Goal: Task Accomplishment & Management: Manage account settings

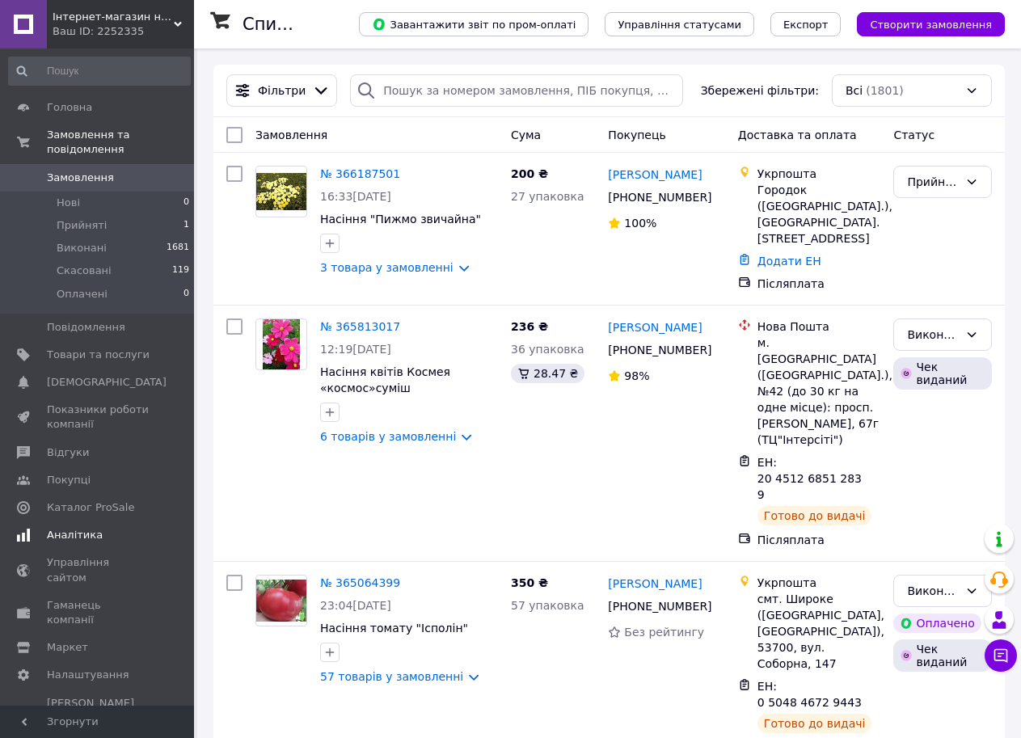
click at [74, 528] on span "Аналітика" at bounding box center [75, 535] width 56 height 15
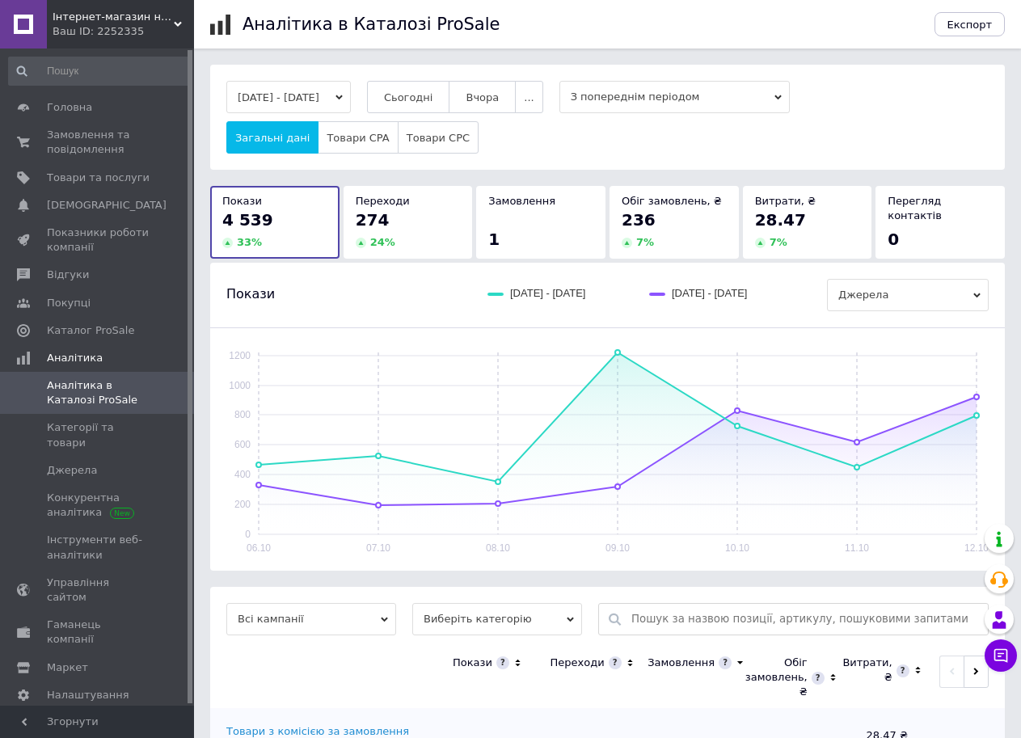
click at [417, 233] on div "274 24 %" at bounding box center [408, 229] width 105 height 41
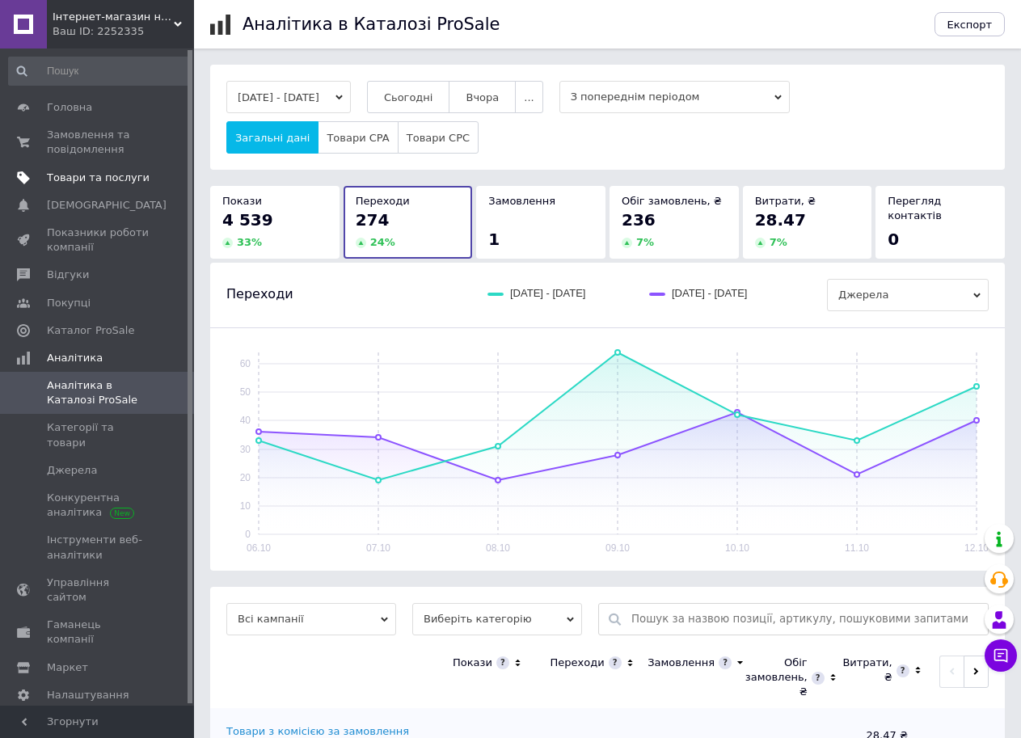
click at [100, 183] on span "Товари та послуги" at bounding box center [98, 178] width 103 height 15
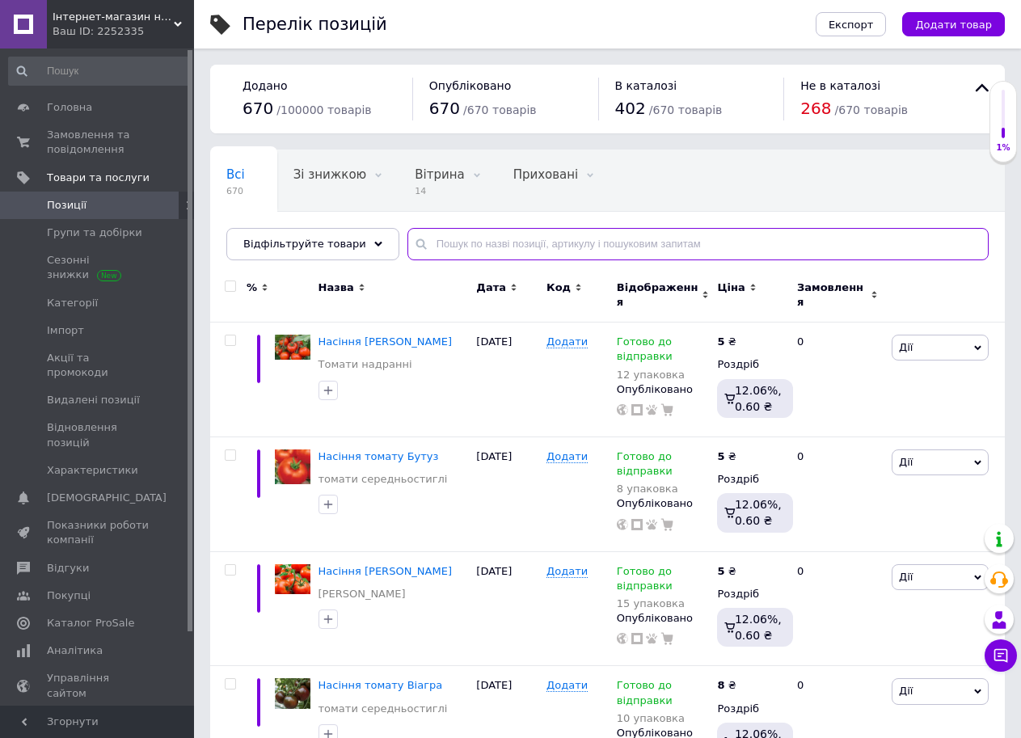
click at [433, 242] on input "text" at bounding box center [697, 244] width 581 height 32
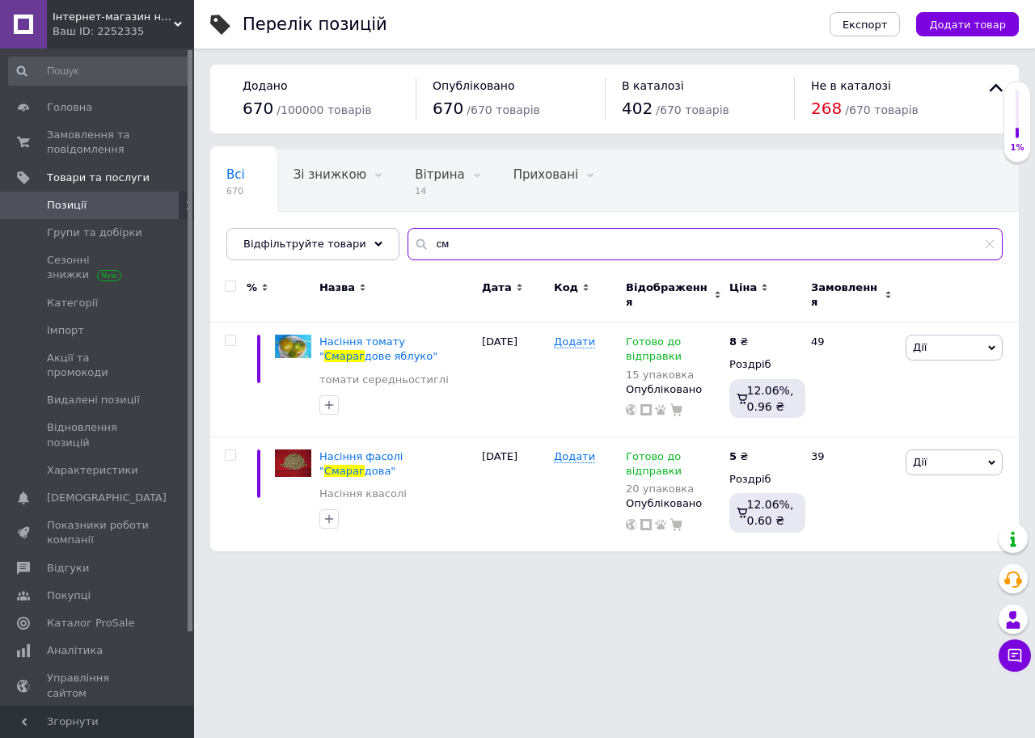
type input "с"
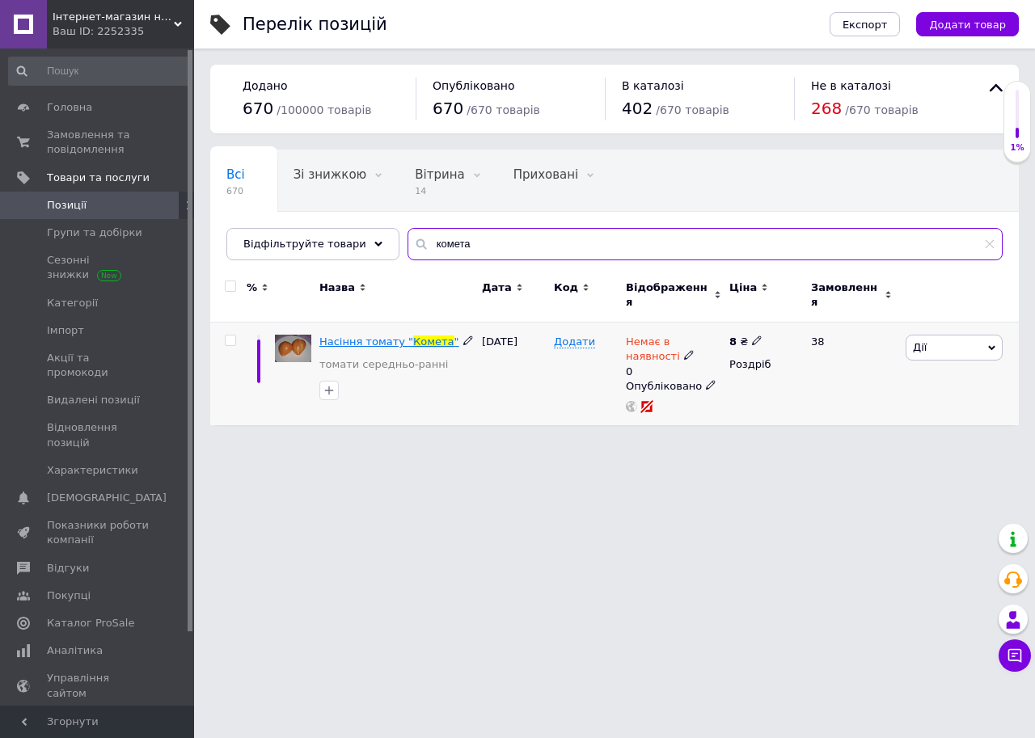
type input "комета"
click at [342, 335] on span "Насіння томату "" at bounding box center [366, 341] width 94 height 12
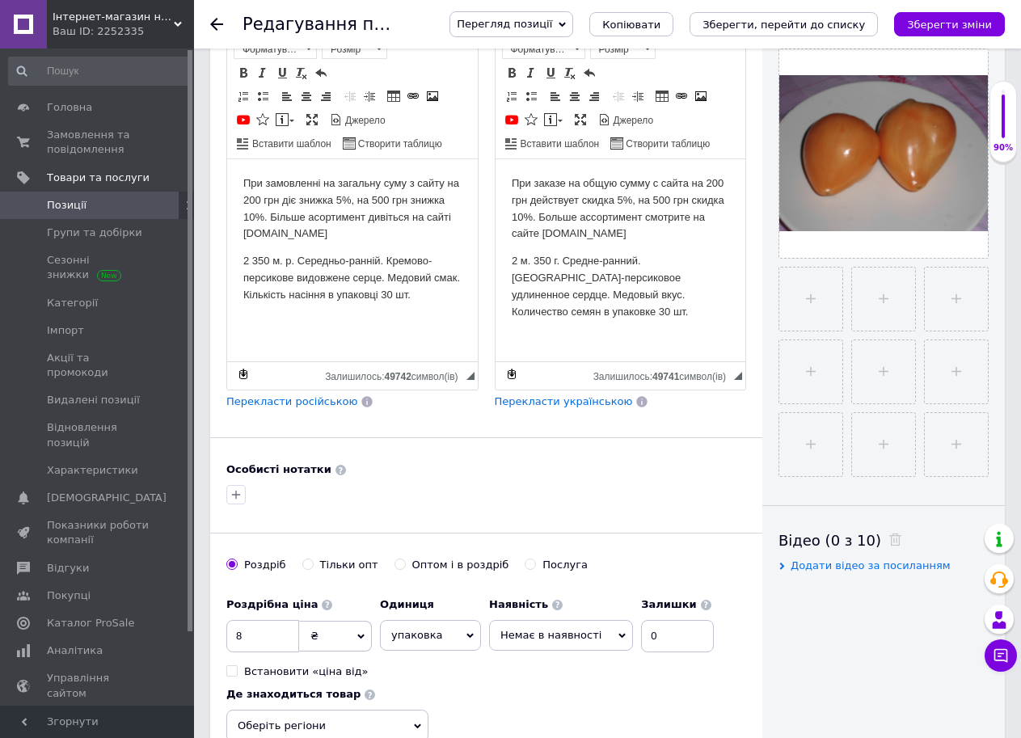
scroll to position [386, 0]
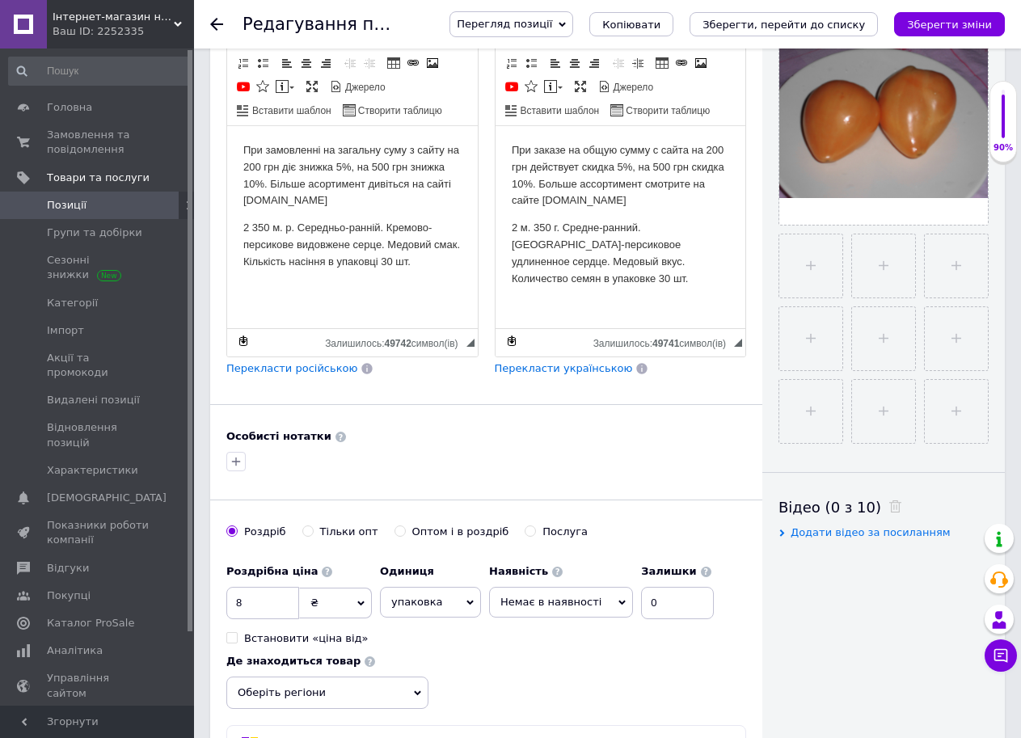
click at [293, 225] on p "2 350 м. р. Середньо-ранній. Кремово-персикове видовжене серце. Медовий смак. К…" at bounding box center [352, 244] width 218 height 50
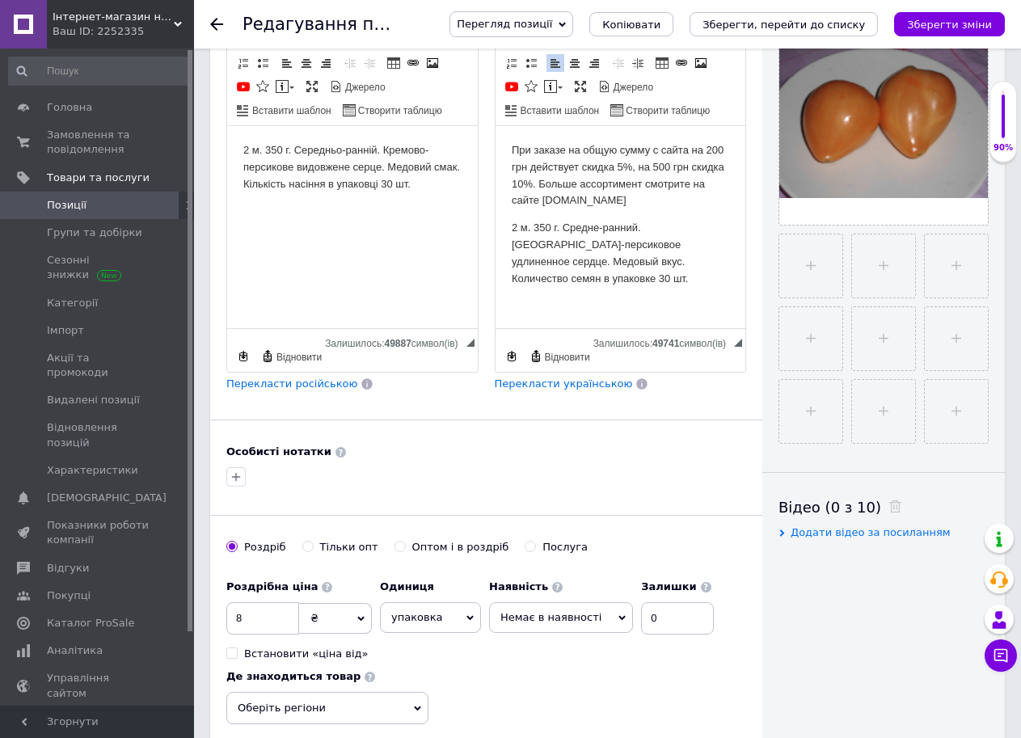
click at [509, 222] on html "При заказе на общую сумму с сайта на 200 грн действует скидка 5%, на 500 грн ск…" at bounding box center [620, 213] width 251 height 177
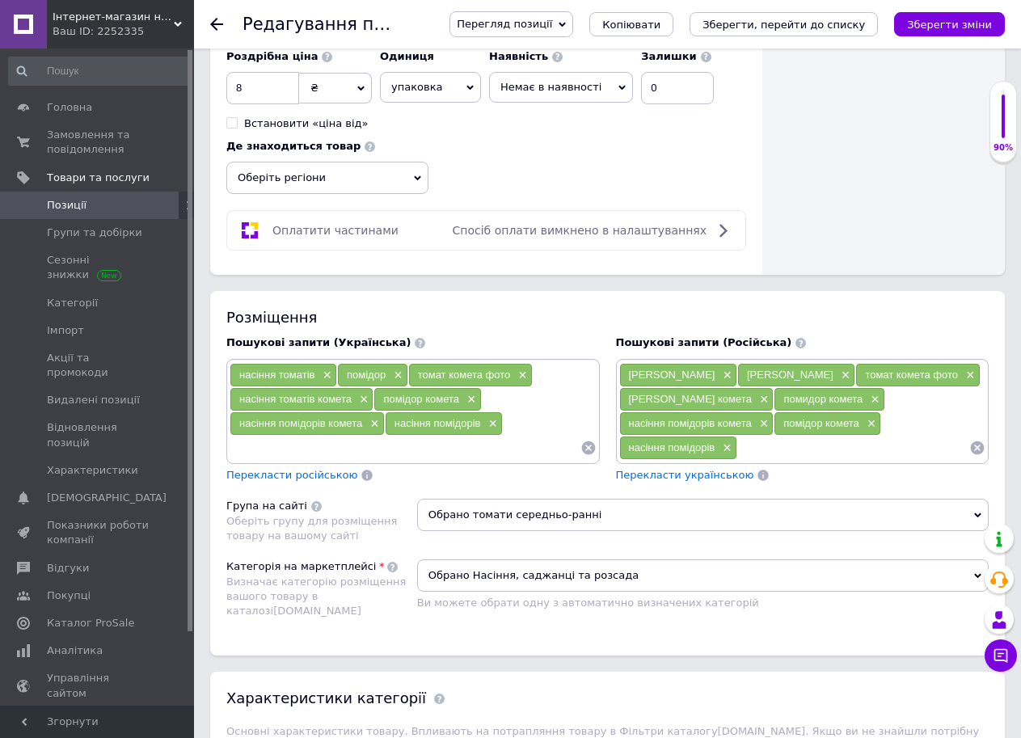
scroll to position [925, 0]
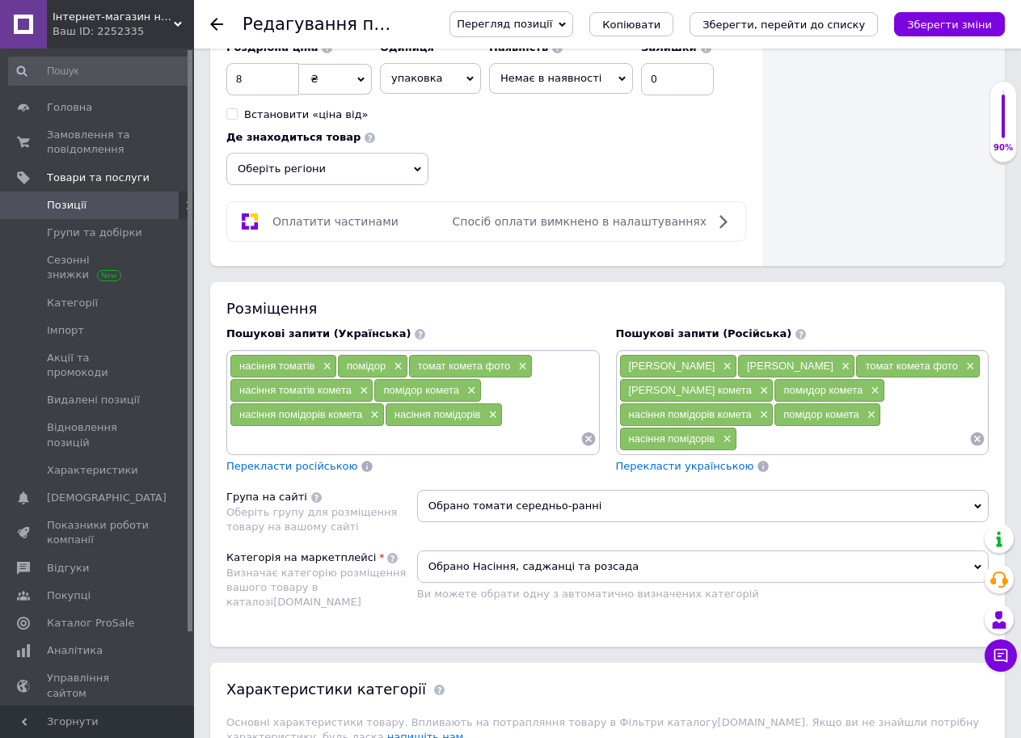
click at [610, 63] on span "Немає в наявності" at bounding box center [561, 78] width 144 height 31
click at [563, 145] on li "Готово до відправки" at bounding box center [561, 156] width 142 height 23
click at [671, 71] on input "0" at bounding box center [690, 79] width 73 height 32
type input "4"
click at [664, 139] on div "Роздрібна ціна 8 ₴ $ EUR CHF GBP ¥ PLN ₸ MDL HUF KGS CNY TRY KRW lei Встановити…" at bounding box center [486, 109] width 520 height 154
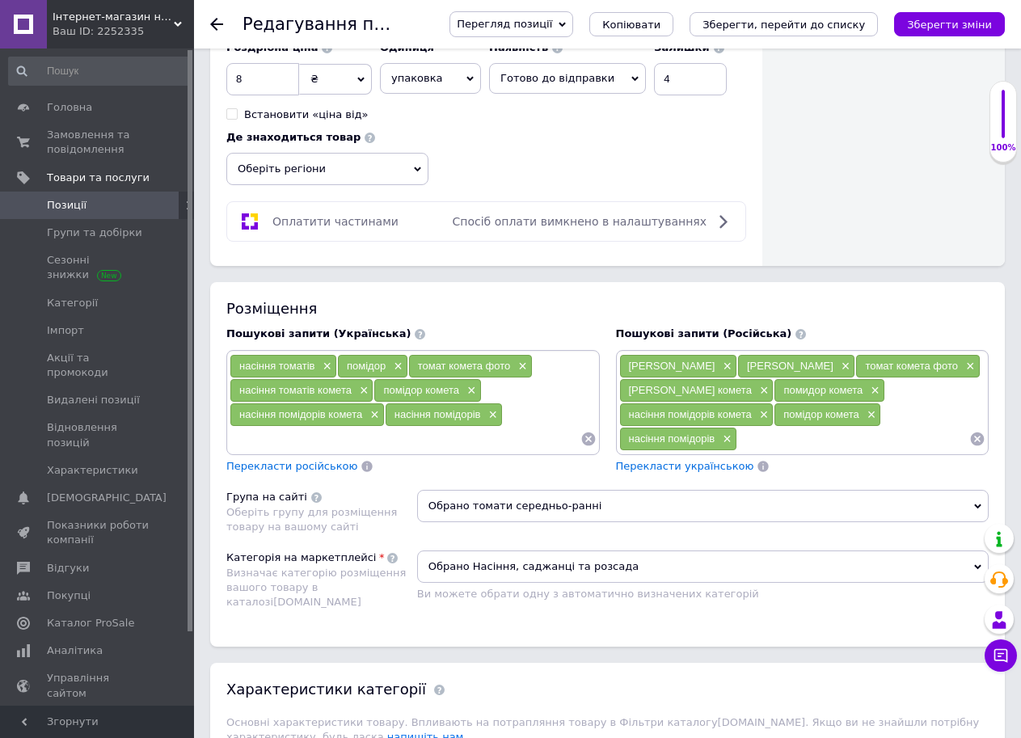
click at [664, 139] on div "Роздрібна ціна 8 ₴ $ EUR CHF GBP ¥ PLN ₸ MDL HUF KGS CNY TRY KRW lei Встановити…" at bounding box center [486, 109] width 520 height 154
click at [724, 162] on div "Роздрібна ціна 8 ₴ $ EUR CHF GBP ¥ PLN ₸ MDL HUF KGS CNY TRY KRW lei Встановити…" at bounding box center [486, 109] width 520 height 154
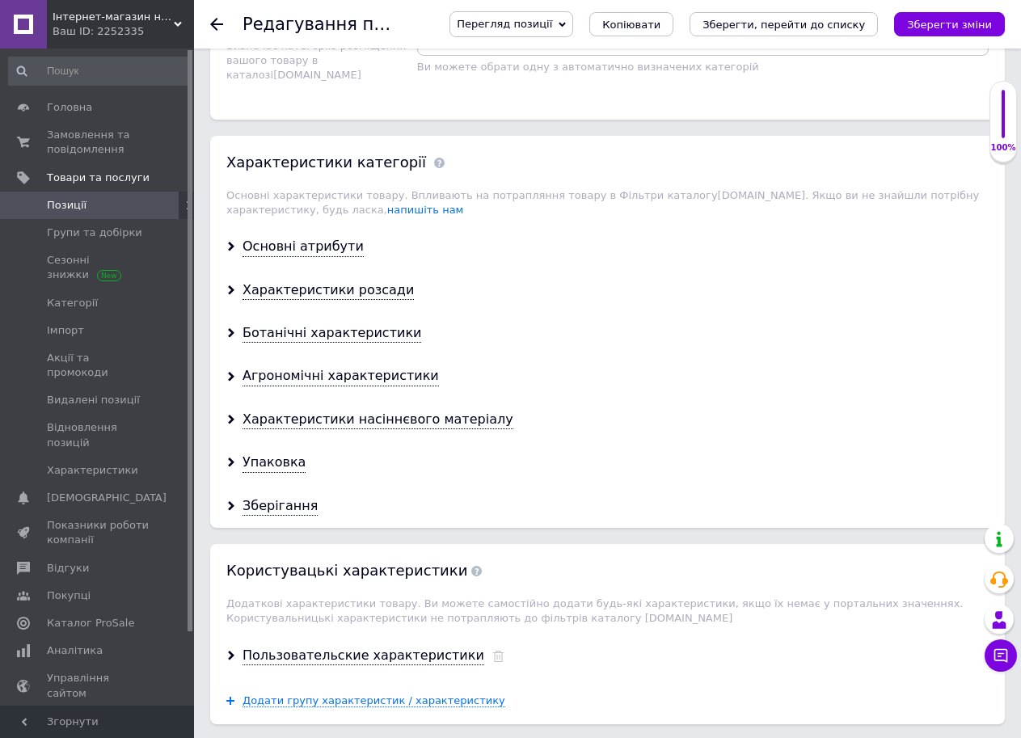
scroll to position [1588, 0]
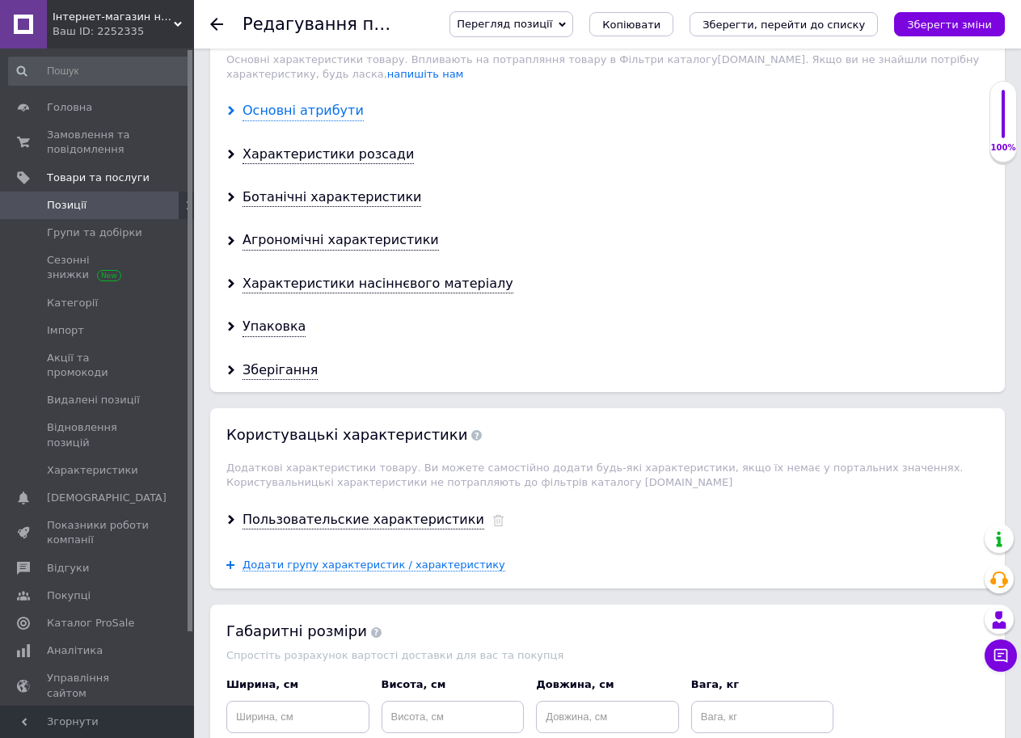
click at [314, 102] on div "Основні атрибути" at bounding box center [302, 111] width 121 height 19
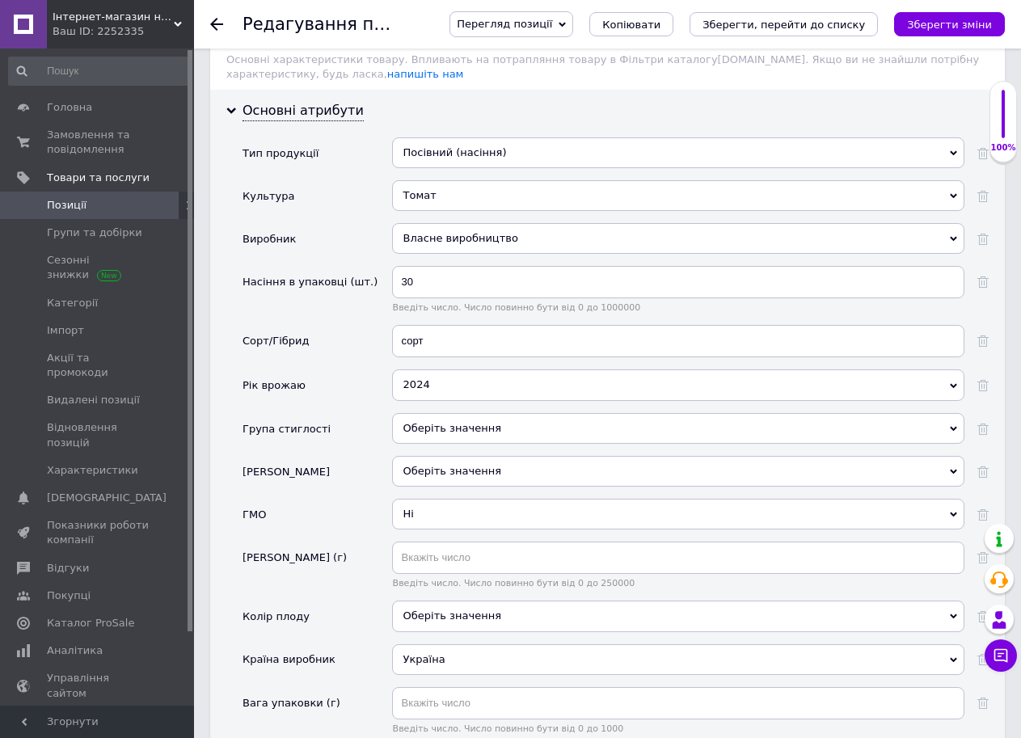
click at [567, 369] on div "2024" at bounding box center [678, 384] width 572 height 31
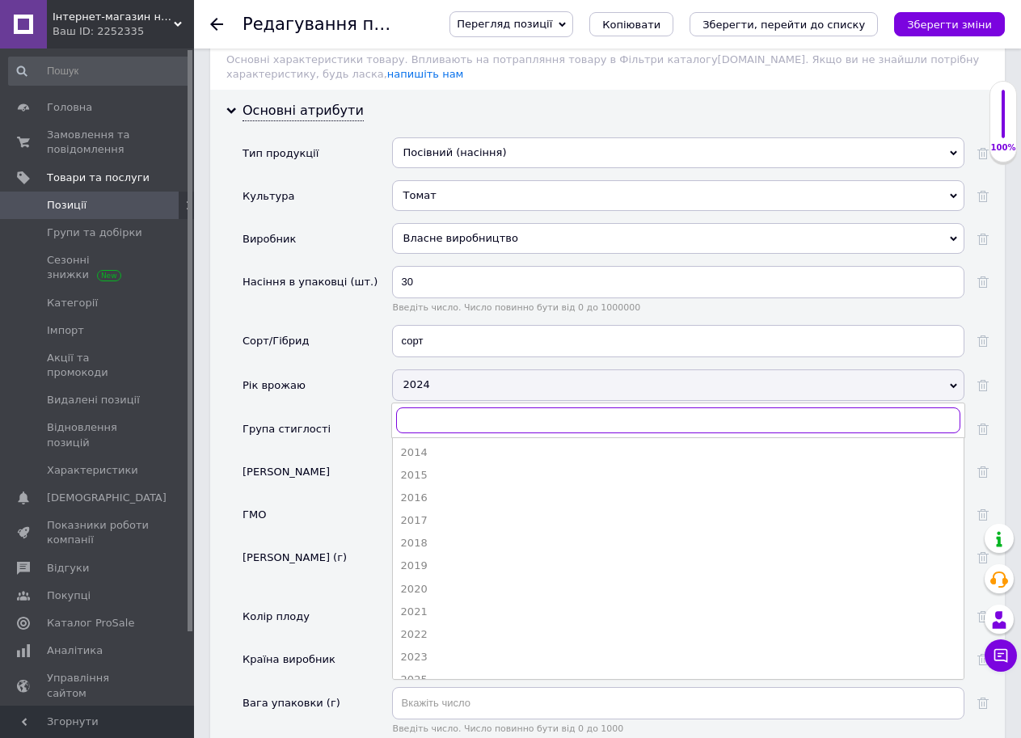
scroll to position [132, 0]
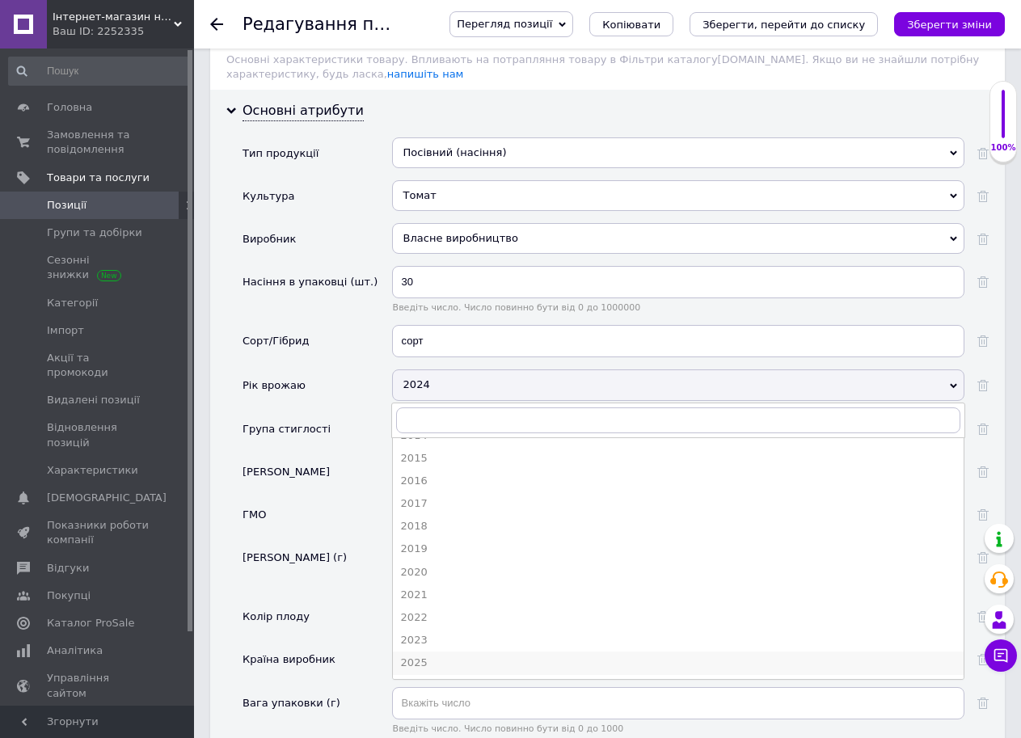
click at [933, 656] on div "2025" at bounding box center [678, 663] width 554 height 15
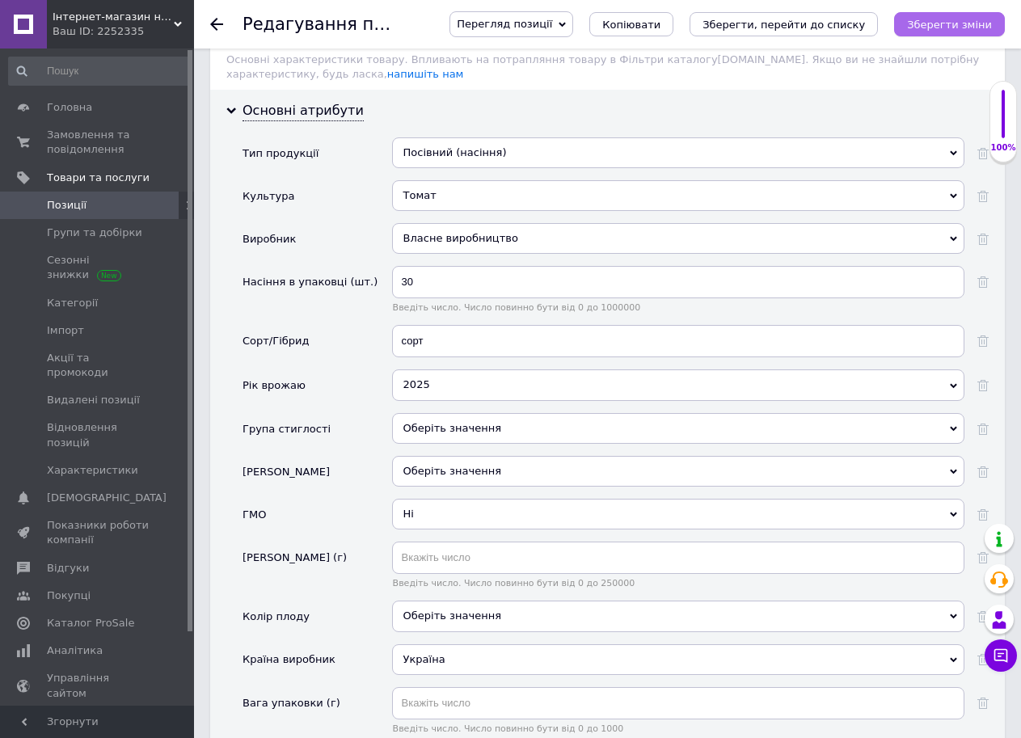
click at [978, 20] on icon "Зберегти зміни" at bounding box center [949, 25] width 85 height 12
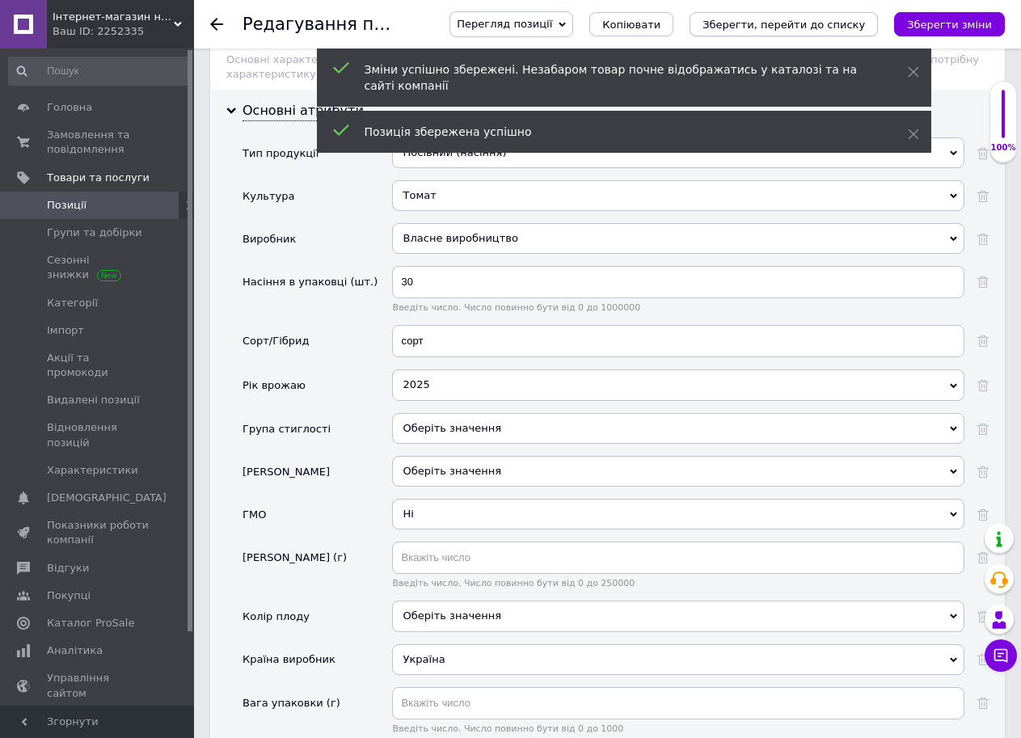
click at [848, 22] on icon "Зберегти, перейти до списку" at bounding box center [783, 25] width 162 height 12
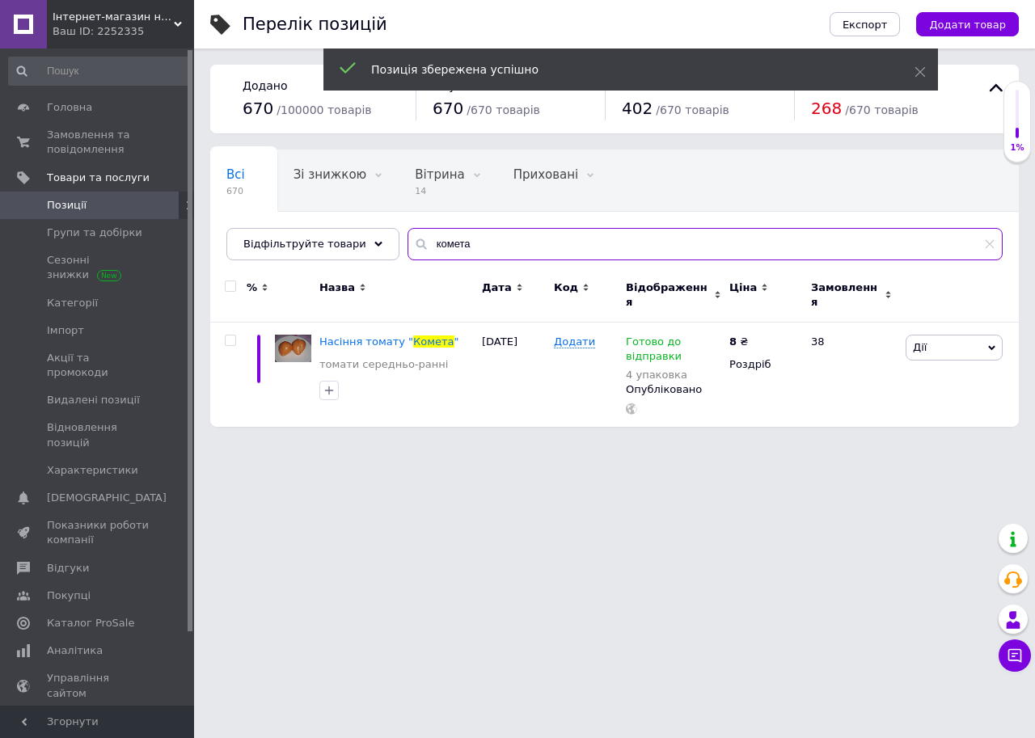
click at [466, 235] on input "комета" at bounding box center [704, 244] width 595 height 32
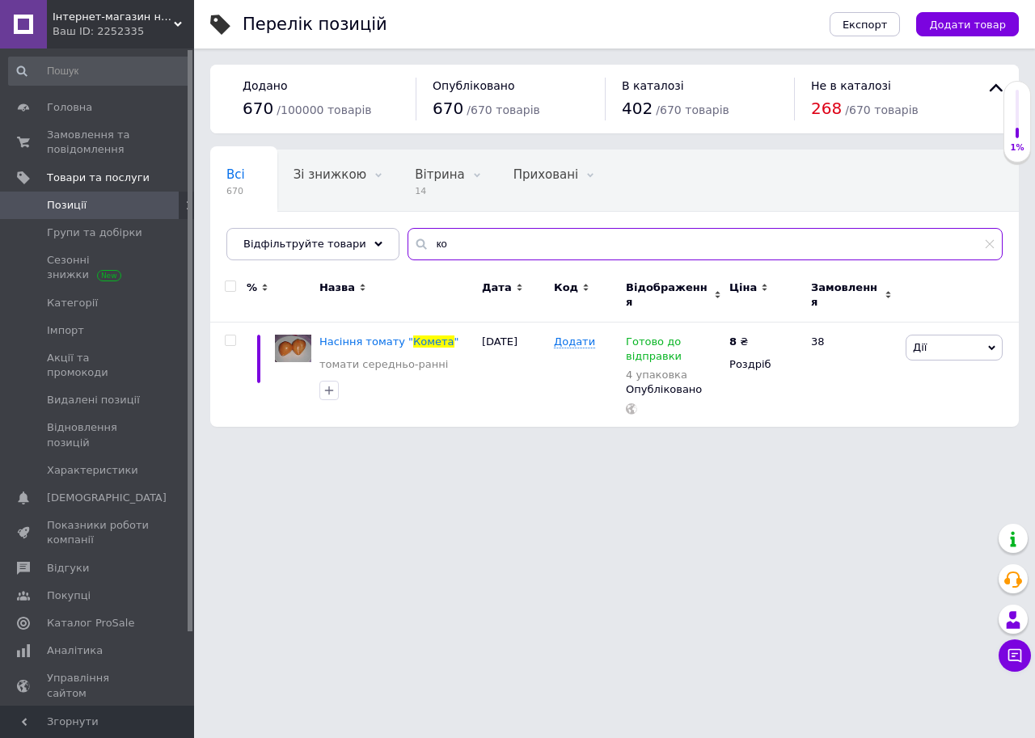
type input "к"
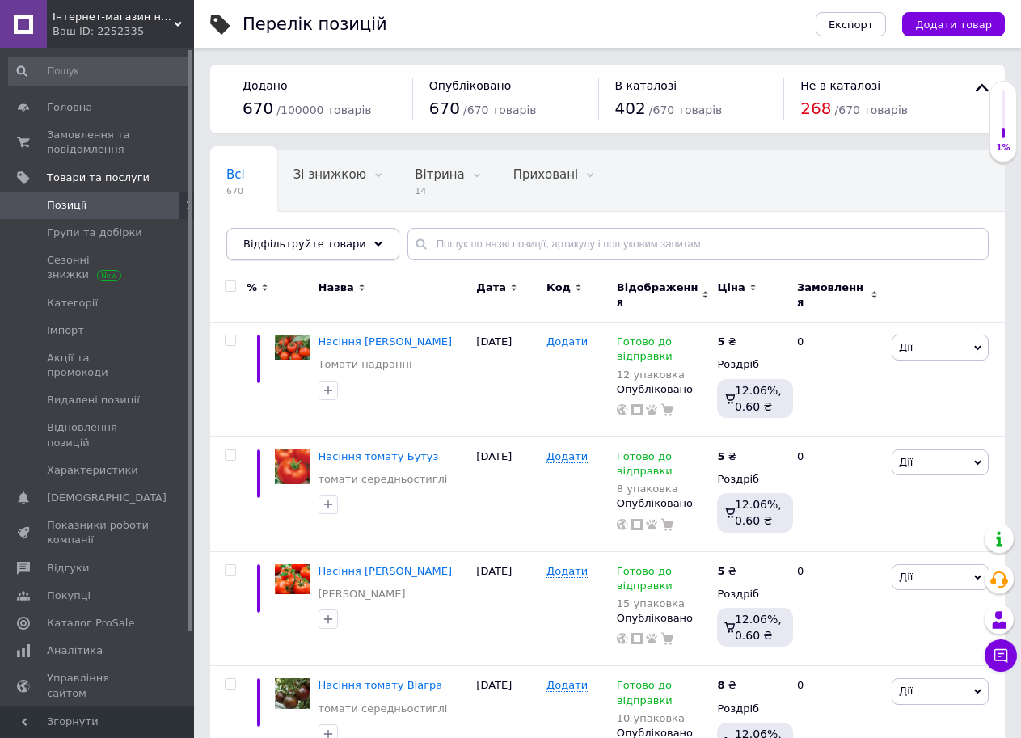
click at [374, 247] on icon at bounding box center [378, 244] width 8 height 8
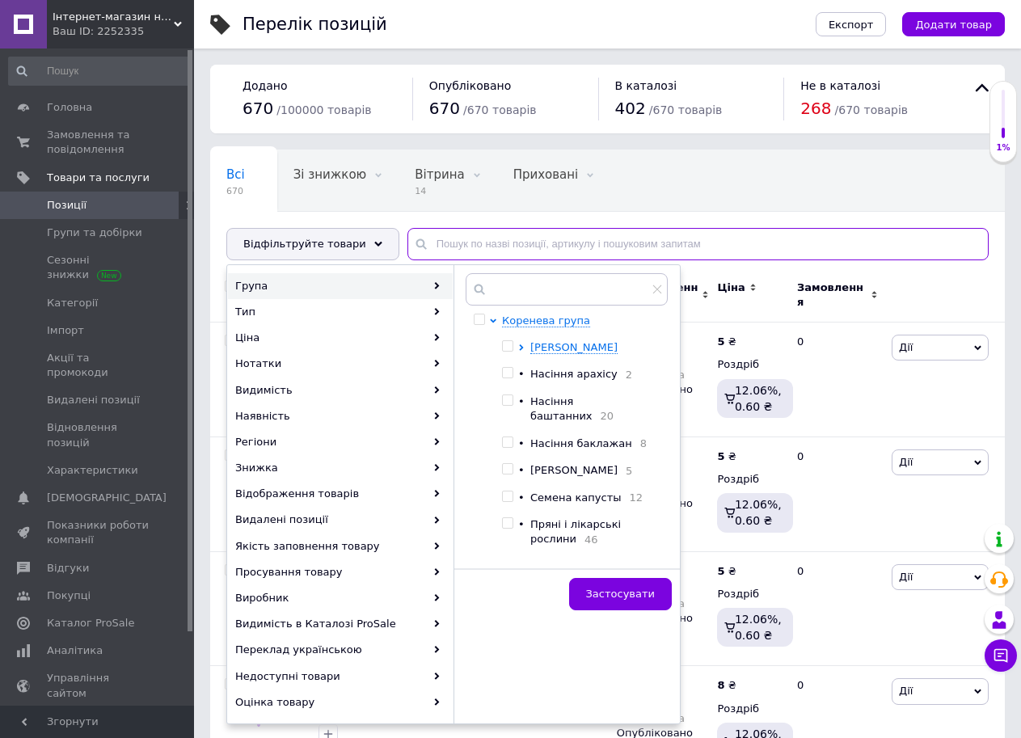
click at [445, 242] on input "text" at bounding box center [697, 244] width 581 height 32
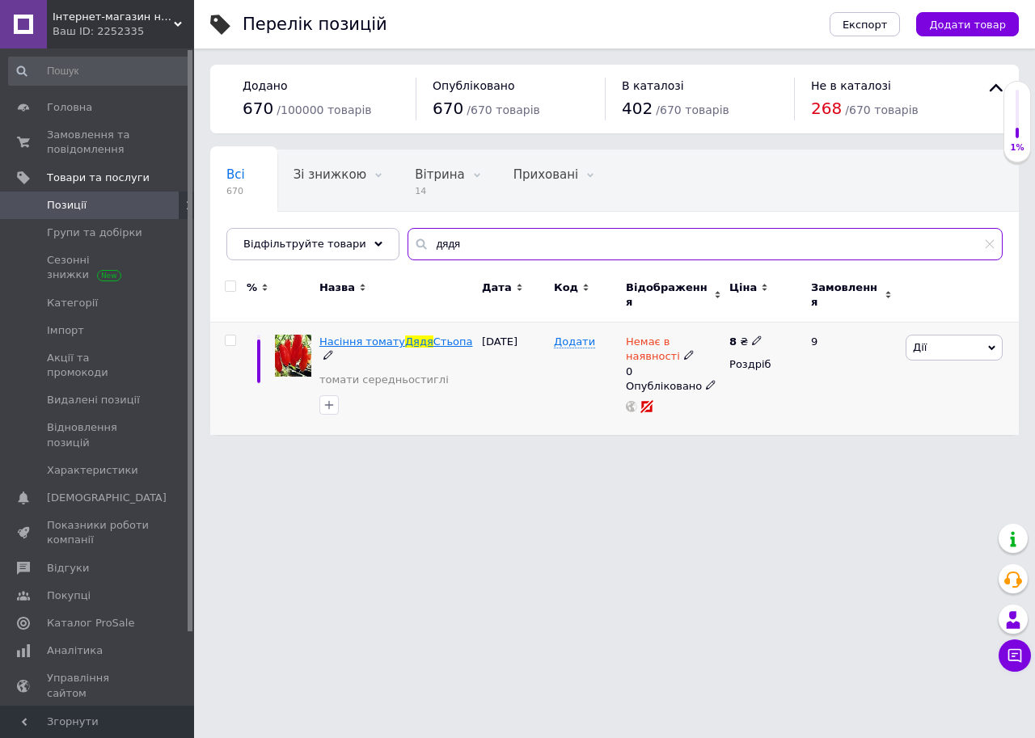
type input "дядя"
click at [435, 335] on span "Стьопа" at bounding box center [453, 341] width 40 height 12
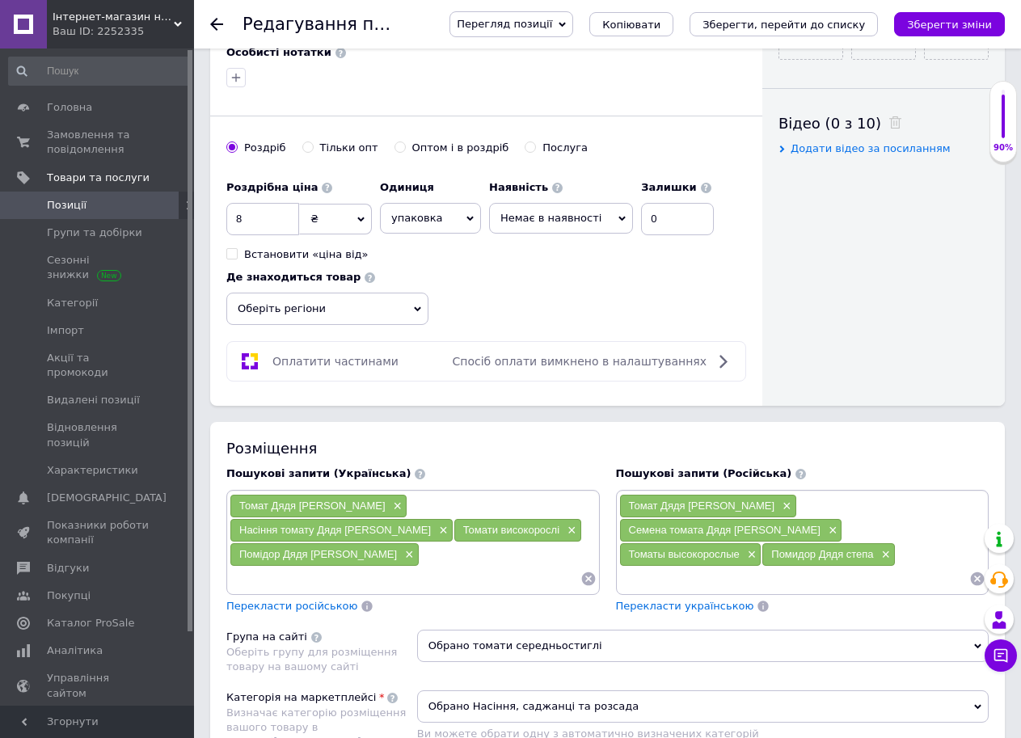
scroll to position [785, 0]
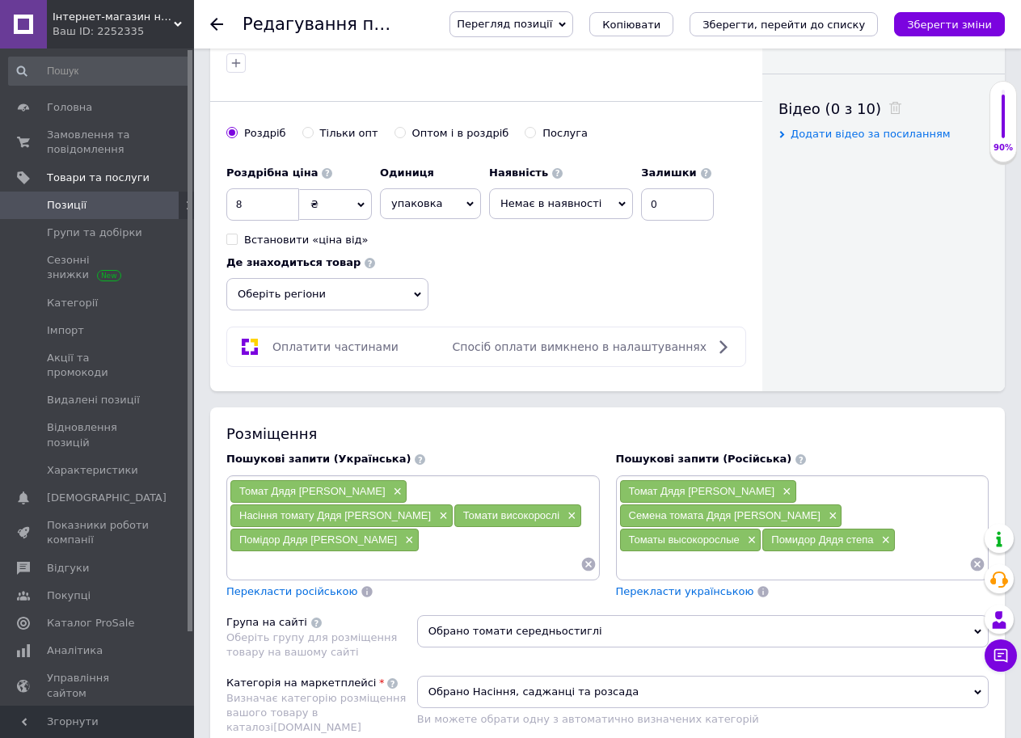
click at [614, 192] on span "Немає в наявності" at bounding box center [561, 203] width 144 height 31
click at [571, 271] on li "Готово до відправки" at bounding box center [561, 282] width 142 height 23
click at [654, 194] on input "0" at bounding box center [690, 204] width 73 height 32
type input "6"
click at [623, 271] on div "Роздрібна ціна 8 ₴ $ EUR CHF GBP ¥ PLN ₸ MDL HUF KGS CNY TRY KRW lei Встановити…" at bounding box center [486, 235] width 520 height 154
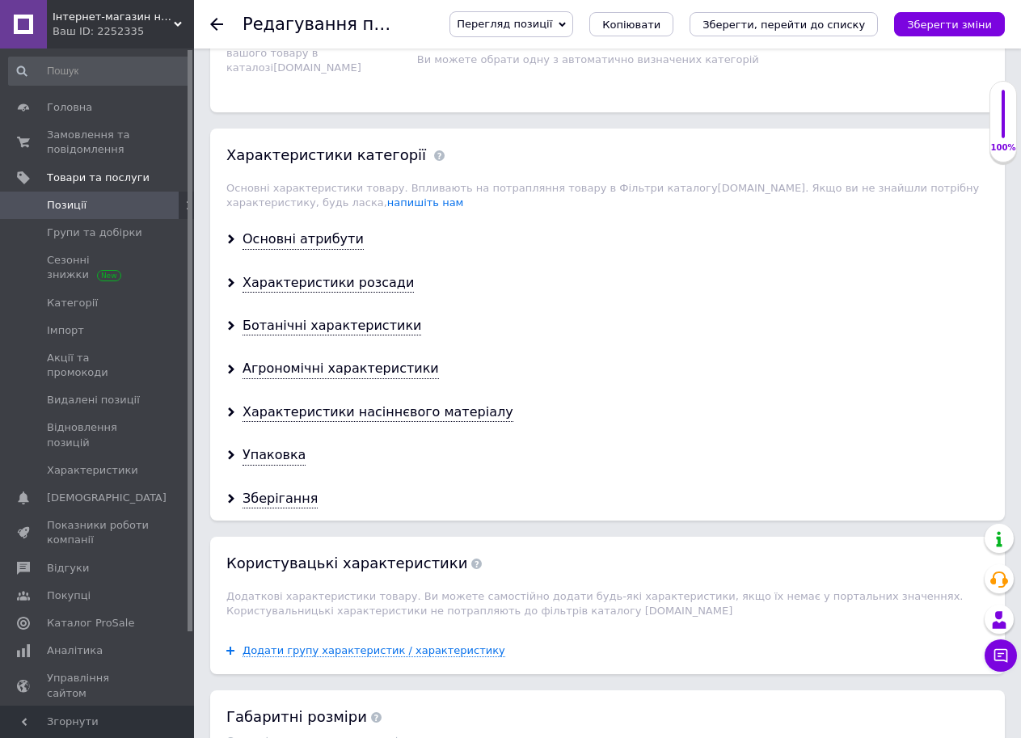
scroll to position [1524, 0]
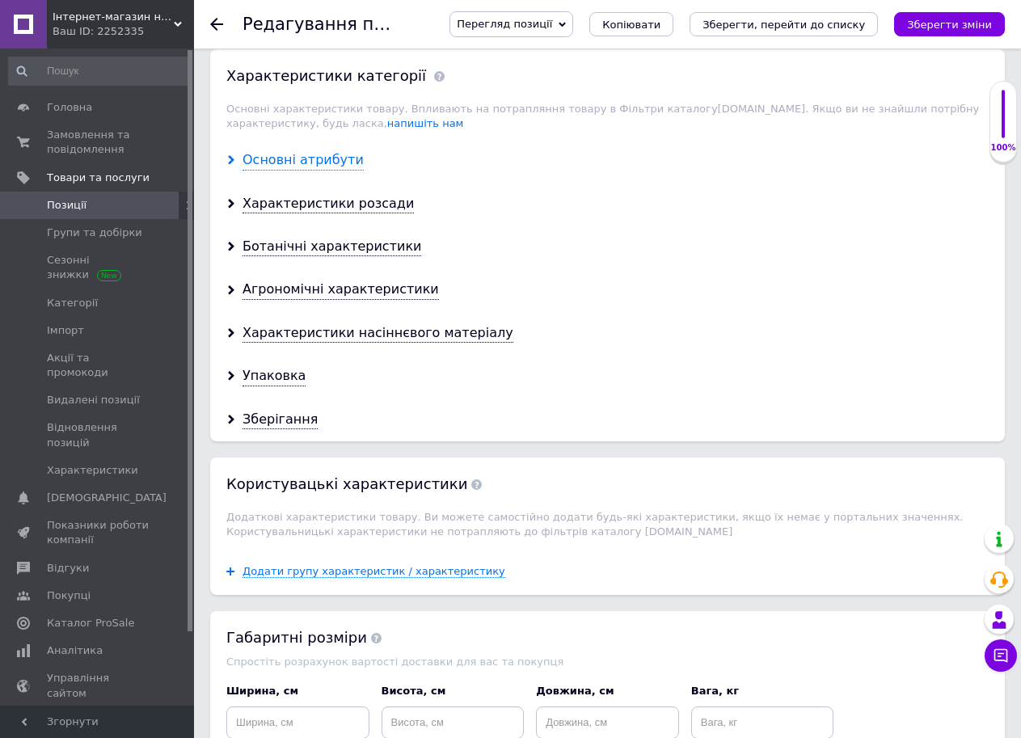
click at [328, 151] on div "Основні атрибути" at bounding box center [302, 160] width 121 height 19
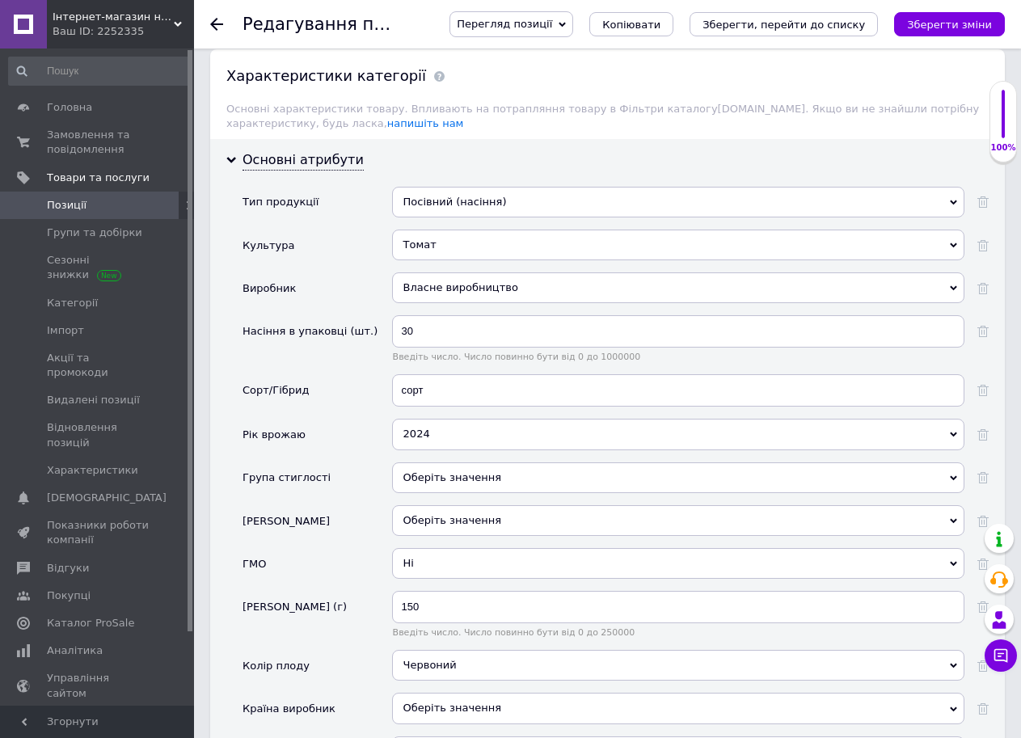
click at [516, 419] on div "2024" at bounding box center [678, 434] width 572 height 31
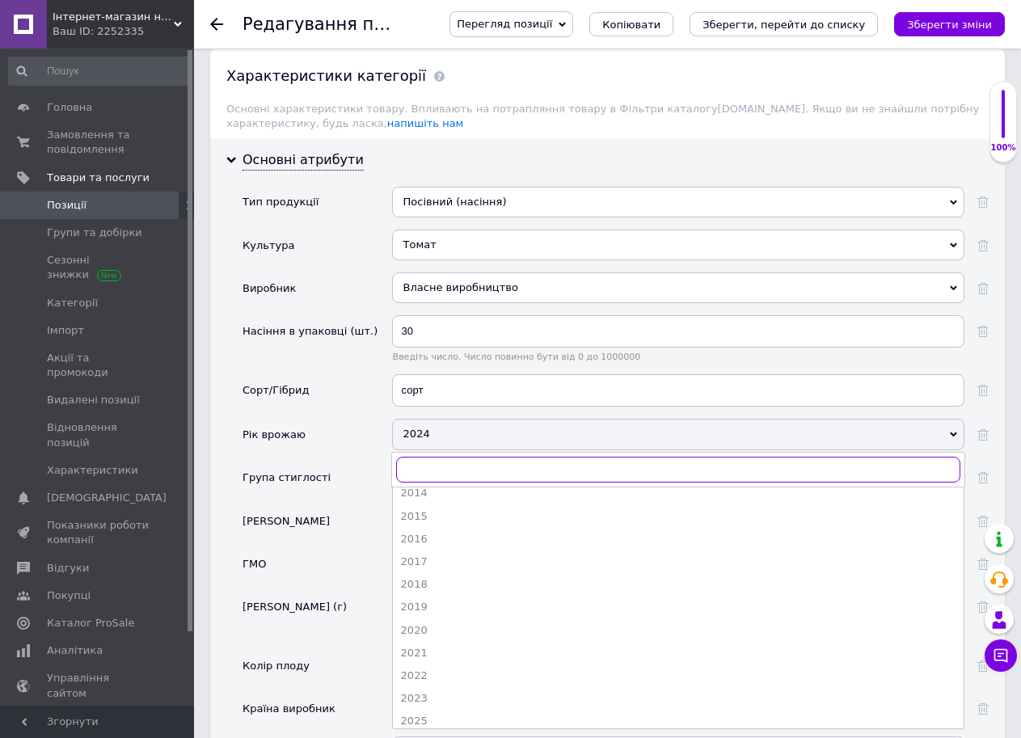
scroll to position [132, 0]
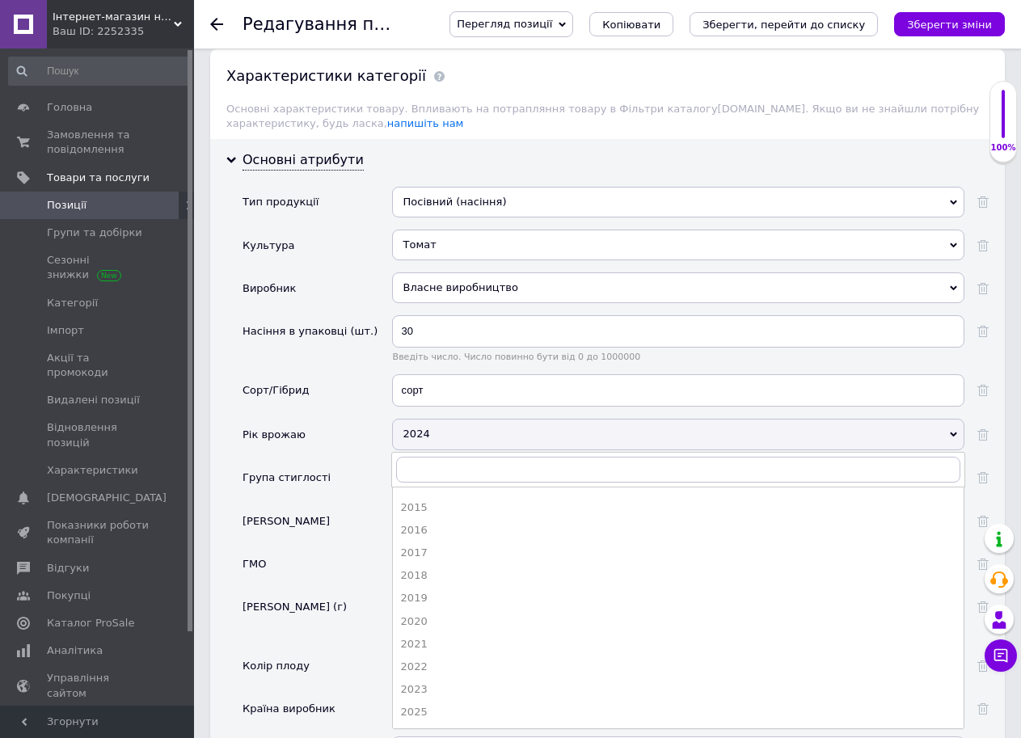
drag, startPoint x: 921, startPoint y: 676, endPoint x: 929, endPoint y: 656, distance: 21.8
click at [922, 705] on div "2025" at bounding box center [678, 712] width 554 height 15
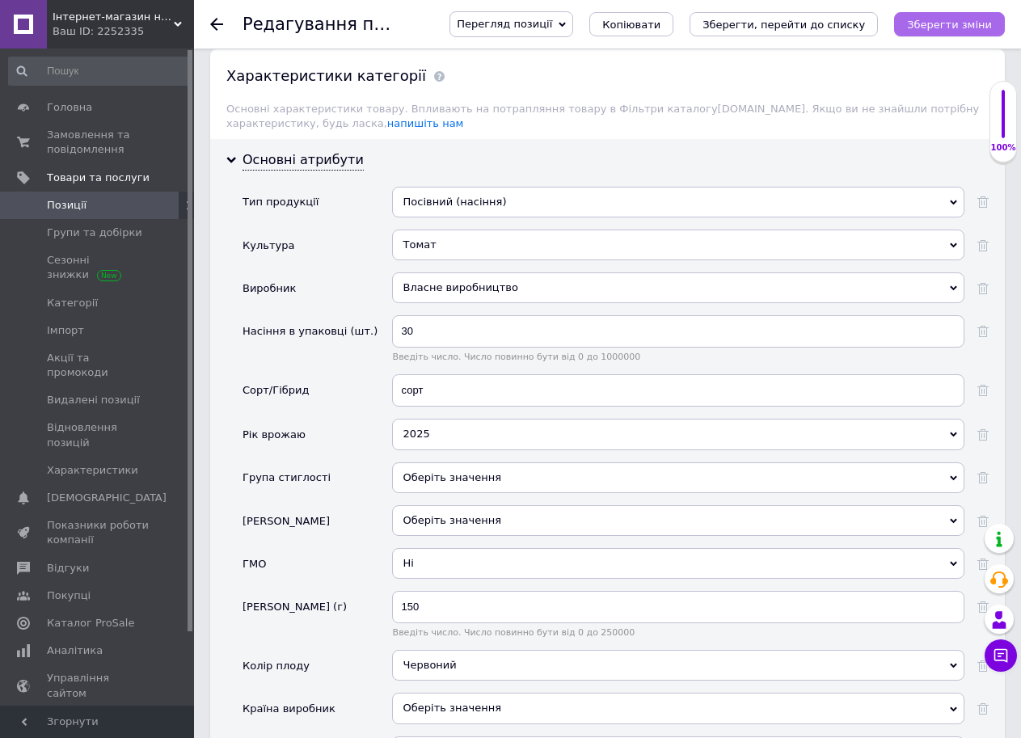
click at [973, 15] on button "Зберегти зміни" at bounding box center [949, 24] width 111 height 24
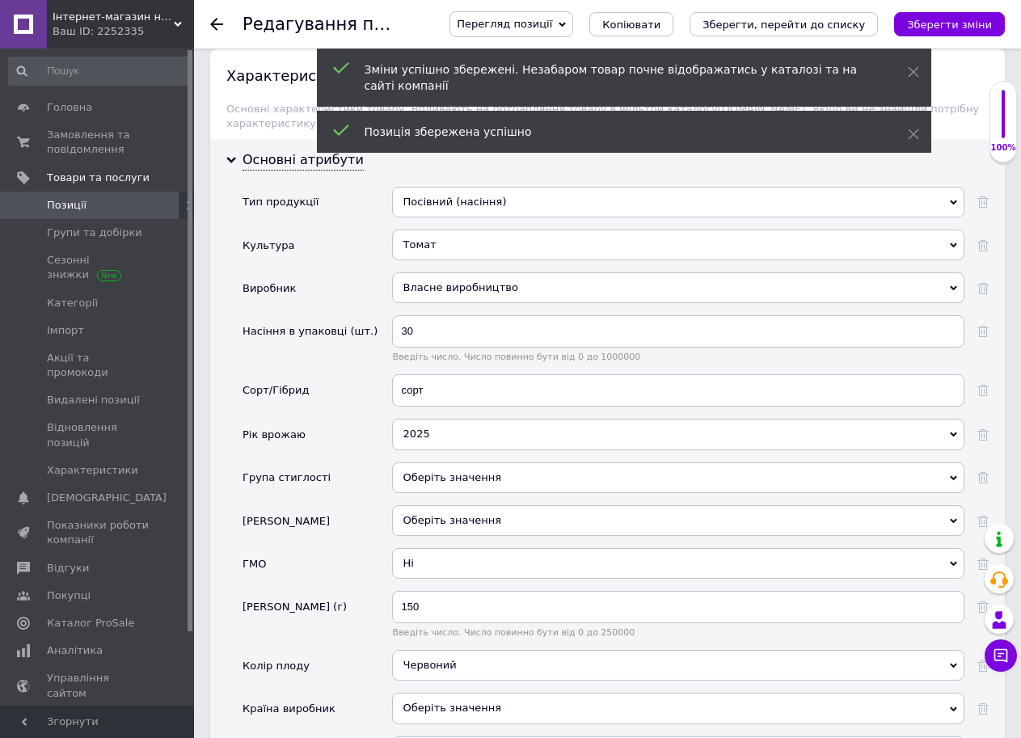
click at [858, 23] on icon "Зберегти, перейти до списку" at bounding box center [783, 25] width 162 height 12
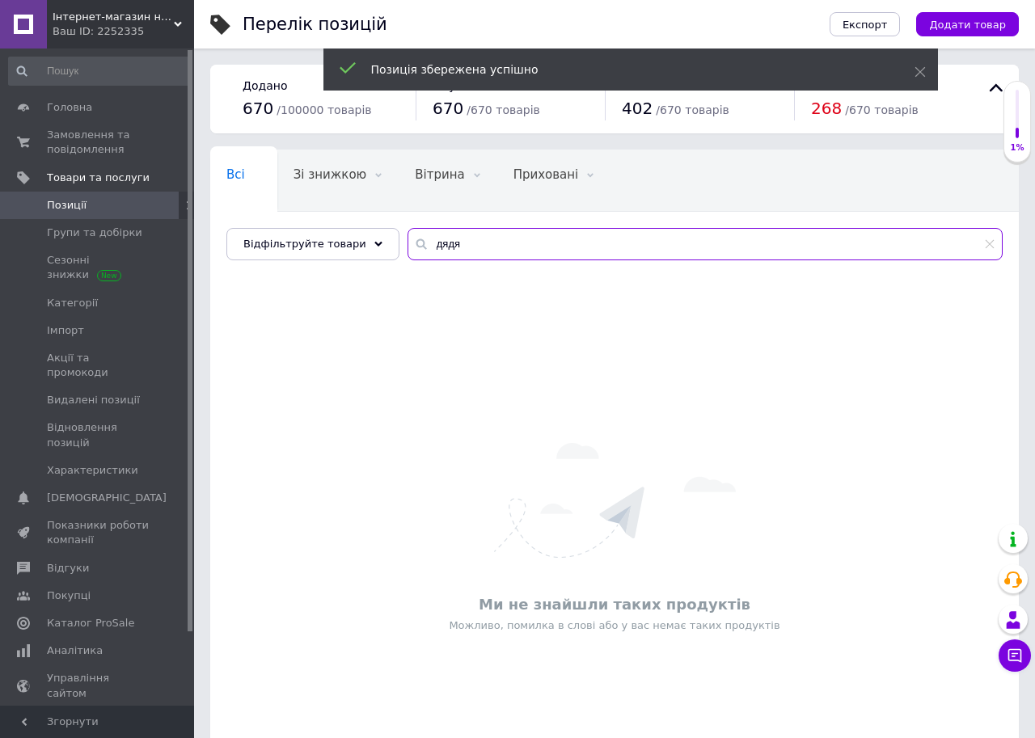
click at [466, 248] on input "дядя" at bounding box center [704, 244] width 595 height 32
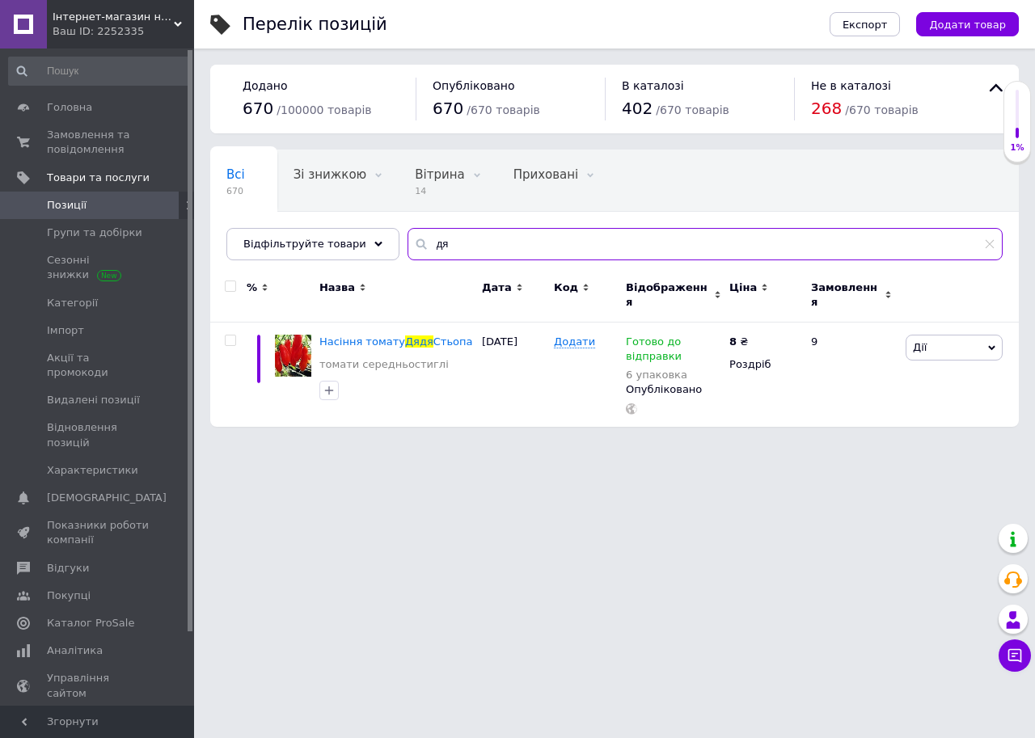
type input "д"
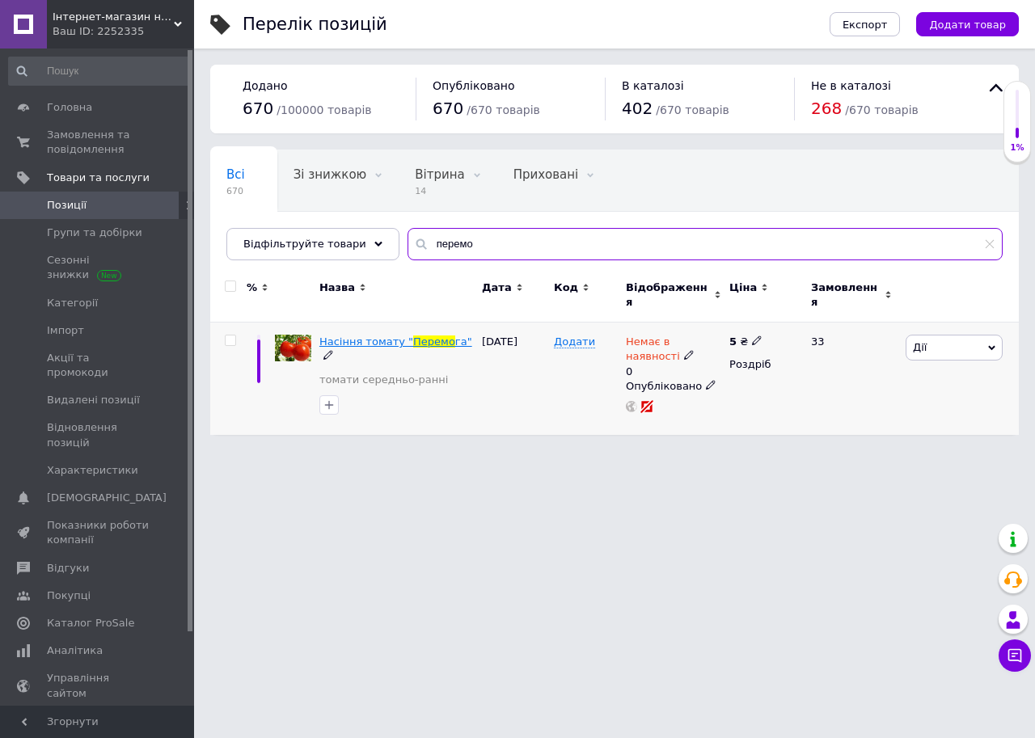
type input "перемо"
click at [413, 335] on span "Перемо" at bounding box center [434, 341] width 42 height 12
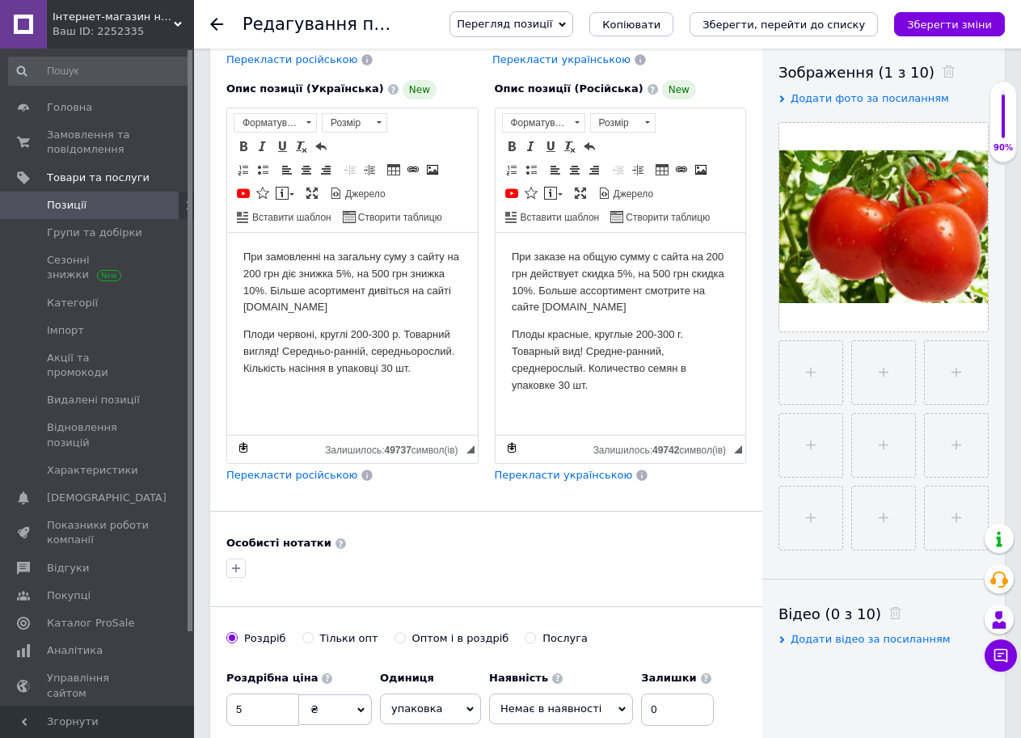
scroll to position [285, 0]
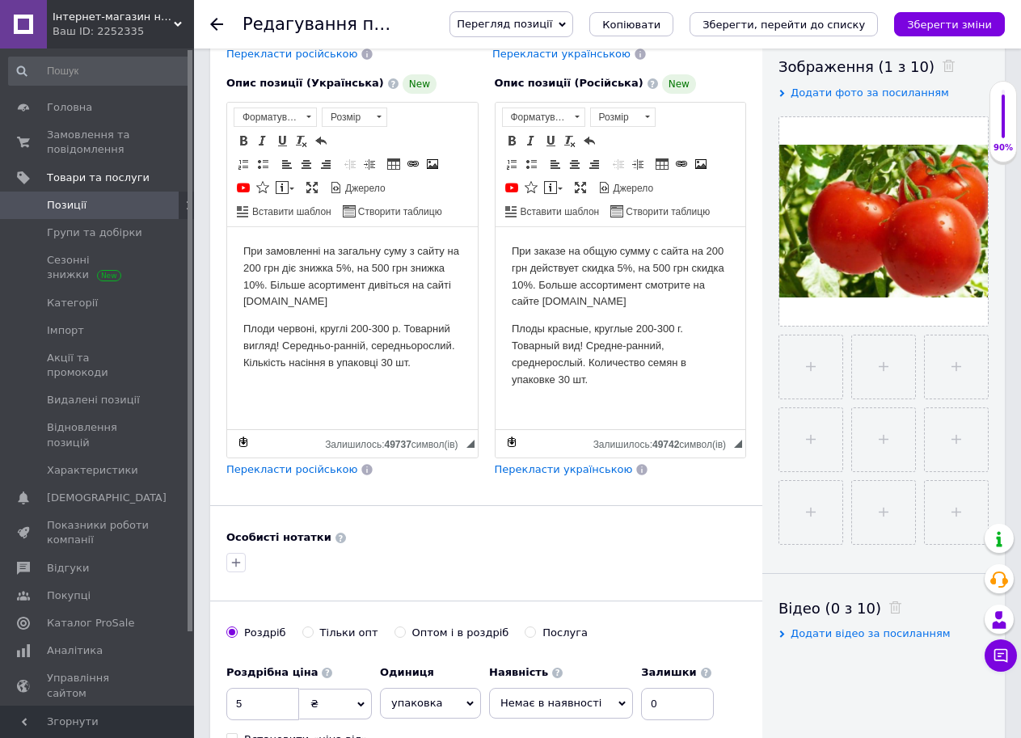
click at [242, 322] on html "При замовленні на загальну суму з сайту на 200 грн діє знижка 5%, на 500 грн зн…" at bounding box center [352, 306] width 251 height 161
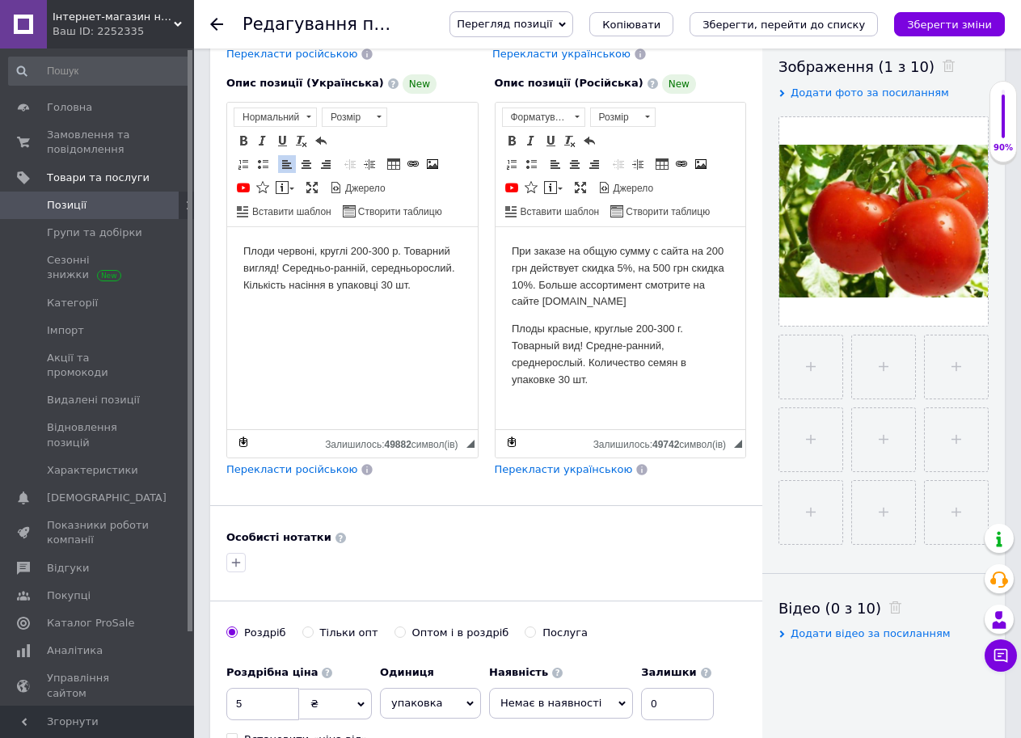
click at [511, 326] on p "Плоды красные, круглые 200-300 г. Товарный вид! Средне-ранний, среднерослый. Ко…" at bounding box center [620, 353] width 218 height 67
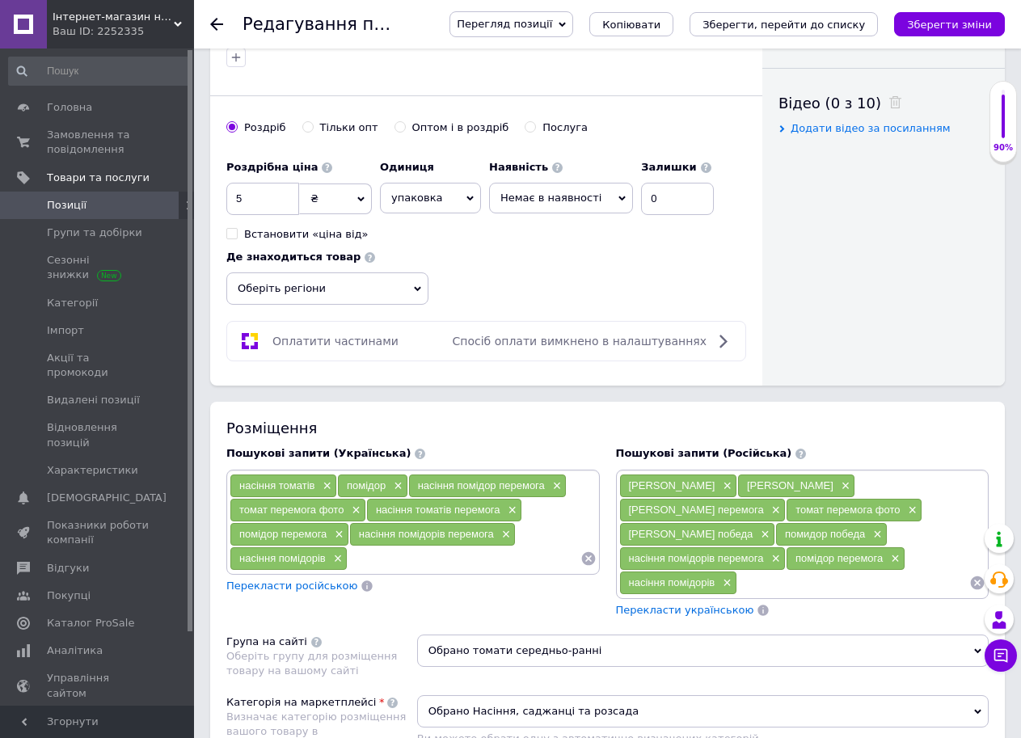
scroll to position [883, 0]
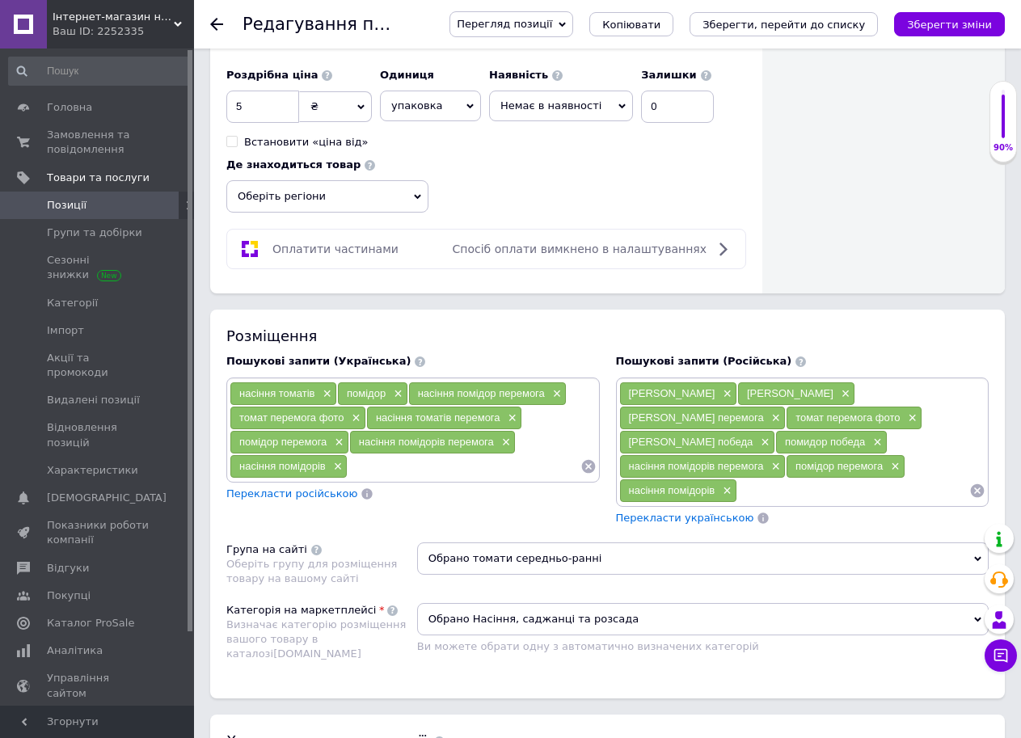
click at [614, 92] on span "Немає в наявності" at bounding box center [561, 106] width 144 height 31
click at [584, 173] on li "Готово до відправки" at bounding box center [561, 184] width 142 height 23
click at [673, 95] on input "0" at bounding box center [690, 107] width 73 height 32
type input "6"
click at [624, 133] on div "Роздрібна ціна 5 ₴ $ EUR CHF GBP ¥ PLN ₸ MDL HUF KGS CNY TRY KRW lei Встановити…" at bounding box center [480, 105] width 508 height 90
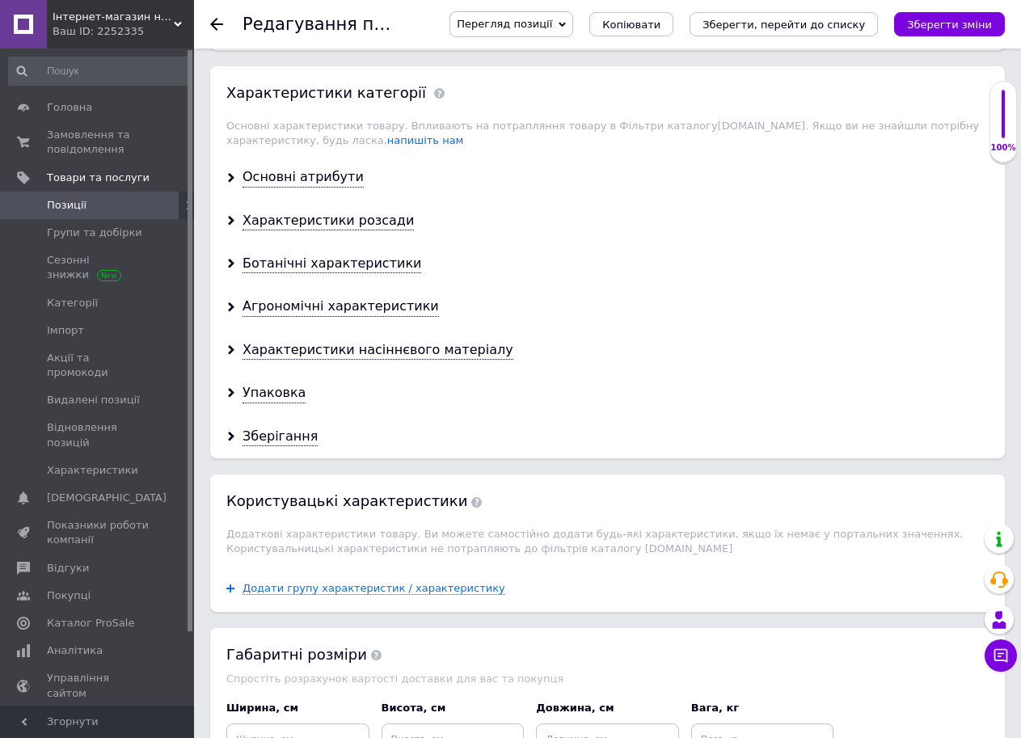
scroll to position [1553, 0]
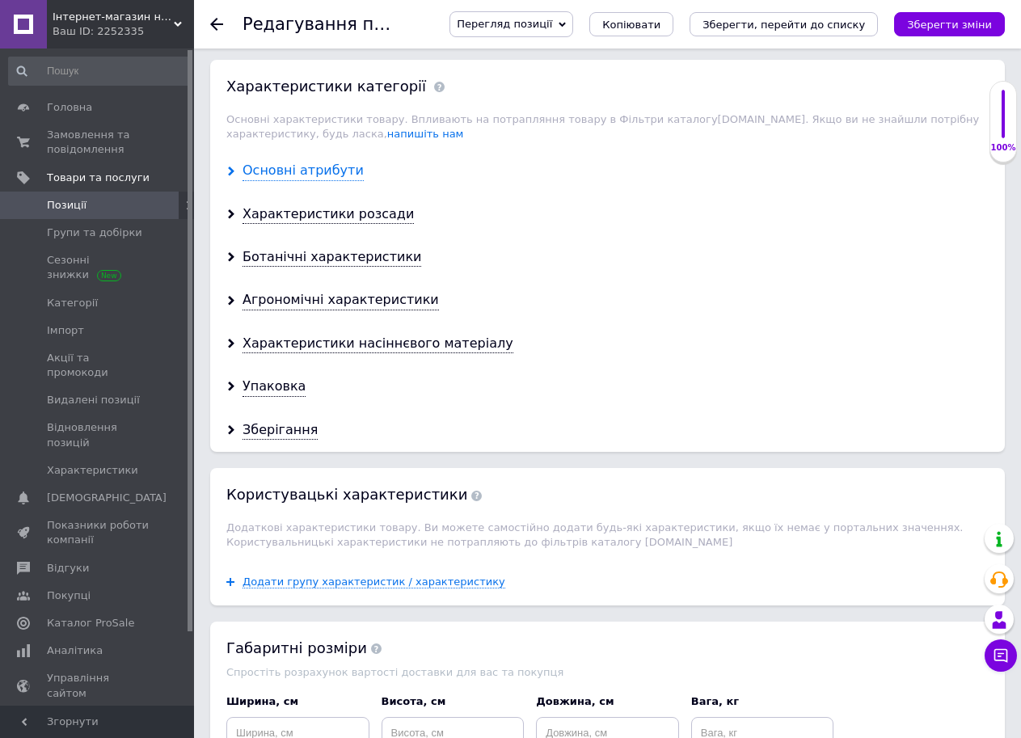
click at [327, 162] on div "Основні атрибути" at bounding box center [302, 171] width 121 height 19
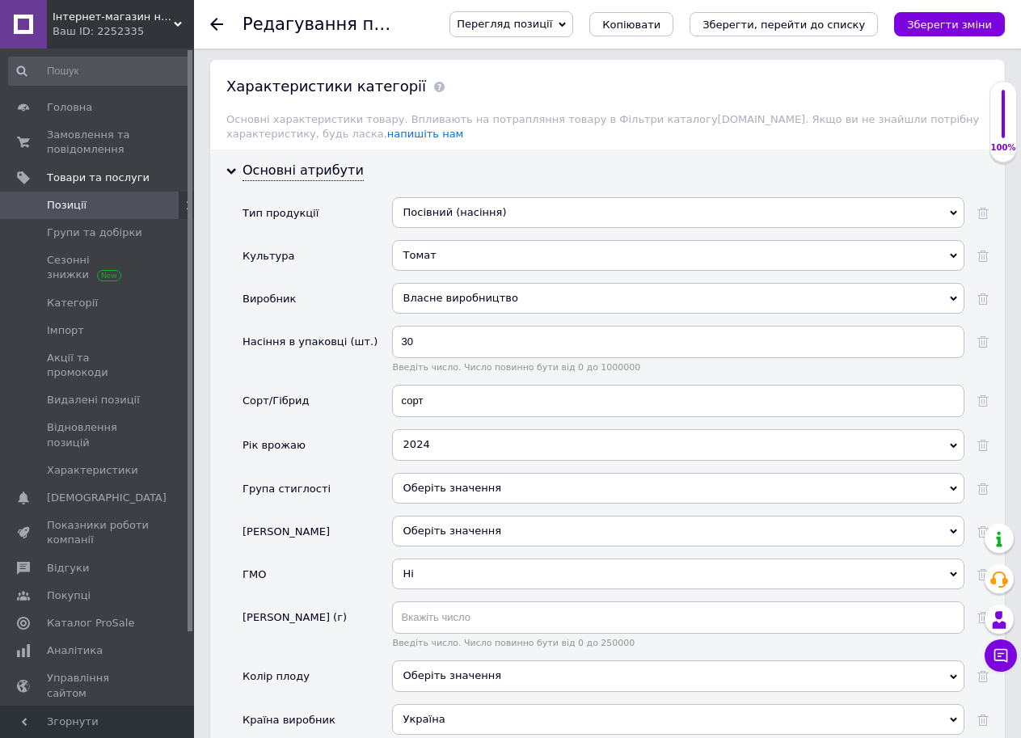
click at [611, 436] on div "2024" at bounding box center [678, 444] width 572 height 31
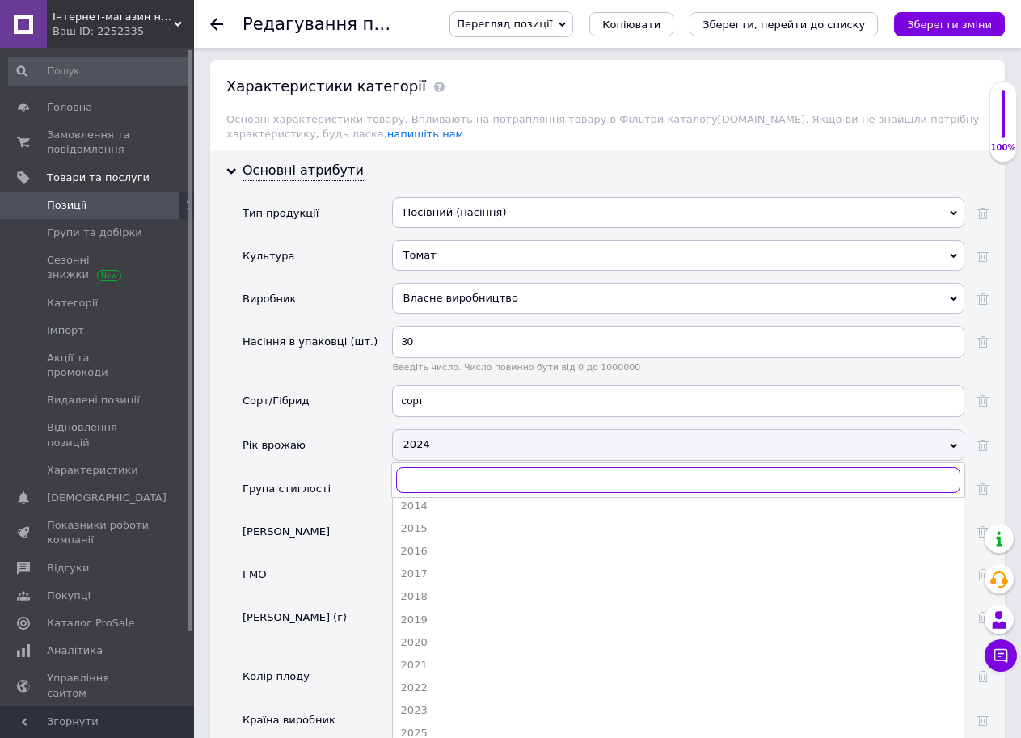
scroll to position [126, 0]
click at [536, 721] on div "2025" at bounding box center [678, 728] width 554 height 15
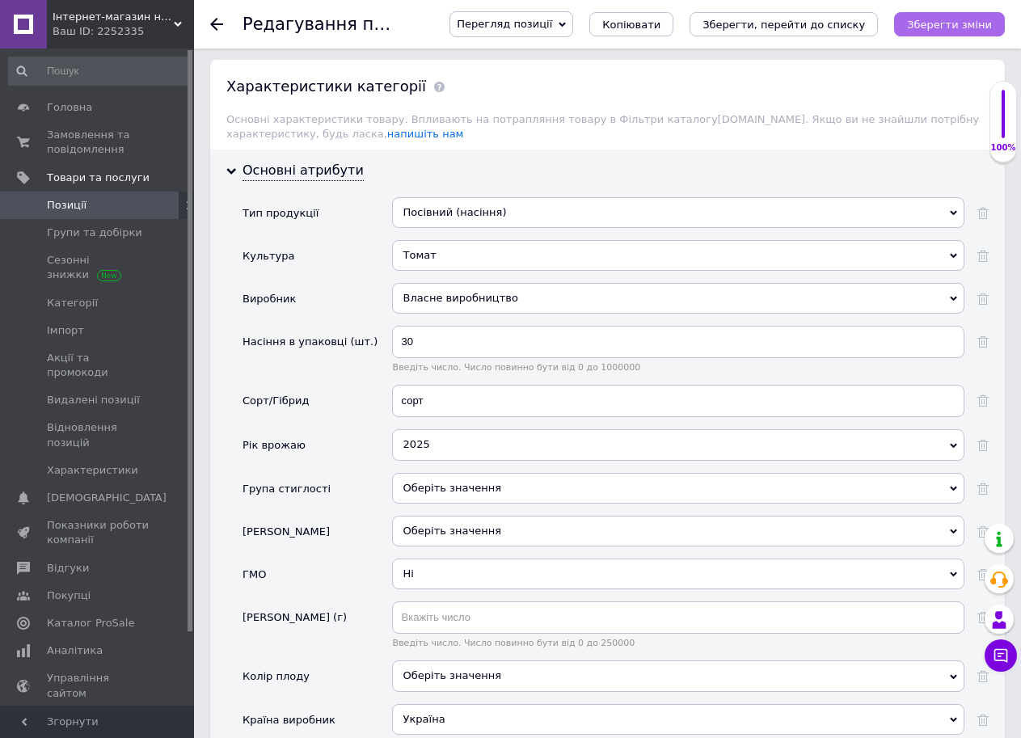
click at [956, 21] on icon "Зберегти зміни" at bounding box center [949, 25] width 85 height 12
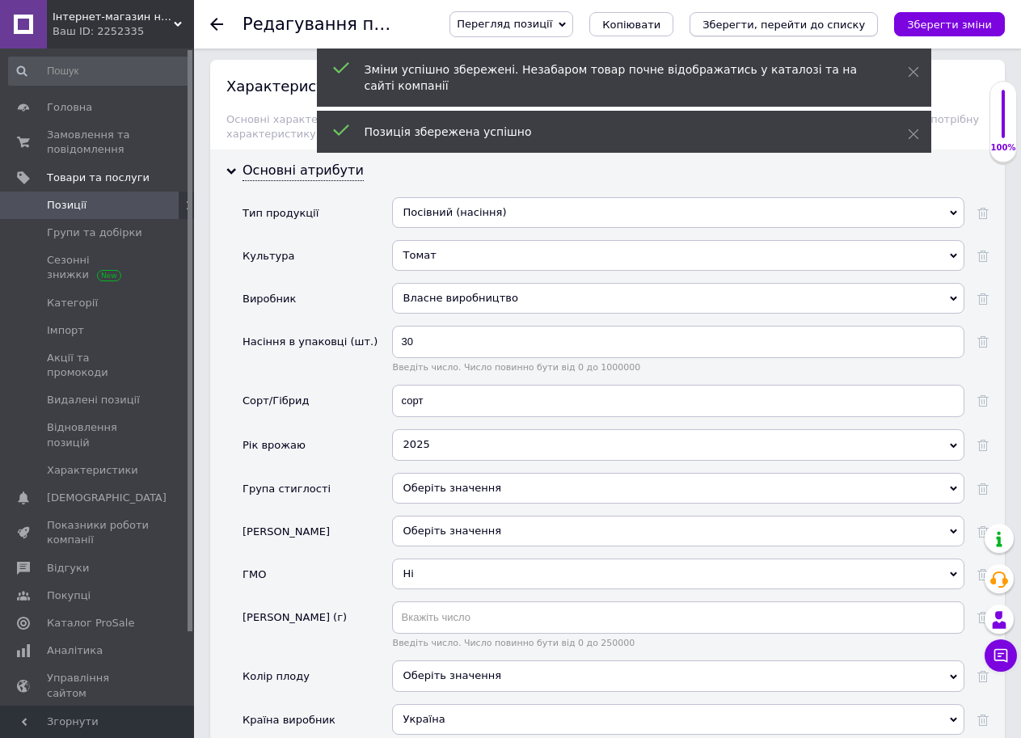
click at [855, 21] on icon "Зберегти, перейти до списку" at bounding box center [783, 25] width 162 height 12
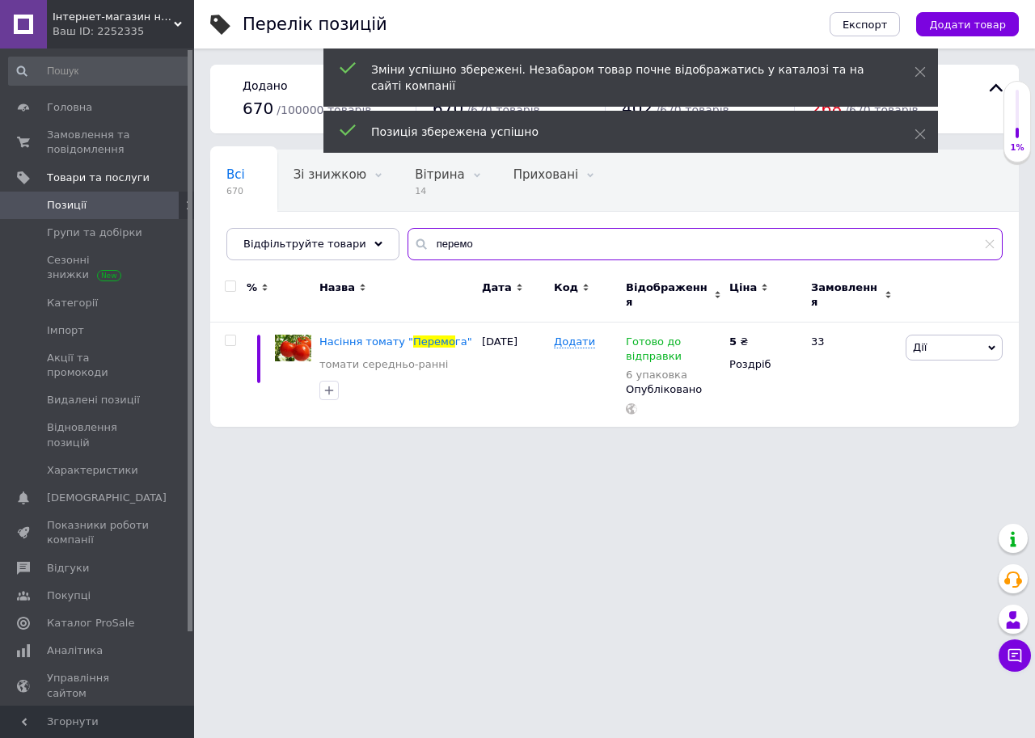
click at [493, 242] on input "перемо" at bounding box center [704, 244] width 595 height 32
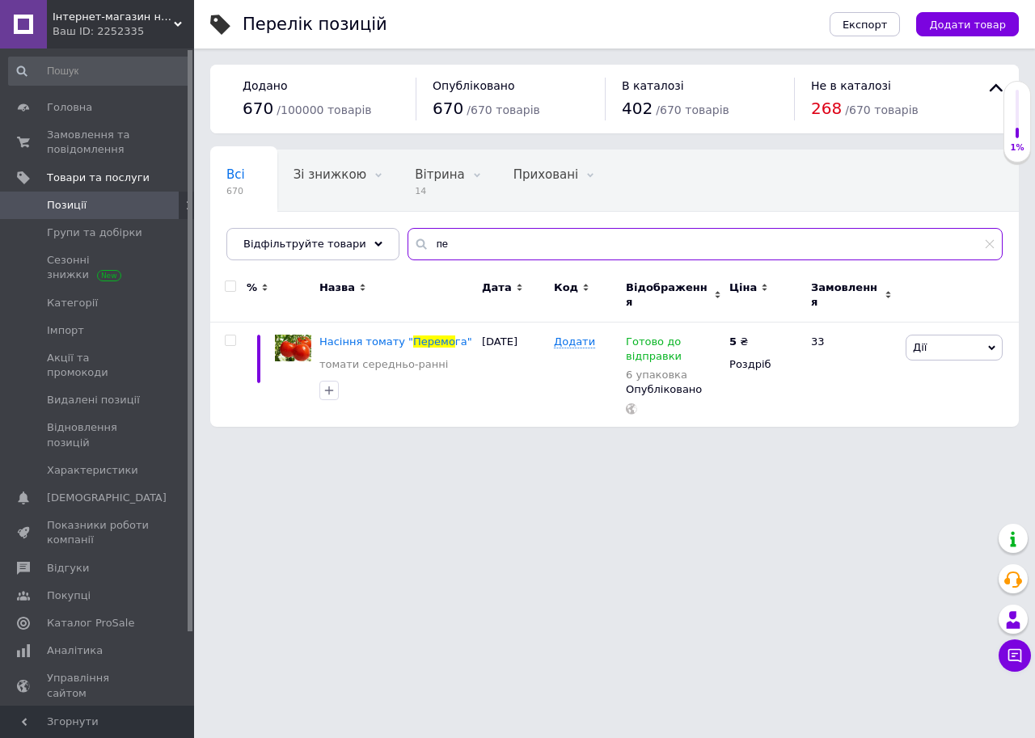
type input "п"
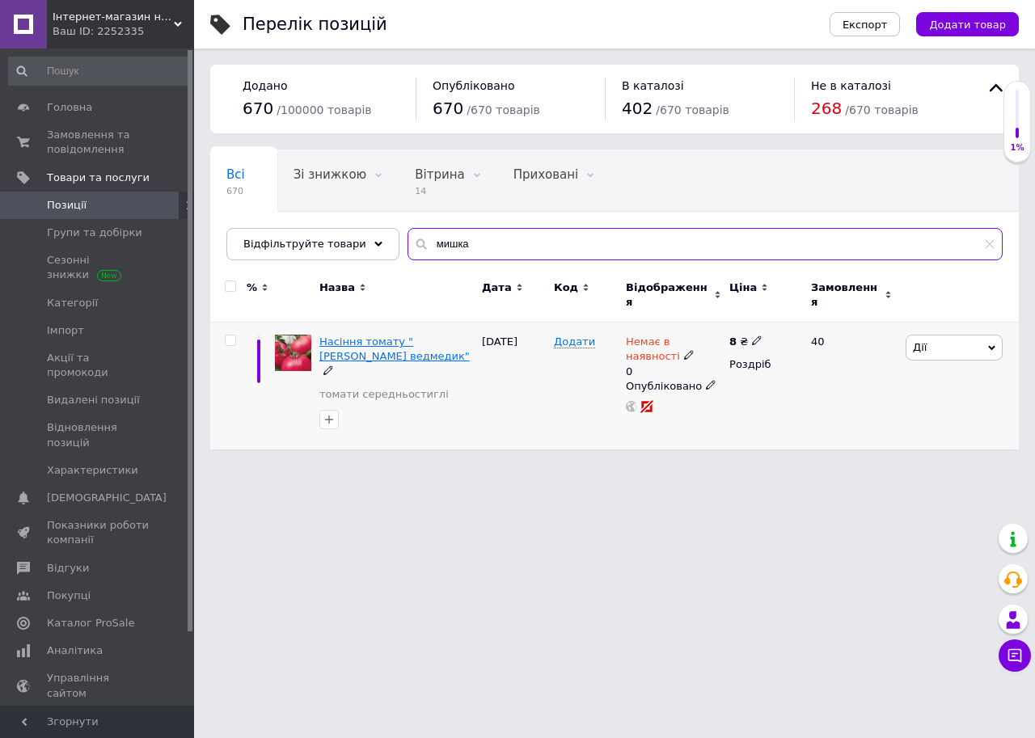
type input "мишка"
click at [395, 335] on span "Насіння томату "[PERSON_NAME] ведмедик"" at bounding box center [394, 348] width 150 height 27
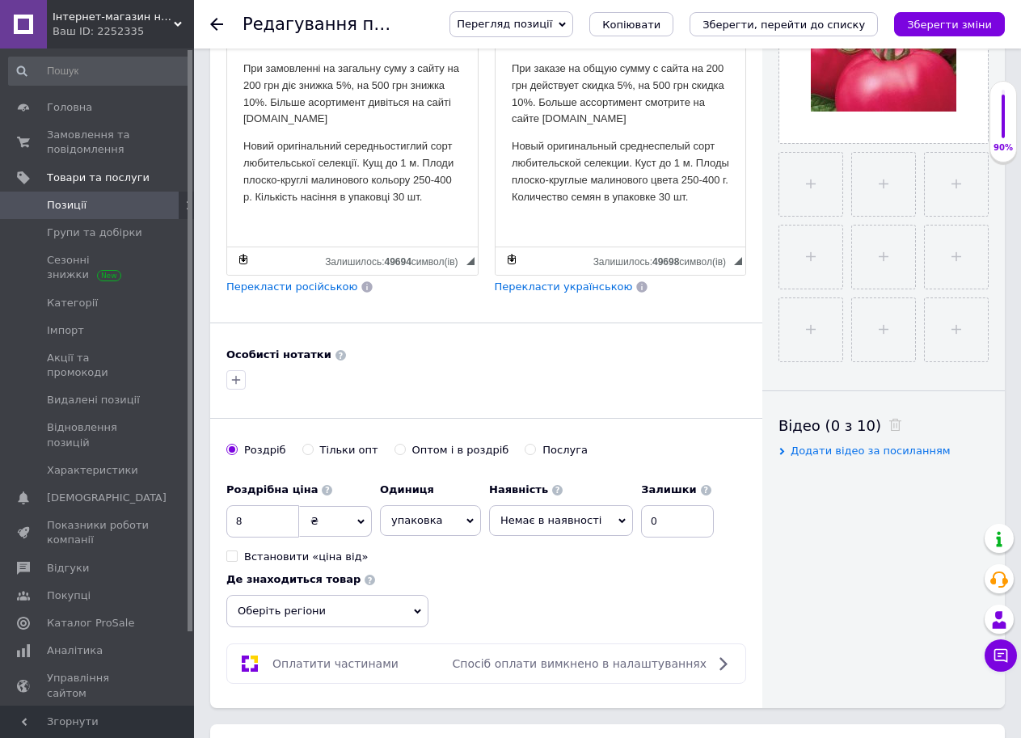
scroll to position [447, 0]
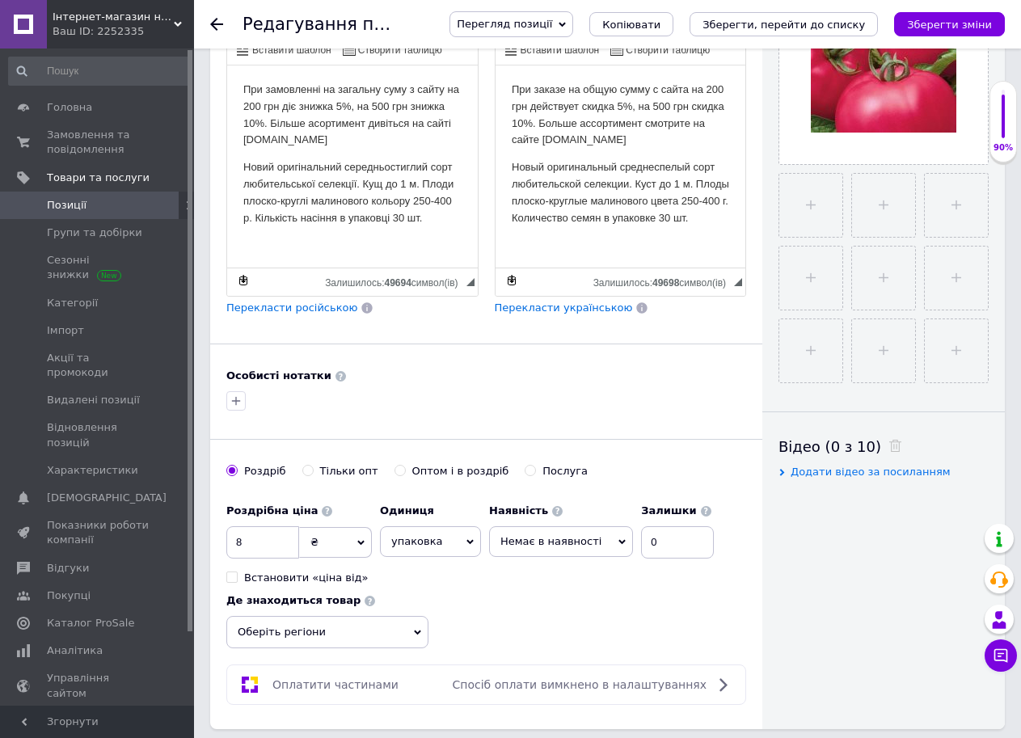
click at [239, 160] on html "При замовленні на загальну суму з сайту на 200 грн діє знижка 5%, на 500 грн зн…" at bounding box center [352, 153] width 251 height 177
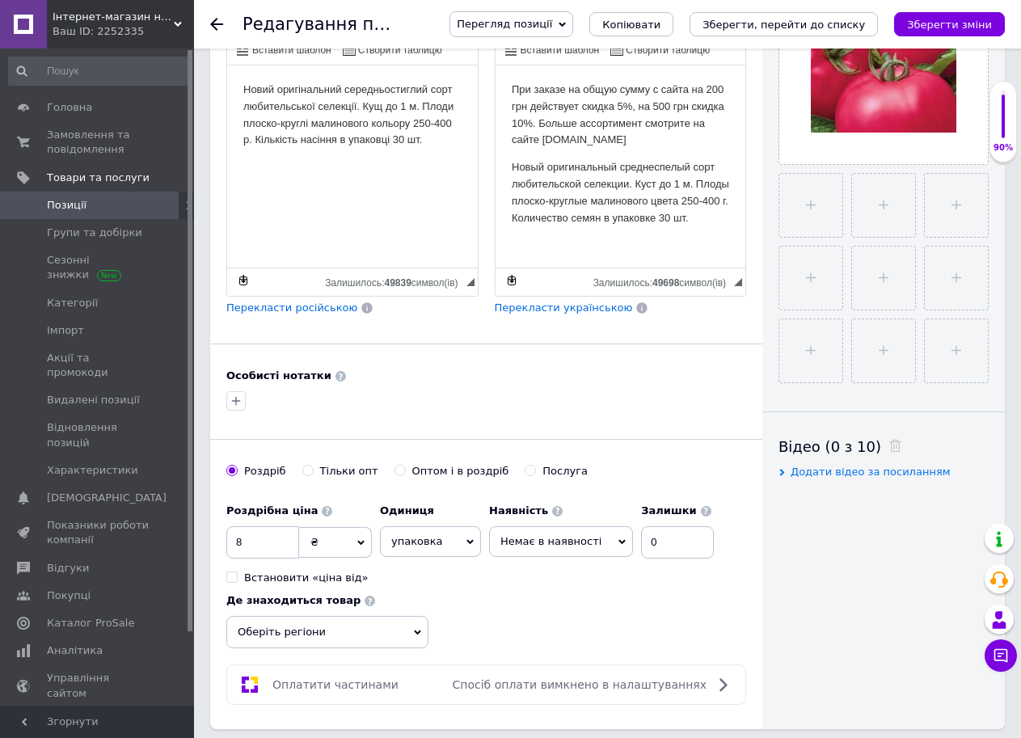
click at [508, 163] on html "При заказе на общую сумму с сайта на 200 грн действует скидка 5%, на 500 грн ск…" at bounding box center [620, 153] width 251 height 177
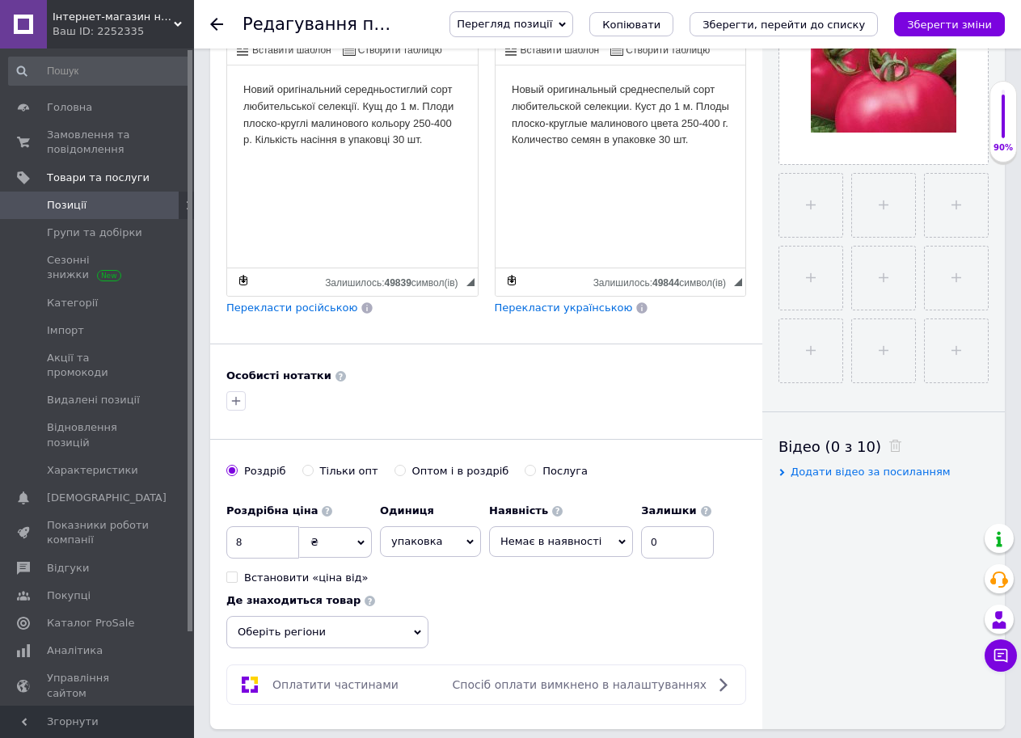
click at [609, 531] on span "Немає в наявності" at bounding box center [561, 541] width 144 height 31
drag, startPoint x: 571, startPoint y: 606, endPoint x: 652, endPoint y: 555, distance: 95.5
click at [571, 609] on li "Готово до відправки" at bounding box center [561, 620] width 142 height 23
click at [654, 526] on input "0" at bounding box center [690, 542] width 73 height 32
type input "20"
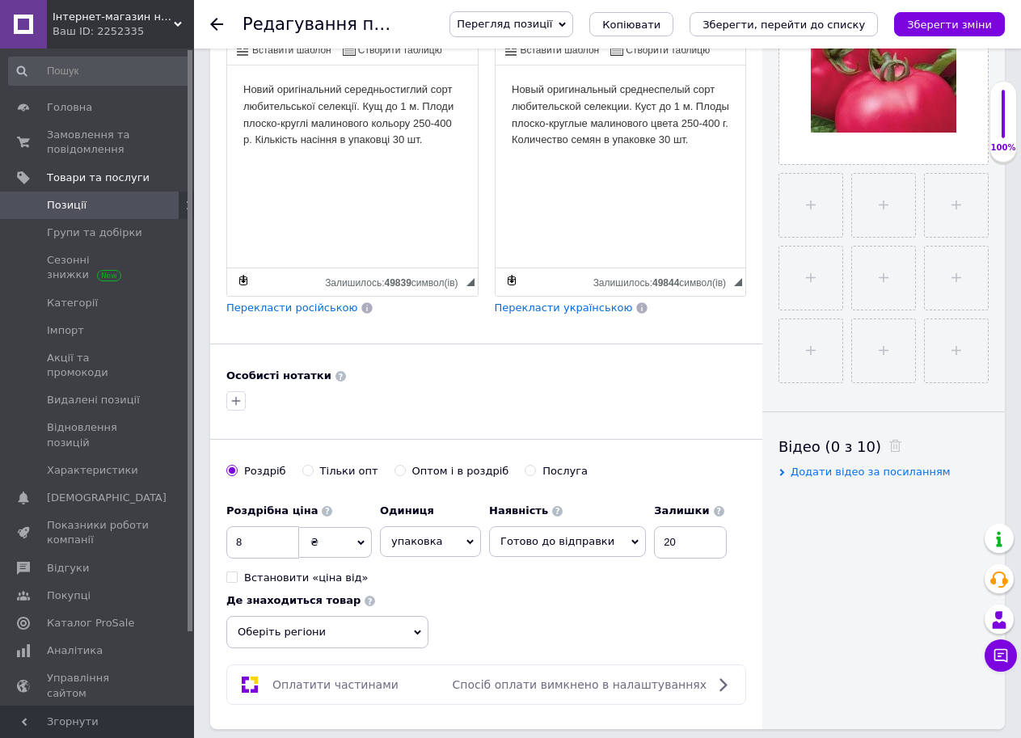
click at [605, 546] on div "Роздрібна ціна 8 ₴ $ EUR CHF GBP ¥ PLN ₸ MDL HUF KGS CNY TRY KRW lei Встановити…" at bounding box center [480, 540] width 508 height 90
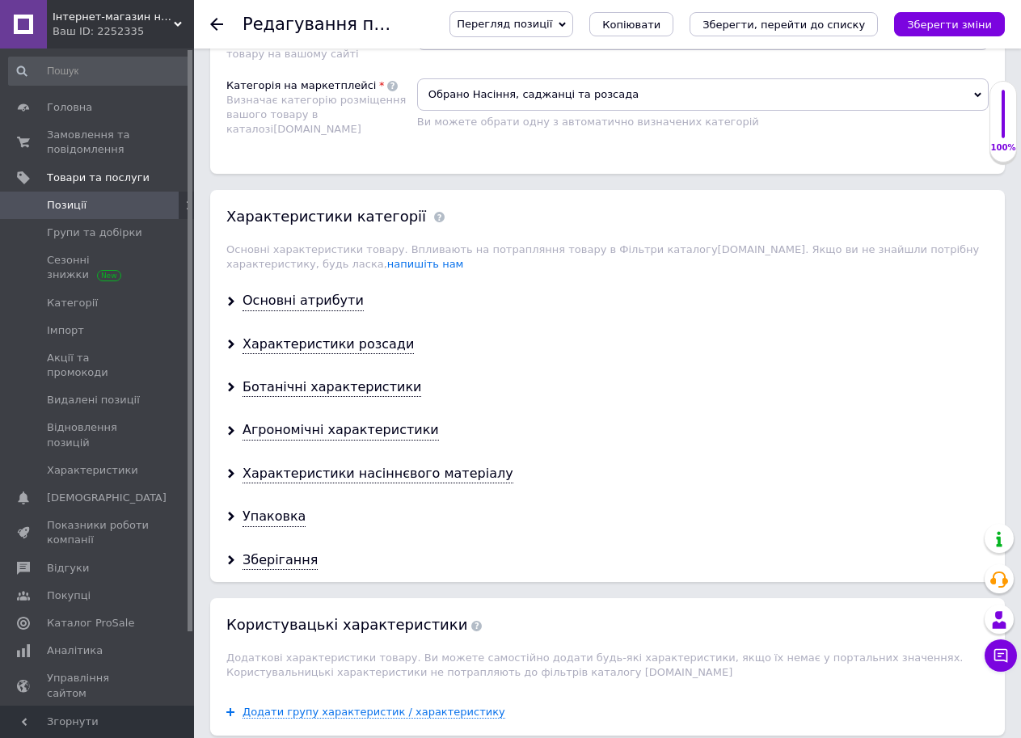
scroll to position [1516, 0]
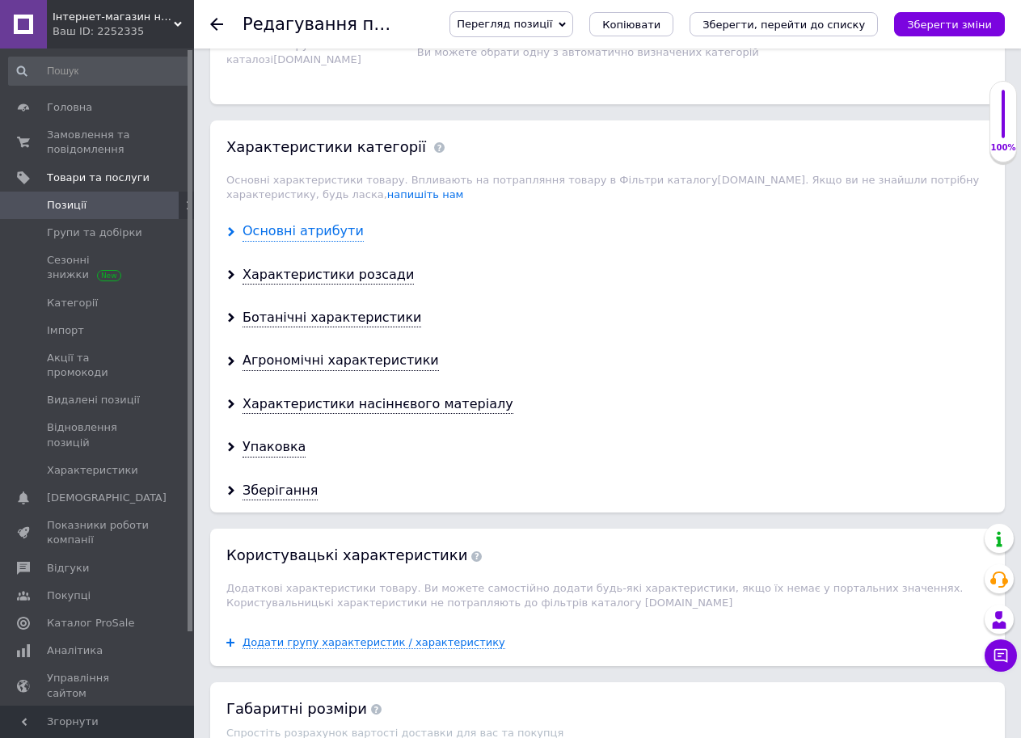
click at [310, 222] on div "Основні атрибути" at bounding box center [302, 231] width 121 height 19
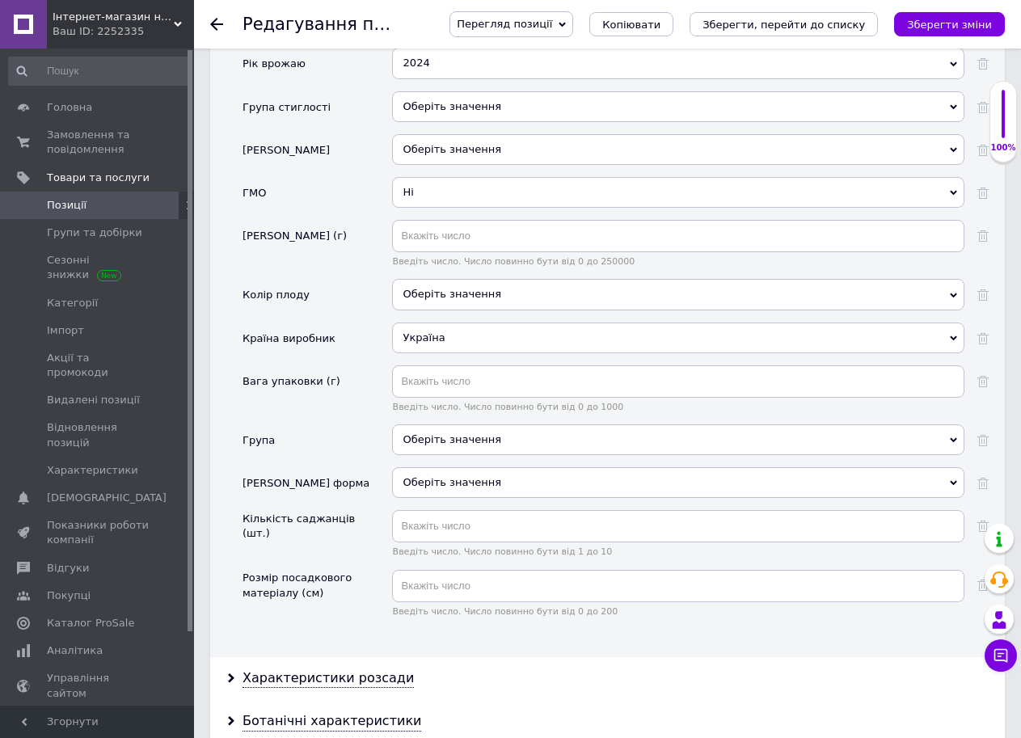
scroll to position [1954, 0]
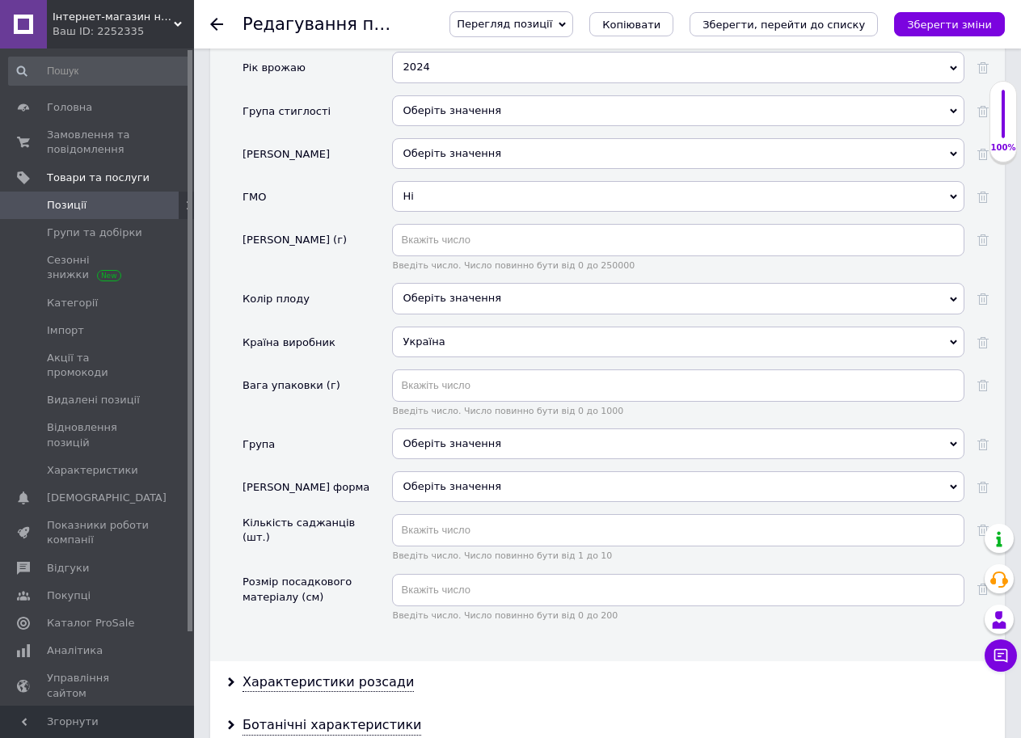
click at [513, 61] on div "2024" at bounding box center [678, 67] width 572 height 31
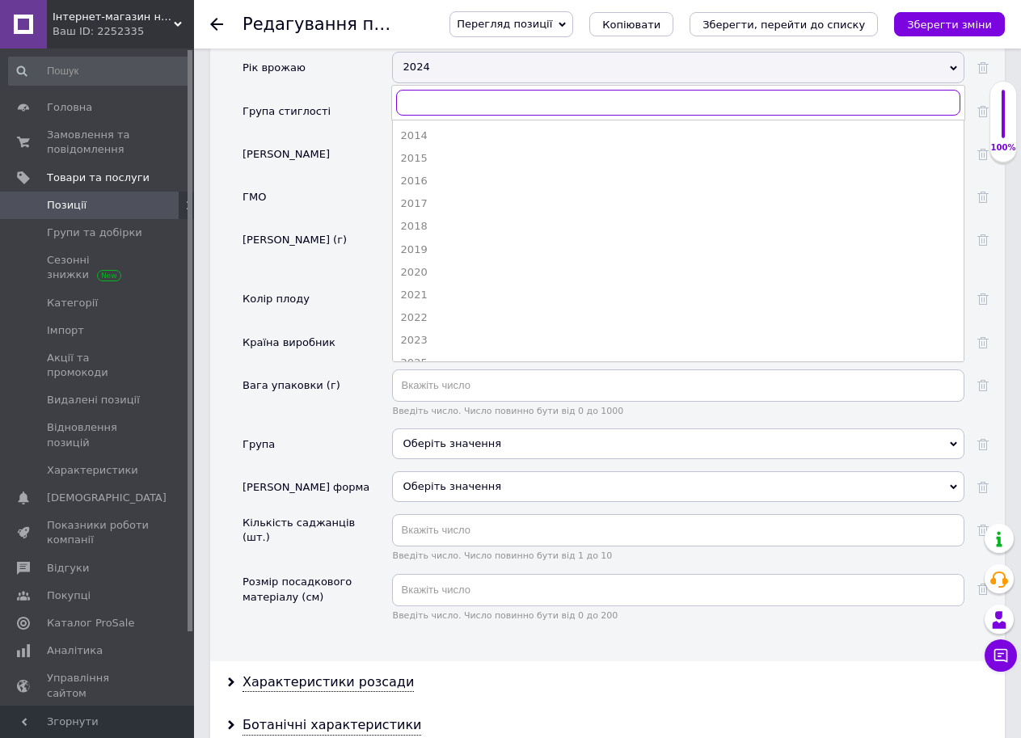
scroll to position [132, 0]
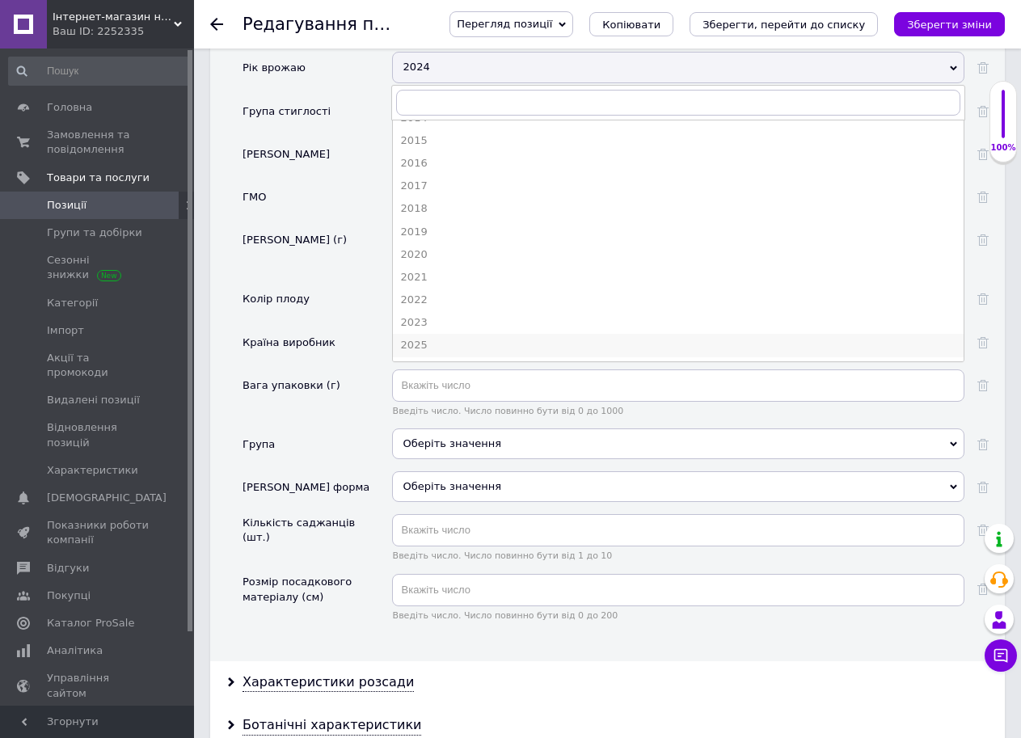
click at [934, 338] on div "2025" at bounding box center [678, 345] width 554 height 15
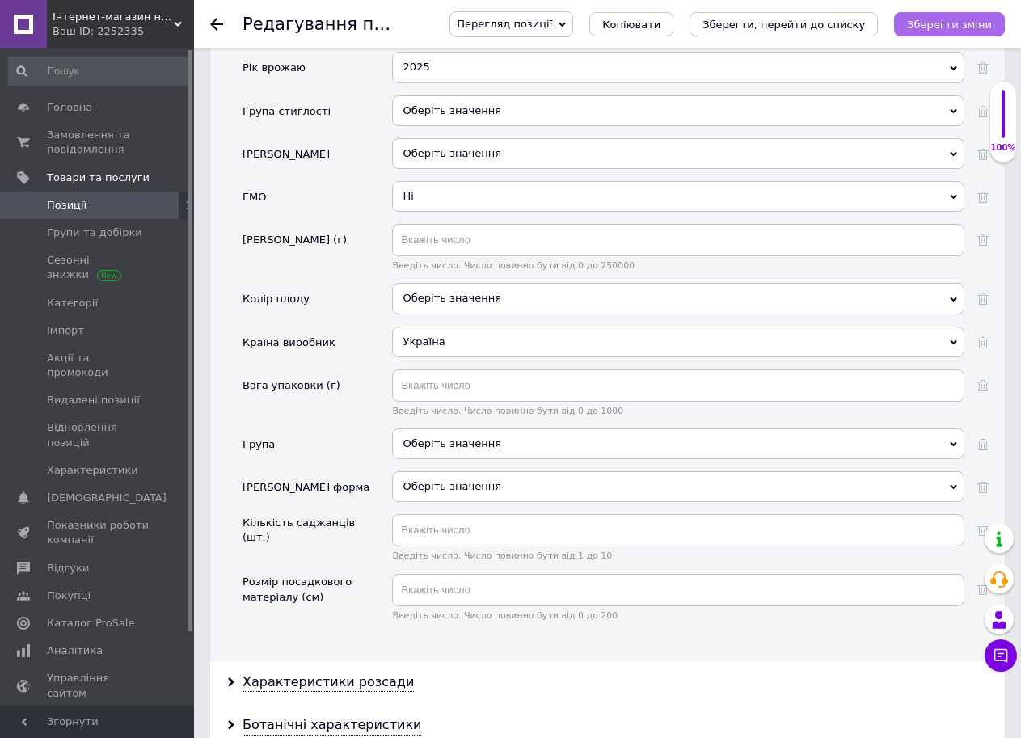
click at [942, 27] on icon "Зберегти зміни" at bounding box center [949, 25] width 85 height 12
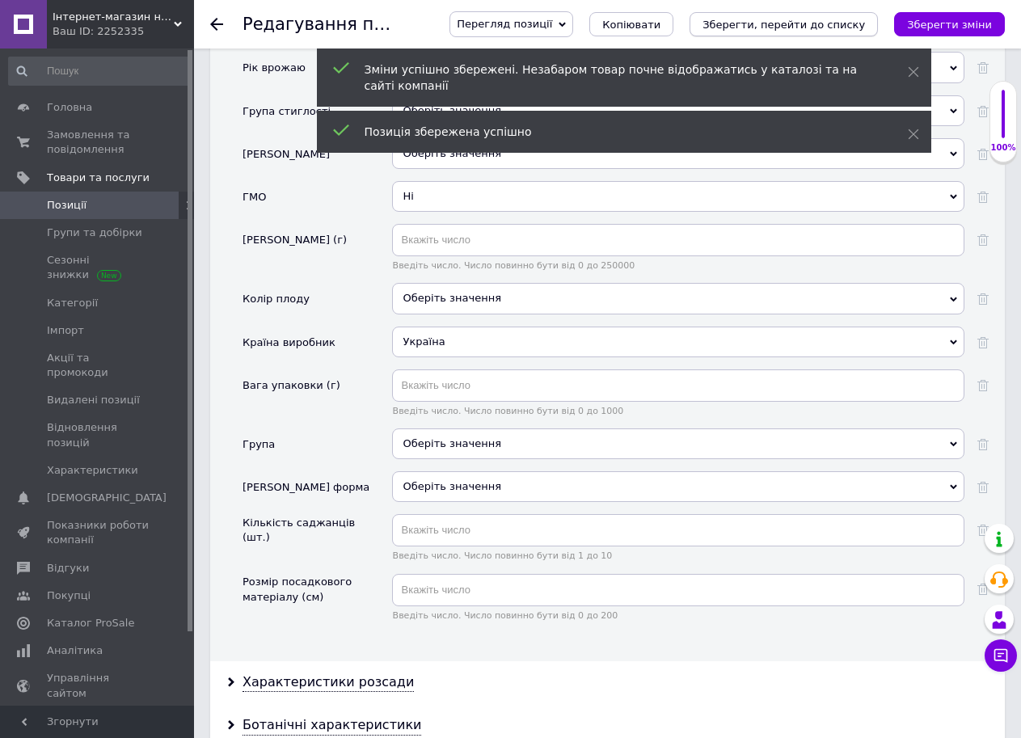
click at [854, 23] on icon "Зберегти, перейти до списку" at bounding box center [783, 25] width 162 height 12
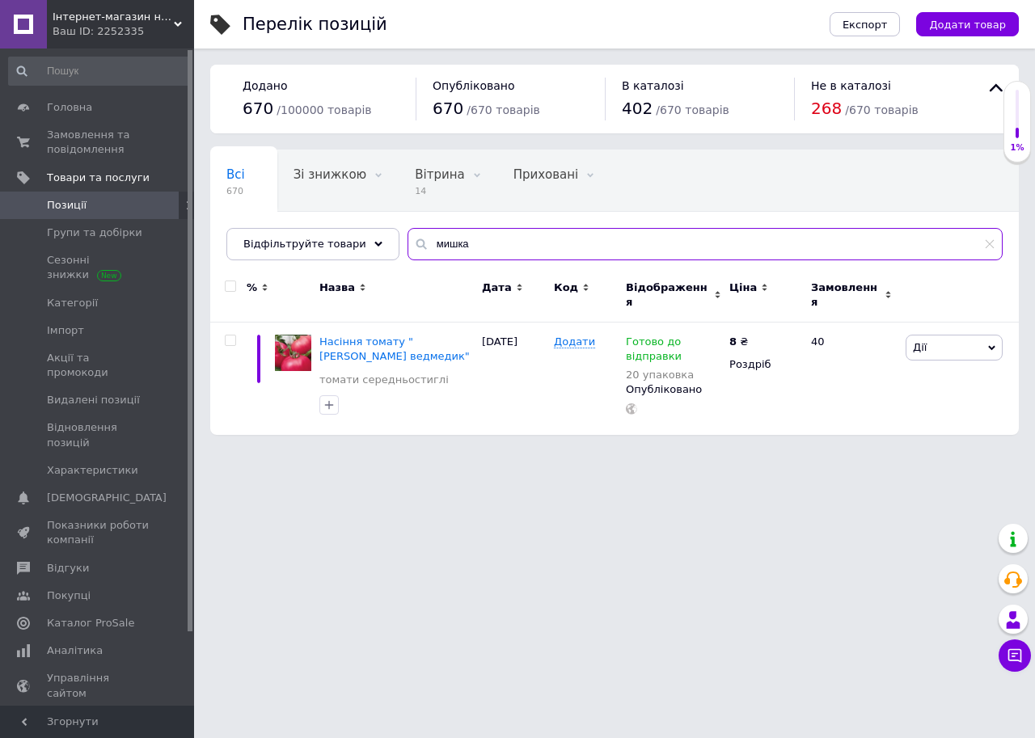
click at [487, 240] on input "мишка" at bounding box center [704, 244] width 595 height 32
type input "м"
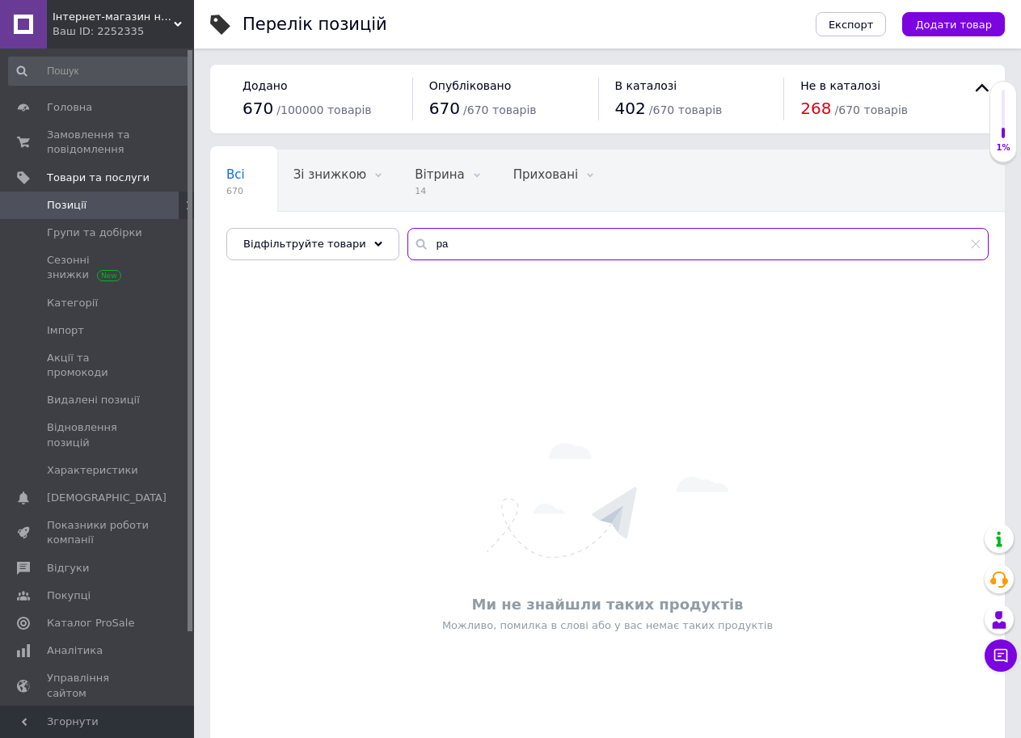
type input "р"
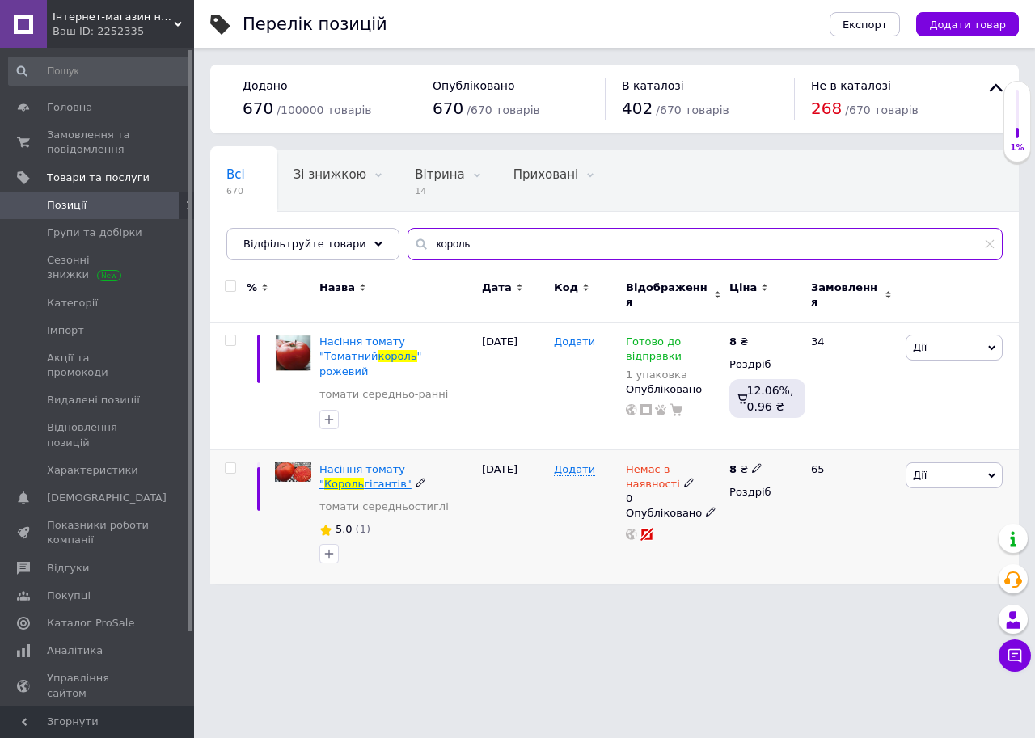
type input "король"
click at [386, 463] on span "Насіння томату "" at bounding box center [362, 476] width 86 height 27
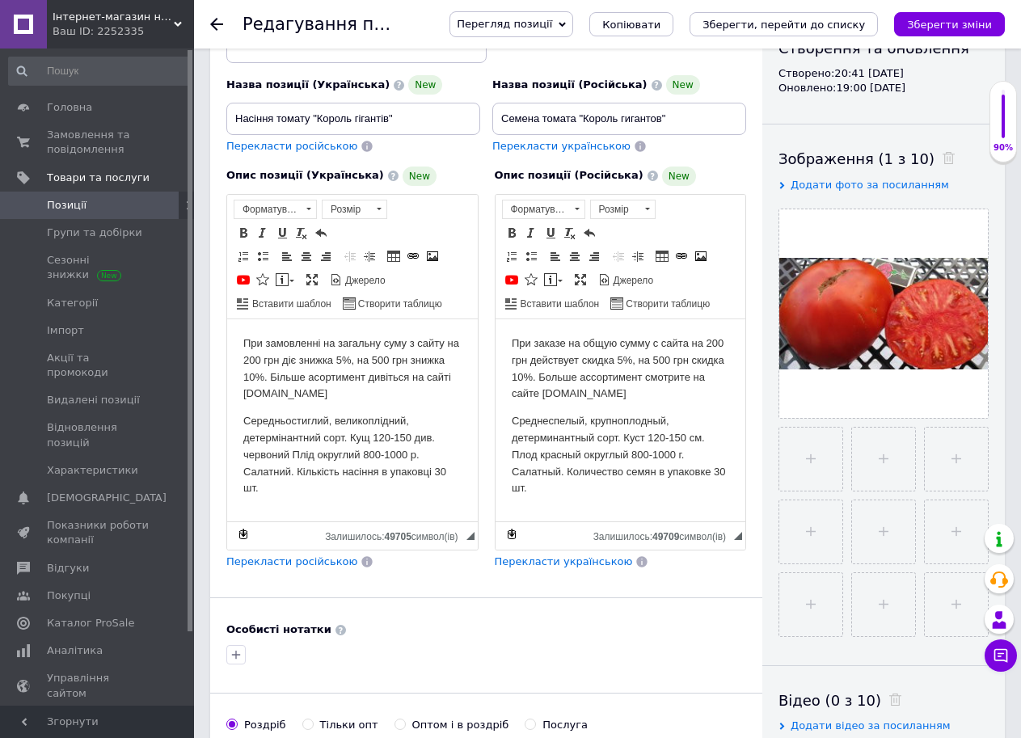
scroll to position [339, 0]
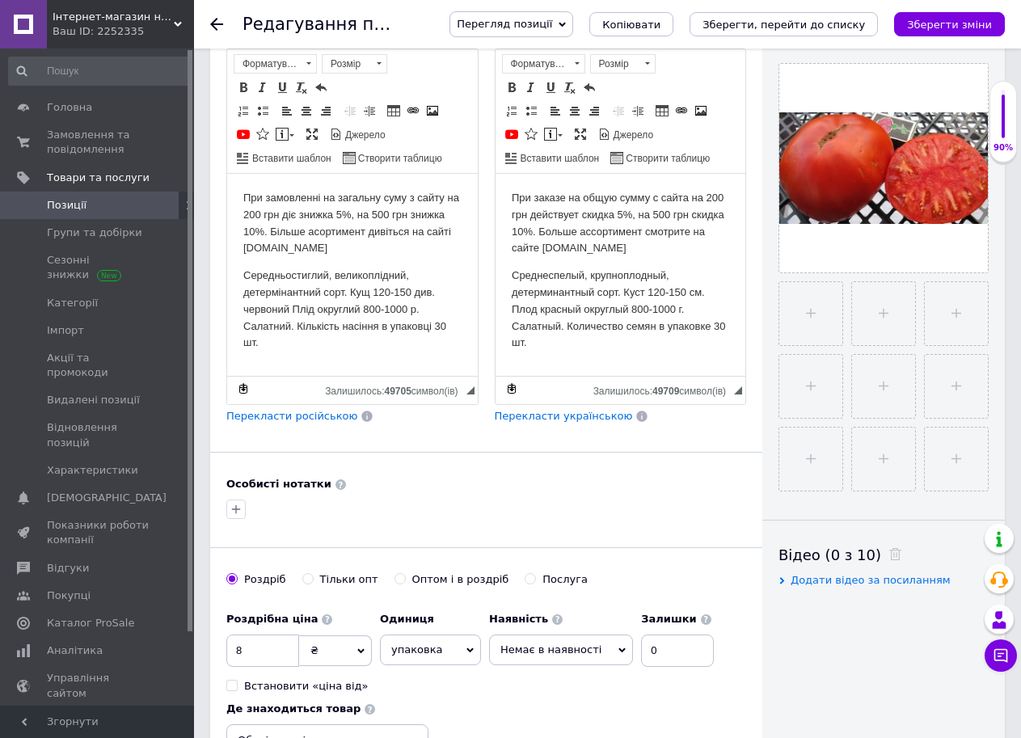
click at [242, 271] on html "При замовленні на загальну суму з сайту на 200 грн діє знижка 5%, на 500 грн зн…" at bounding box center [352, 270] width 251 height 194
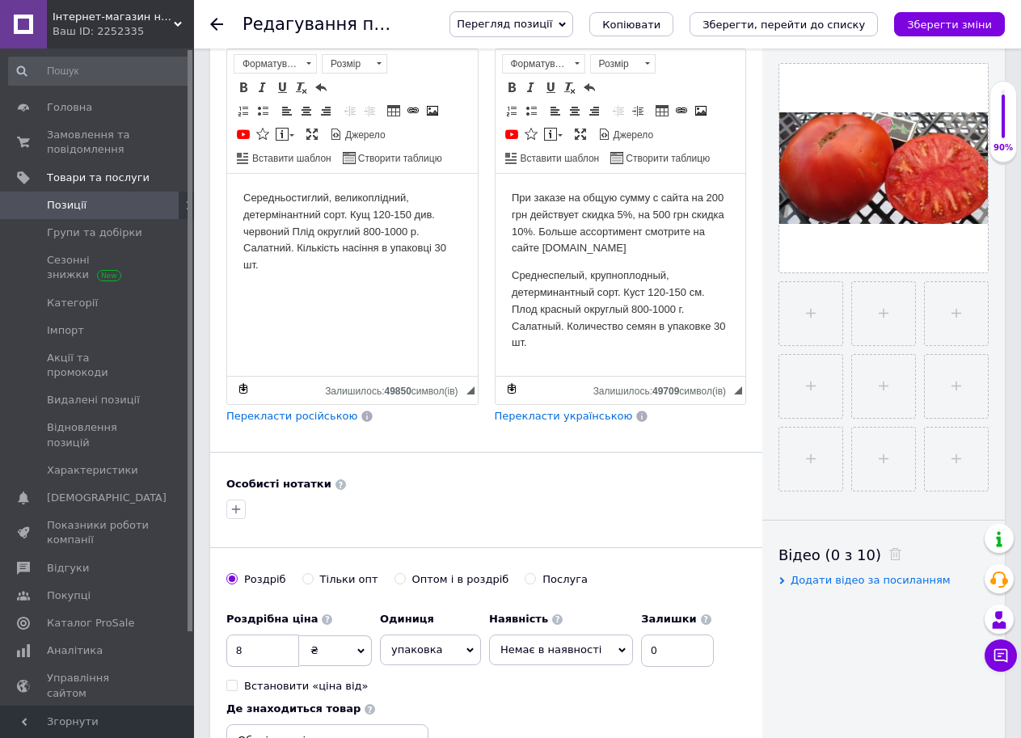
click at [508, 274] on html "При заказе на общую сумму с сайта на 200 грн действует скидка 5%, на 500 грн ск…" at bounding box center [620, 270] width 251 height 194
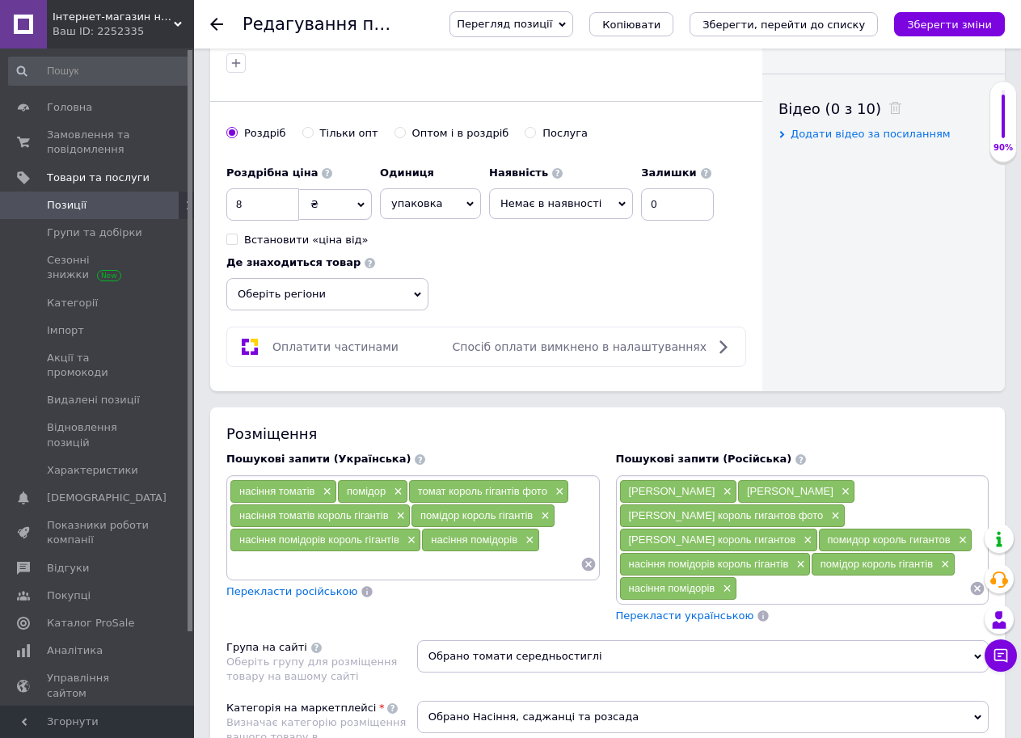
scroll to position [874, 0]
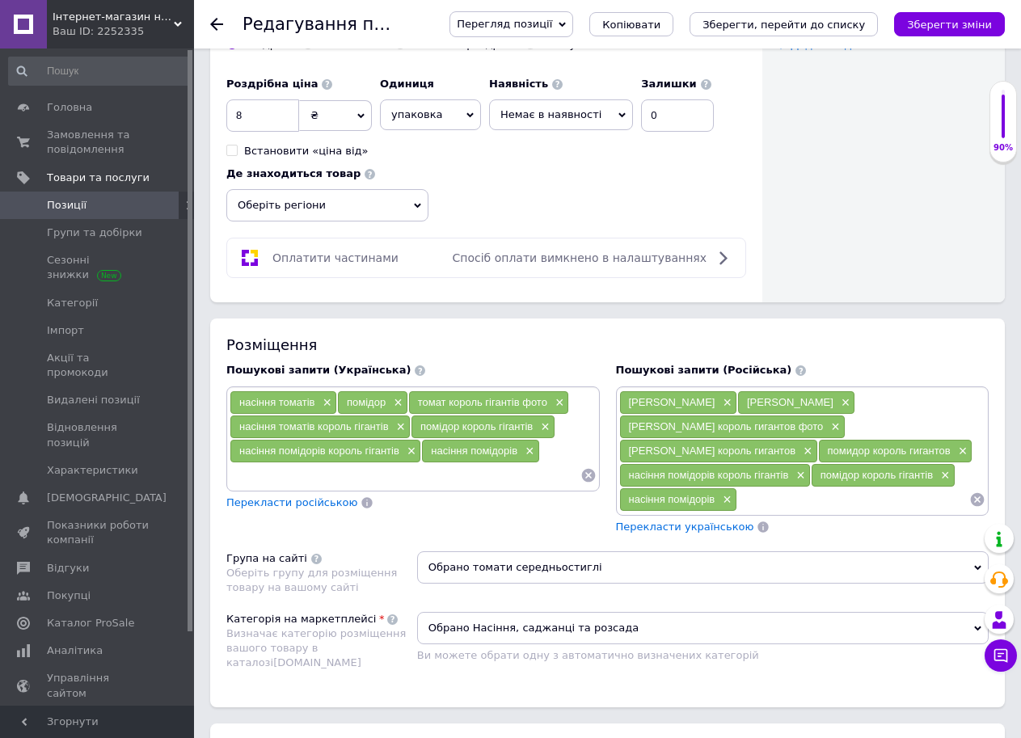
click at [604, 99] on span "Немає в наявності" at bounding box center [561, 114] width 144 height 31
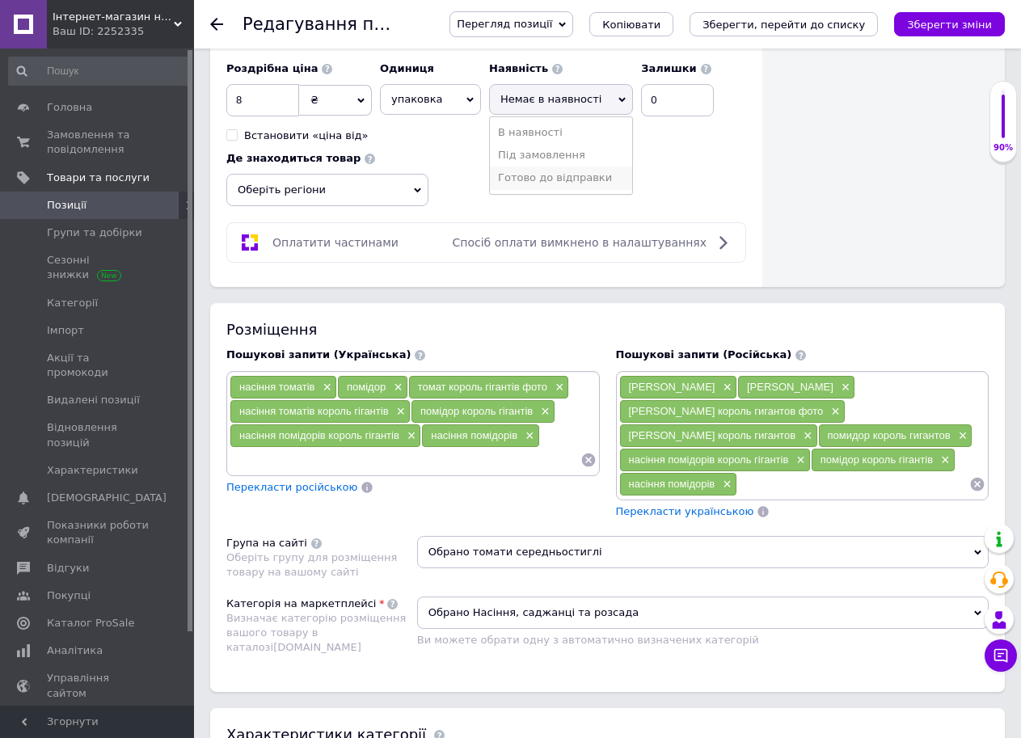
click at [572, 175] on li "Готово до відправки" at bounding box center [561, 178] width 142 height 23
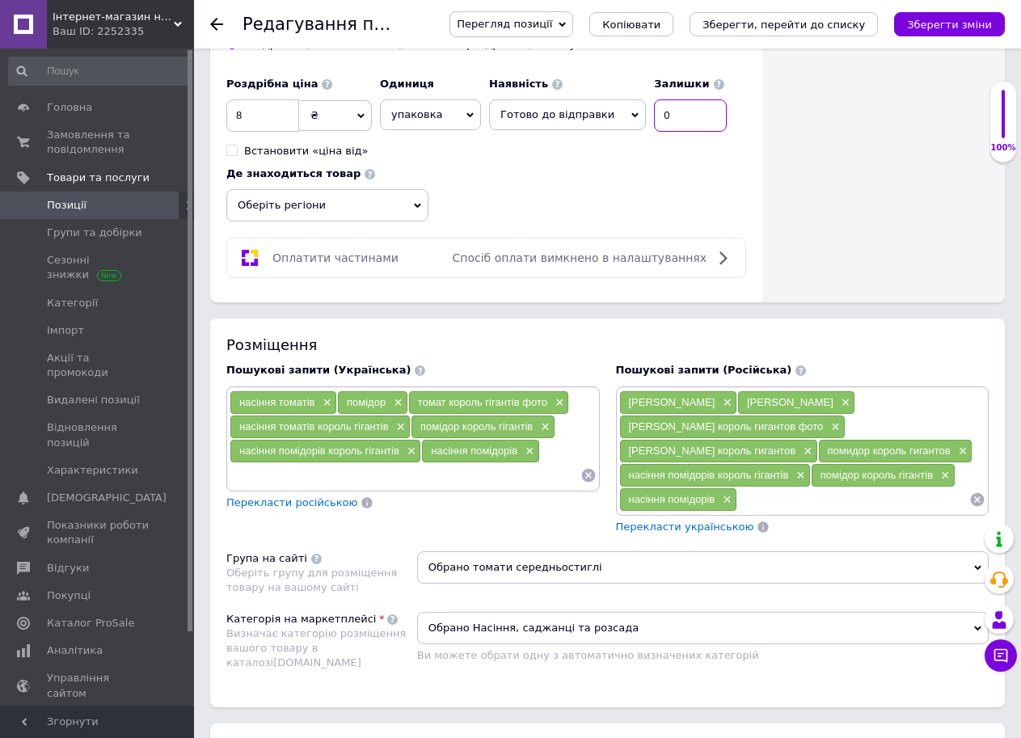
click at [658, 104] on input "0" at bounding box center [690, 115] width 73 height 32
type input "15"
click at [655, 170] on div "Роздрібна ціна 8 ₴ $ EUR CHF GBP ¥ PLN ₸ MDL HUF KGS CNY TRY KRW lei Встановити…" at bounding box center [486, 146] width 520 height 154
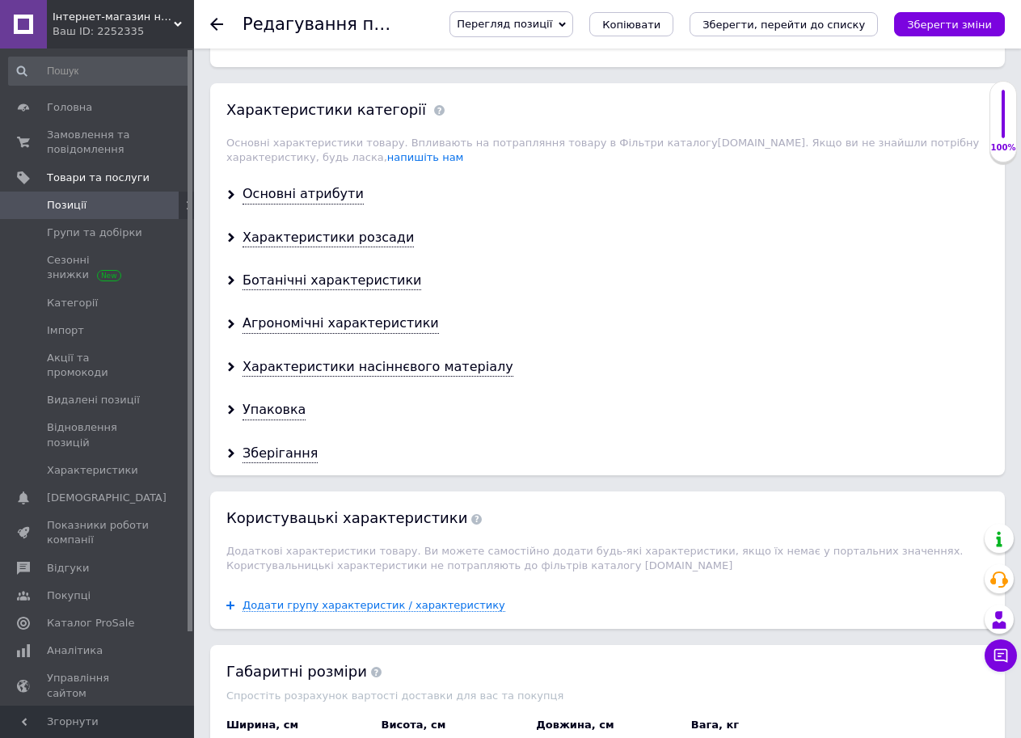
scroll to position [1583, 0]
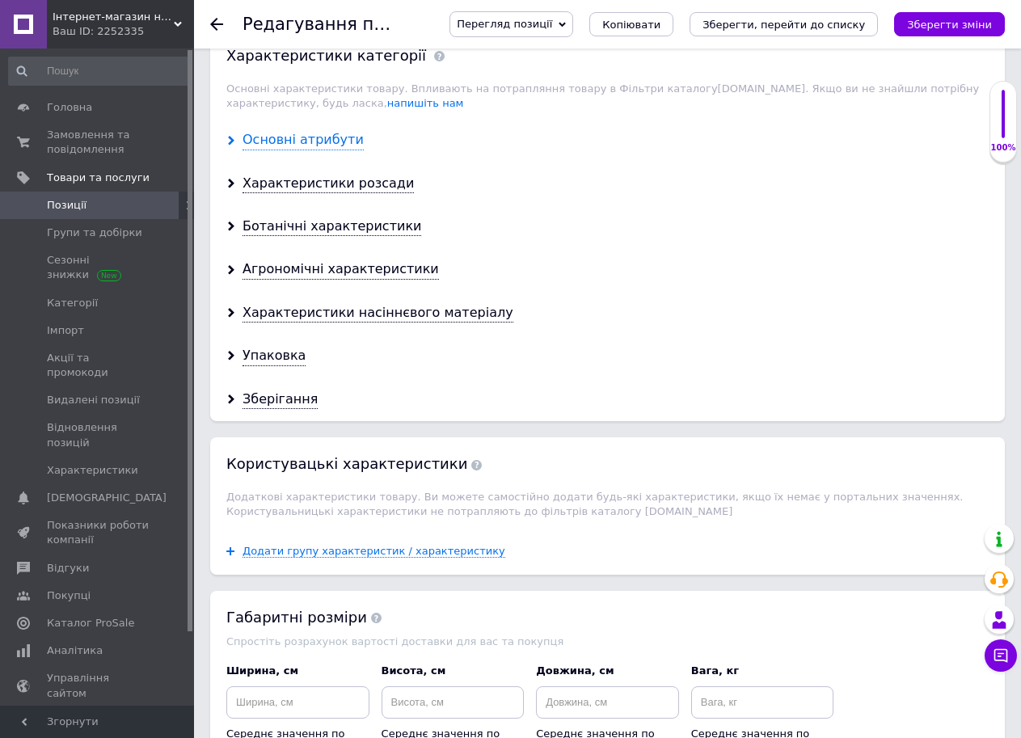
click at [334, 131] on div "Основні атрибути" at bounding box center [302, 140] width 121 height 19
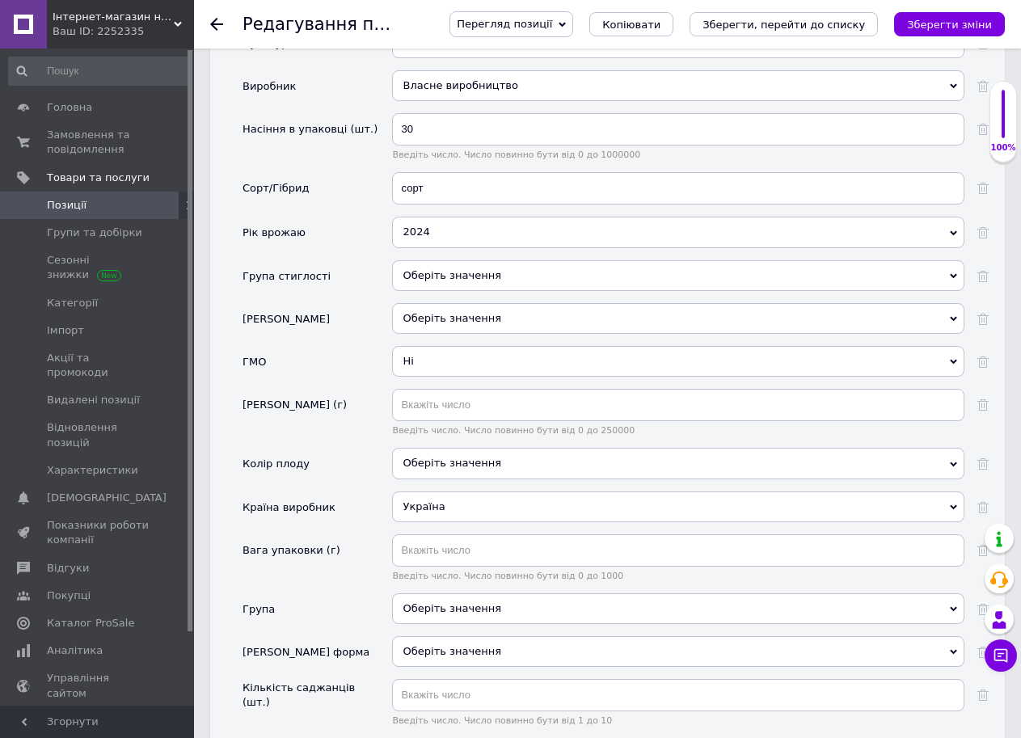
scroll to position [1789, 0]
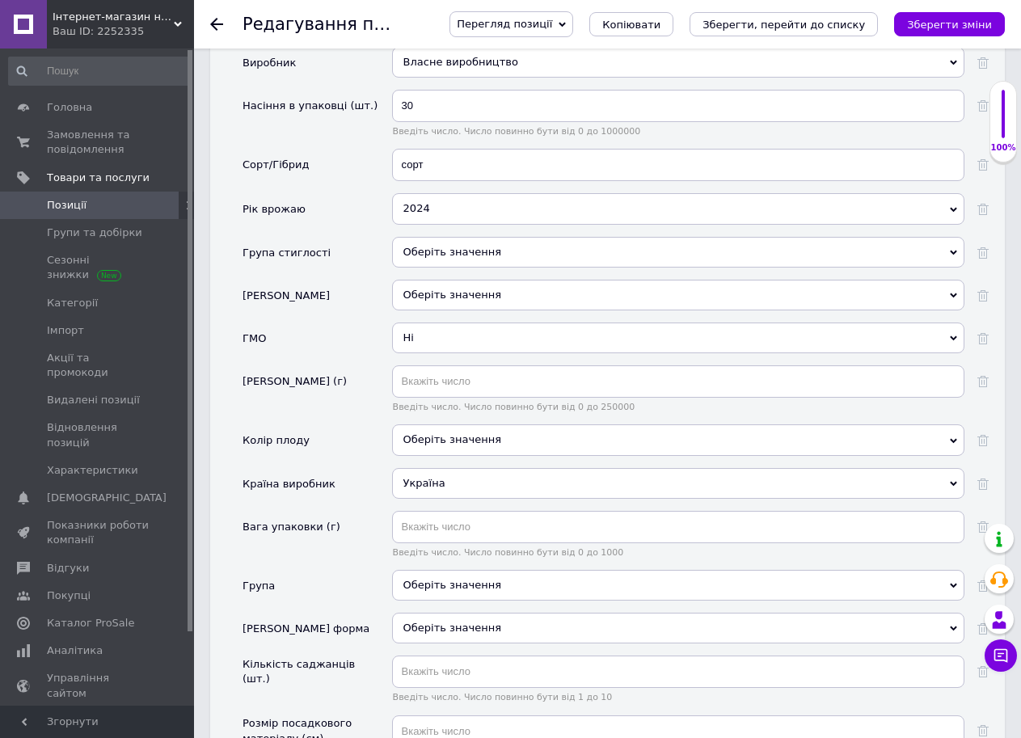
click at [508, 201] on div "2024" at bounding box center [678, 208] width 572 height 31
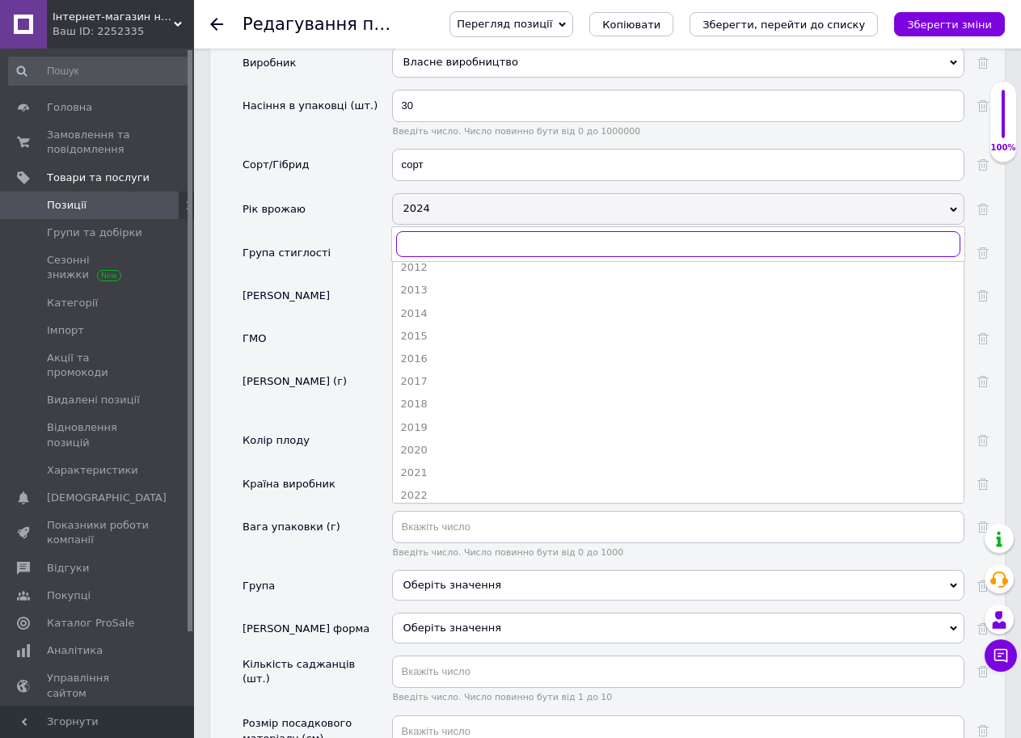
scroll to position [132, 0]
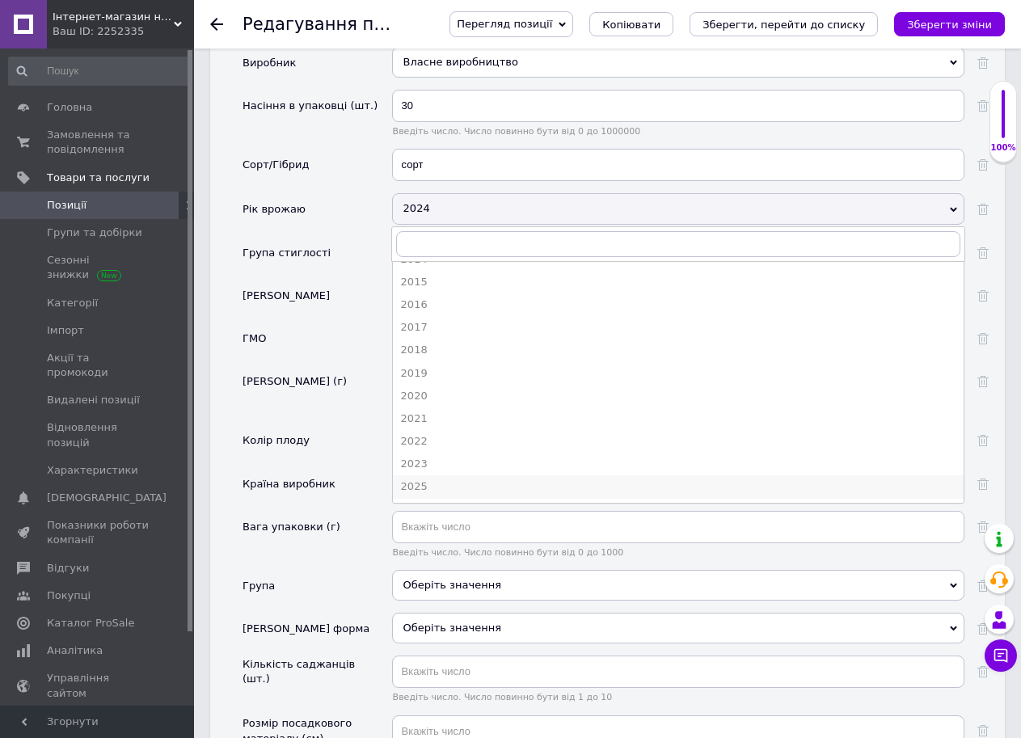
click at [885, 479] on div "2025" at bounding box center [678, 486] width 554 height 15
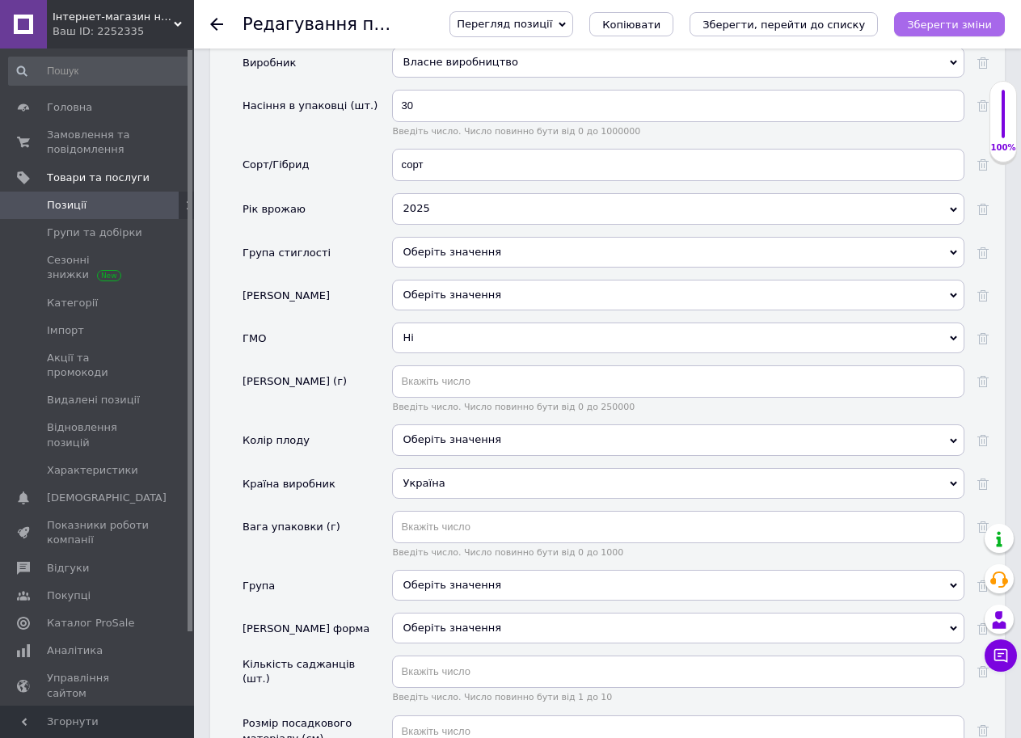
click at [956, 29] on icon "Зберегти зміни" at bounding box center [949, 25] width 85 height 12
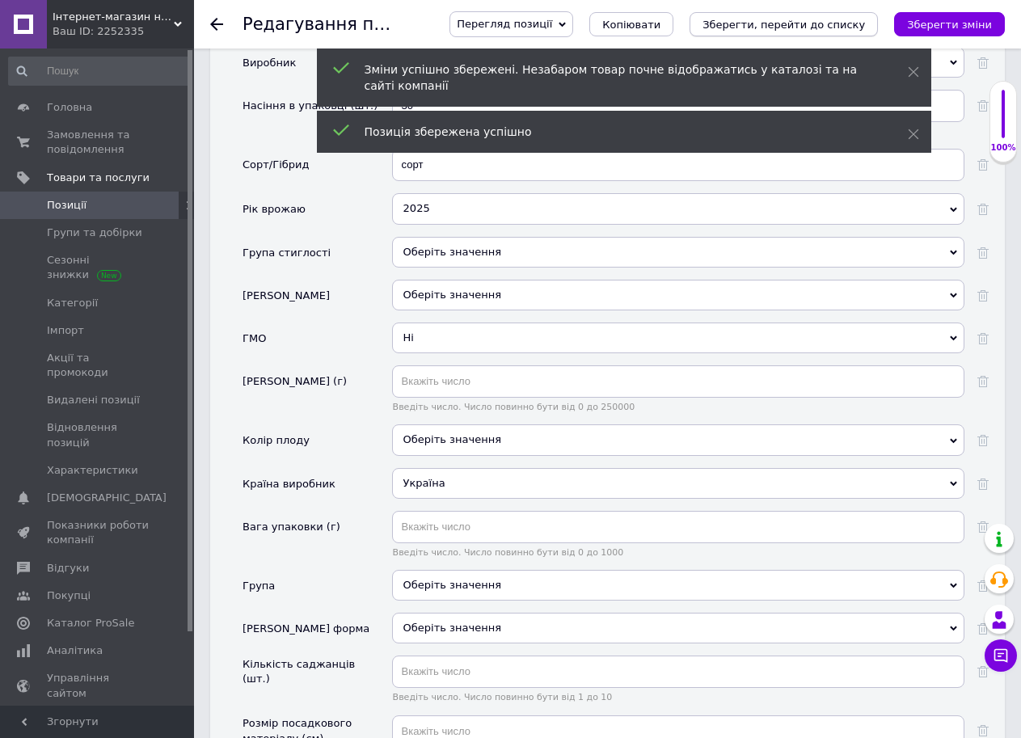
click at [847, 20] on icon "Зберегти, перейти до списку" at bounding box center [783, 25] width 162 height 12
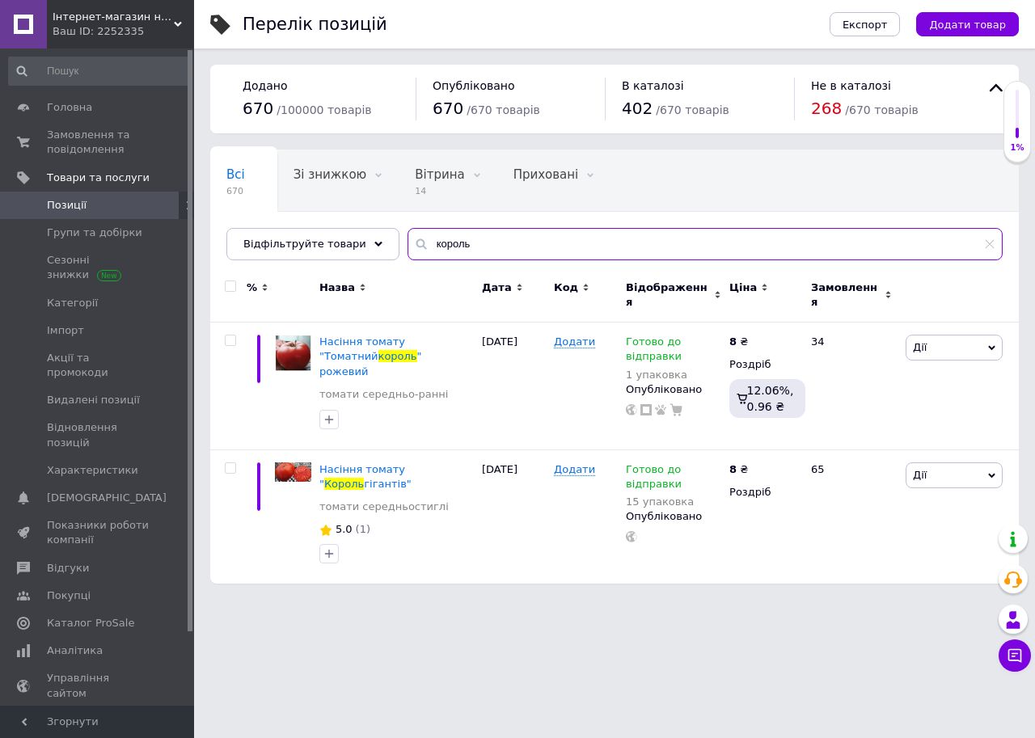
click at [474, 234] on input "король" at bounding box center [704, 244] width 595 height 32
type input "к"
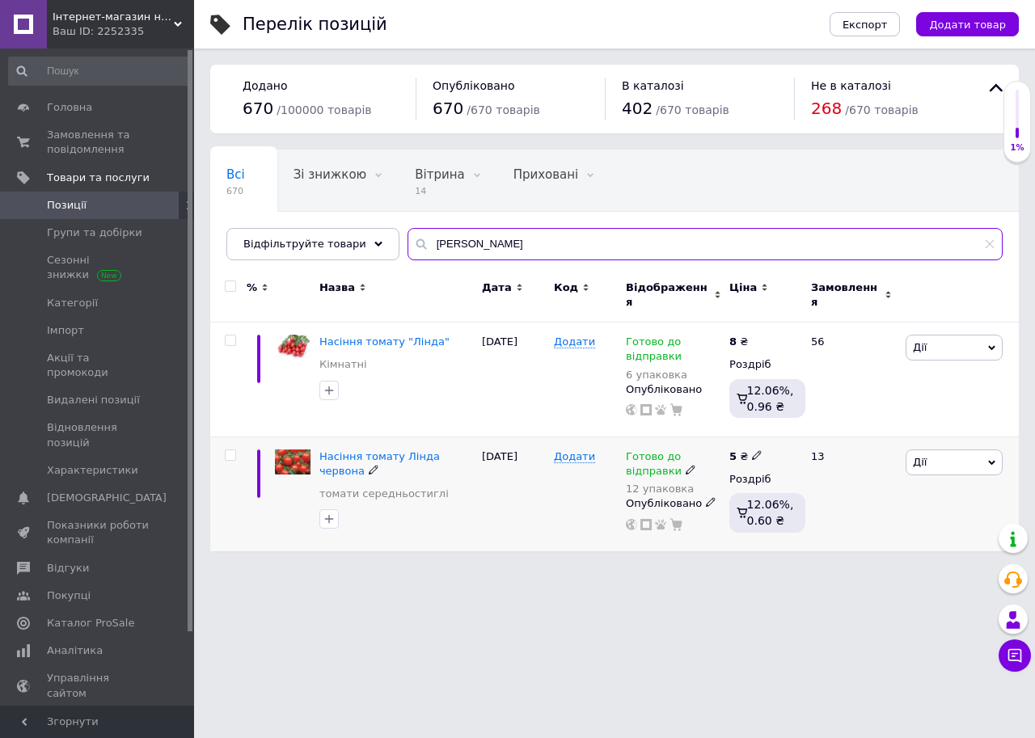
type input "[PERSON_NAME]"
click at [659, 457] on span "Готово до відправки" at bounding box center [654, 466] width 56 height 32
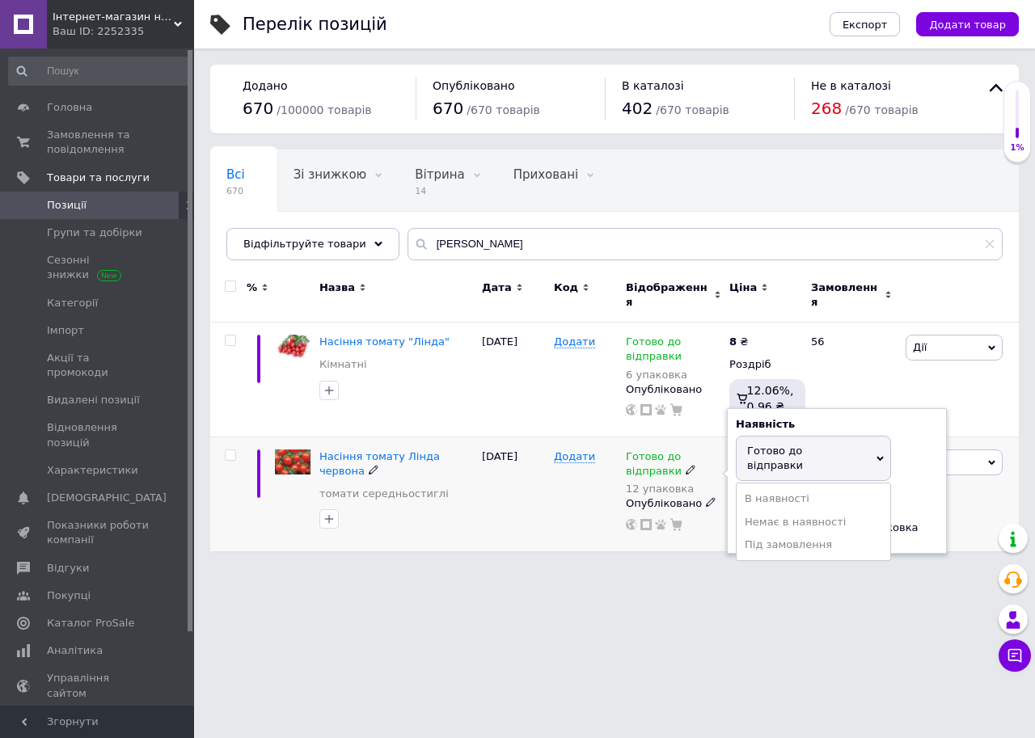
click at [788, 449] on span "Готово до відправки" at bounding box center [813, 458] width 155 height 45
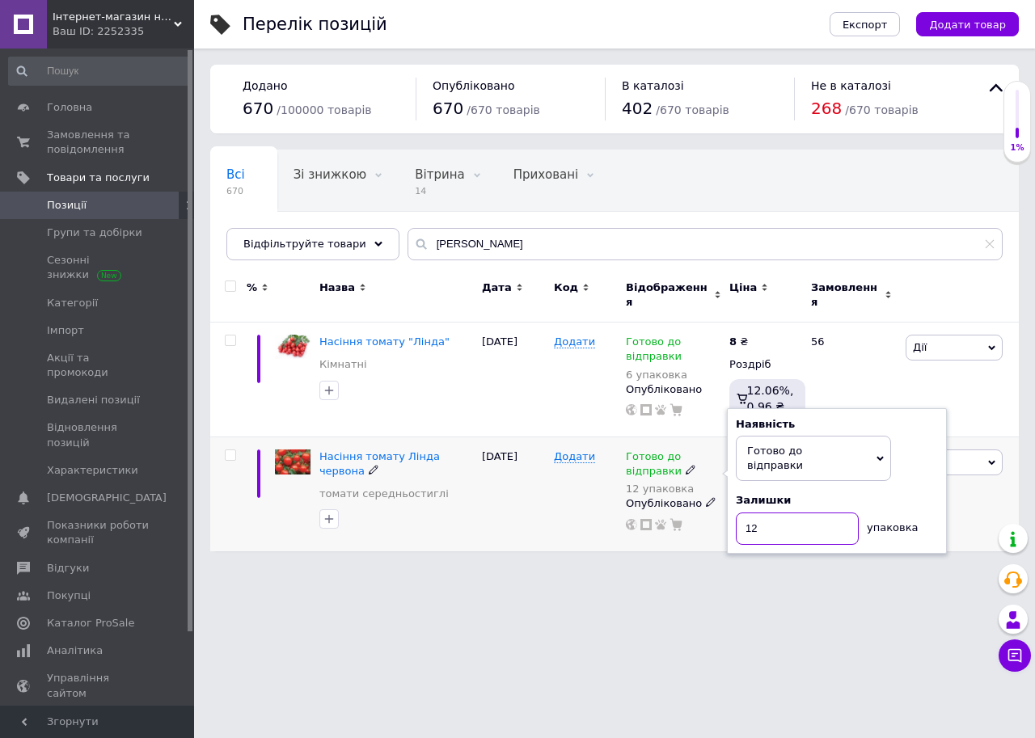
click at [766, 512] on input "12" at bounding box center [797, 528] width 123 height 32
type input "1"
type input "20"
click at [556, 503] on div "Додати" at bounding box center [586, 493] width 72 height 114
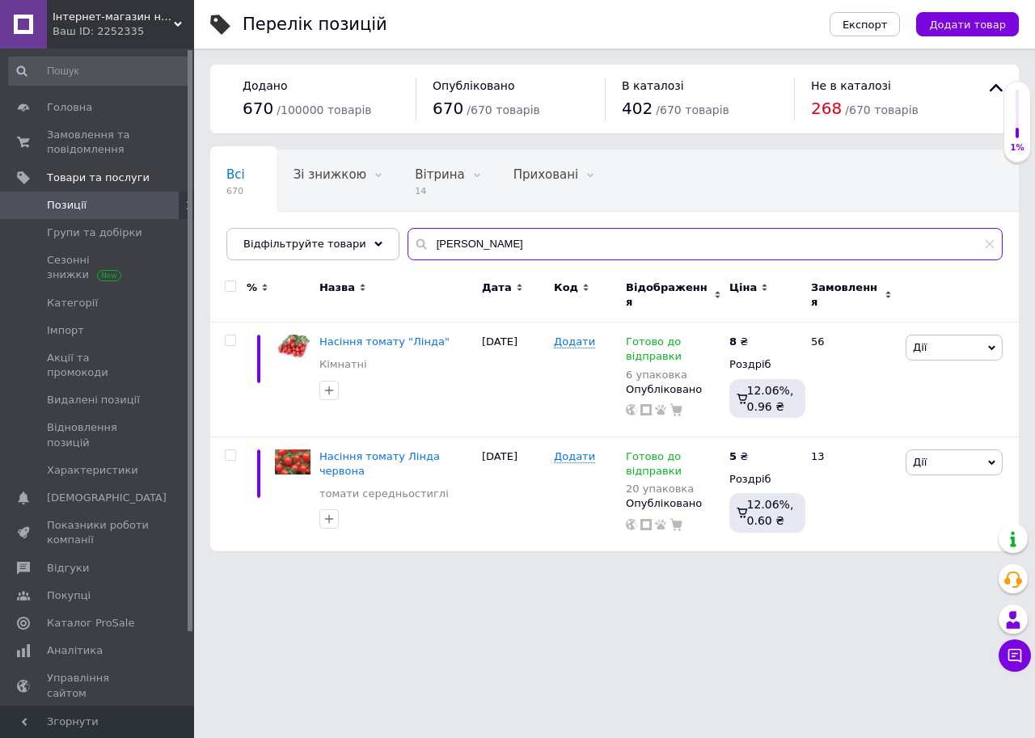
click at [465, 251] on input "[PERSON_NAME]" at bounding box center [704, 244] width 595 height 32
type input "л"
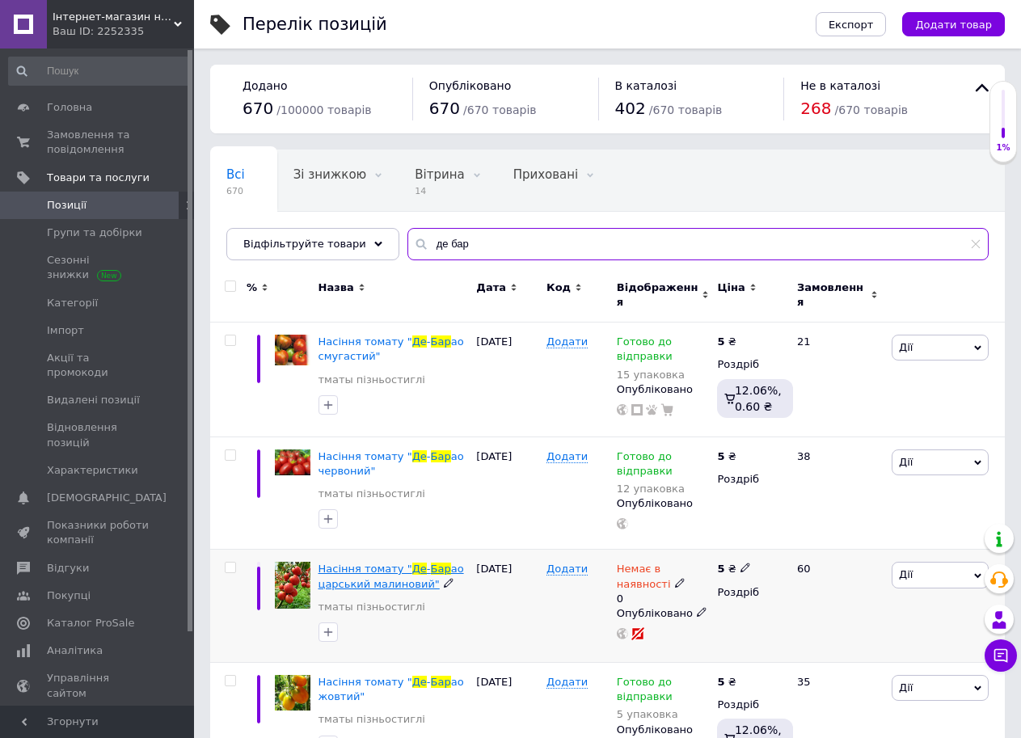
type input "де бар"
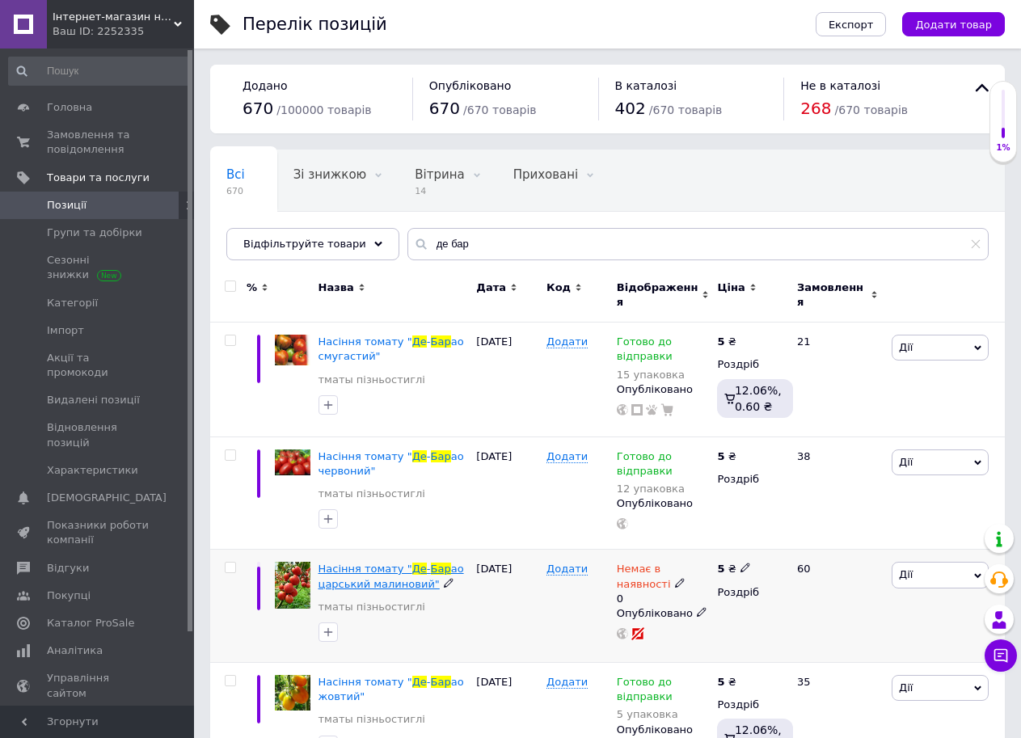
click at [384, 563] on span "Насіння томату "" at bounding box center [365, 569] width 94 height 12
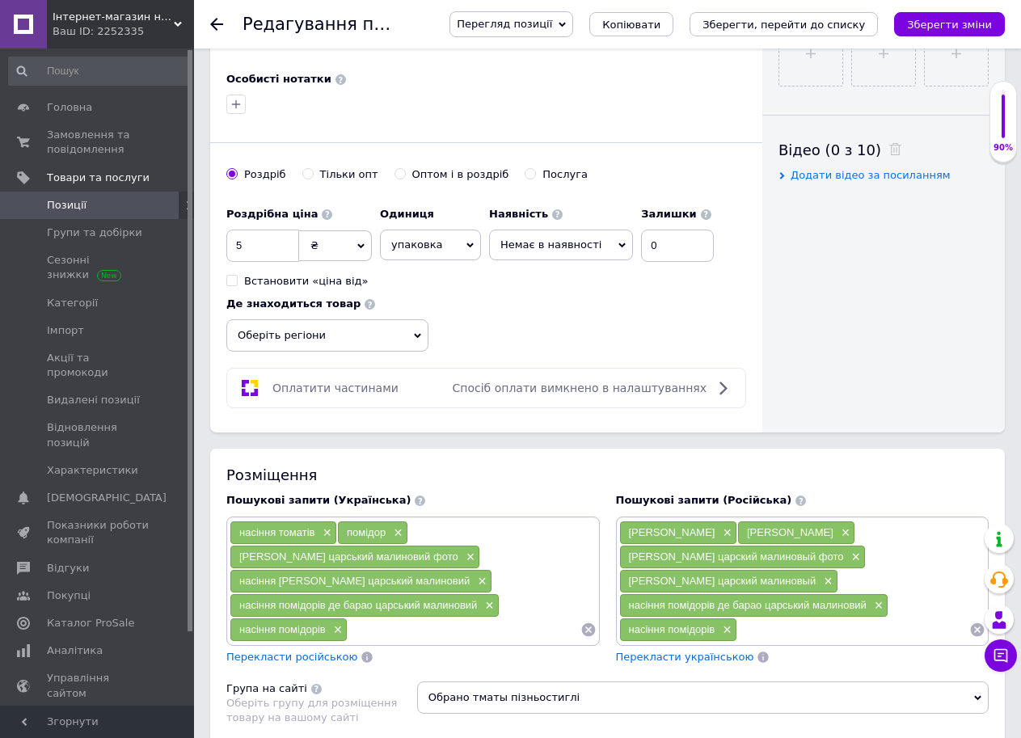
scroll to position [819, 0]
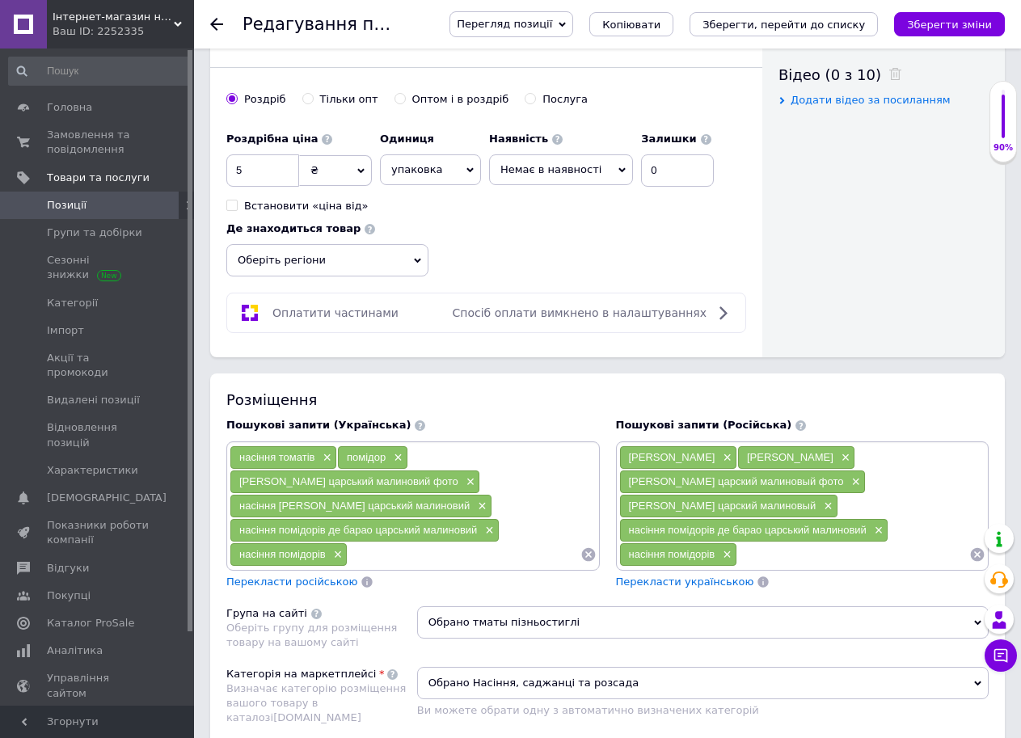
click at [608, 159] on span "Немає в наявності" at bounding box center [561, 169] width 144 height 31
drag, startPoint x: 580, startPoint y: 233, endPoint x: 605, endPoint y: 217, distance: 30.1
click at [580, 237] on li "Готово до відправки" at bounding box center [561, 248] width 142 height 23
click at [654, 158] on input "0" at bounding box center [690, 170] width 73 height 32
type input "10"
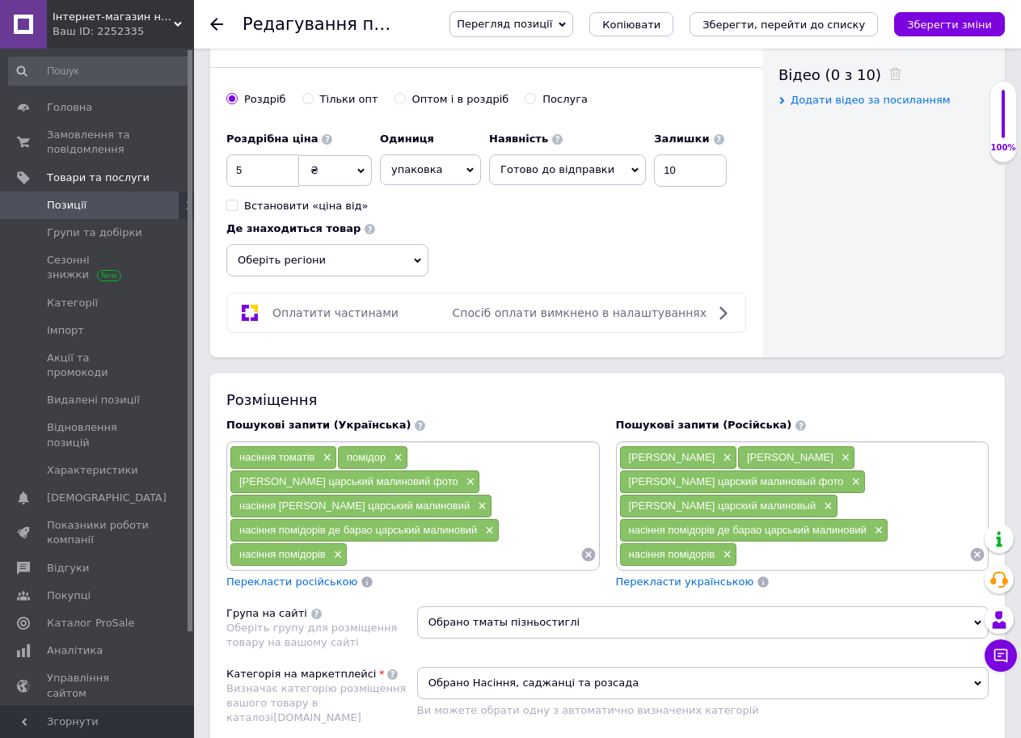
click at [618, 224] on div "Роздрібна ціна 5 ₴ $ EUR CHF GBP ¥ PLN ₸ MDL HUF KGS CNY TRY KRW lei Встановити…" at bounding box center [486, 201] width 520 height 154
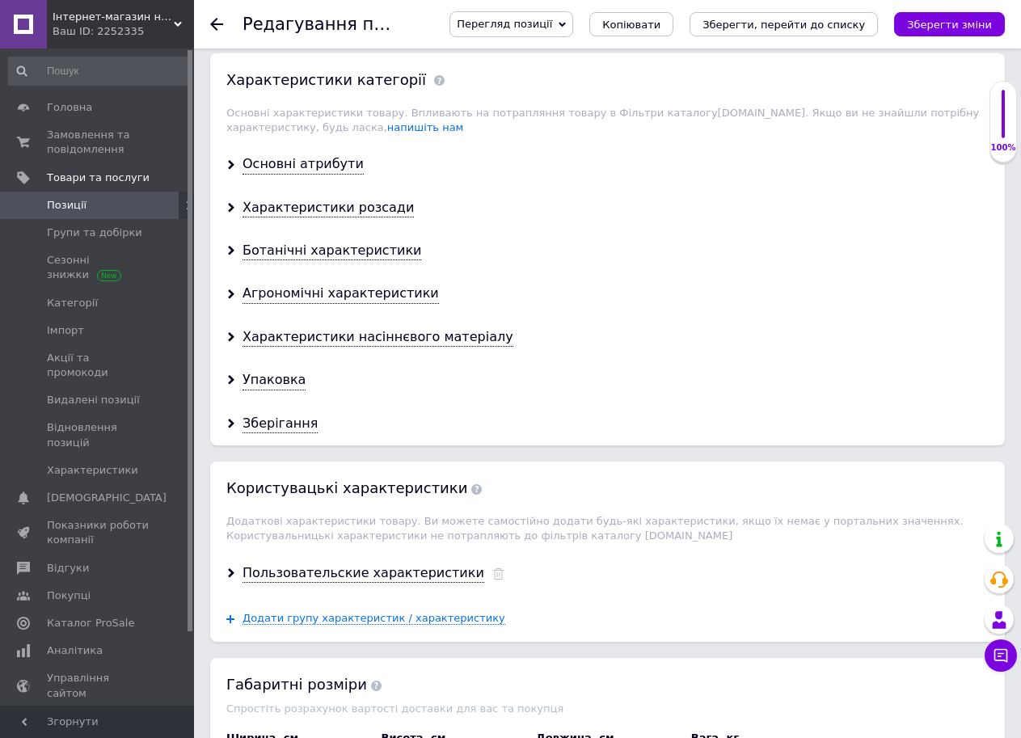
scroll to position [1556, 0]
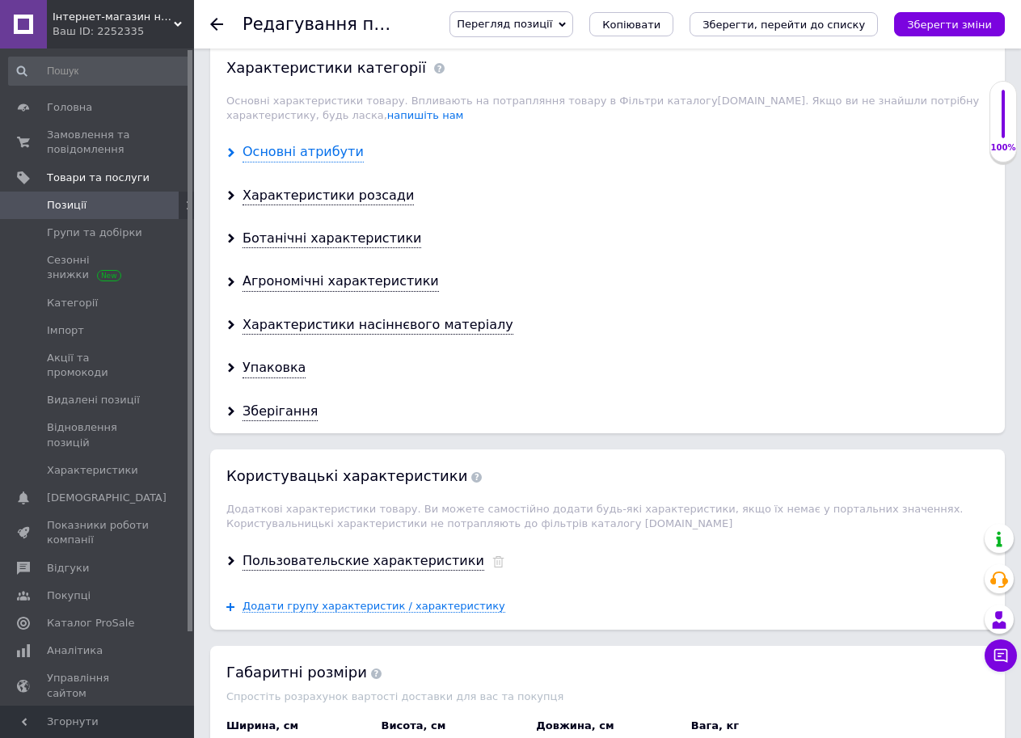
click at [284, 143] on div "Основні атрибути" at bounding box center [302, 152] width 121 height 19
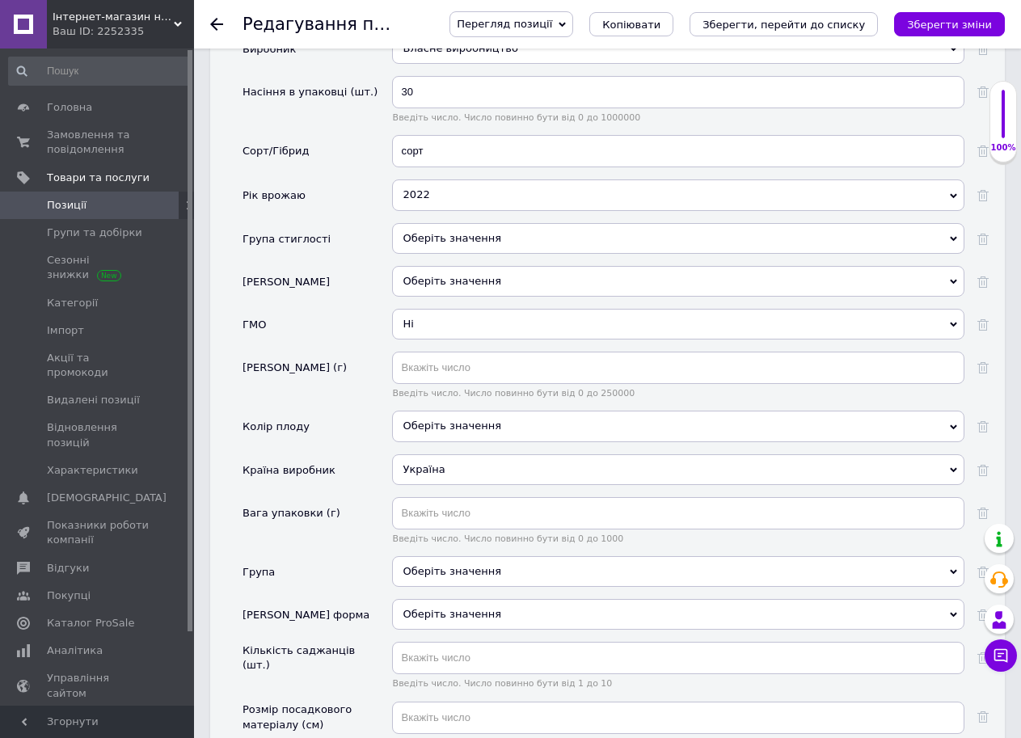
scroll to position [1867, 0]
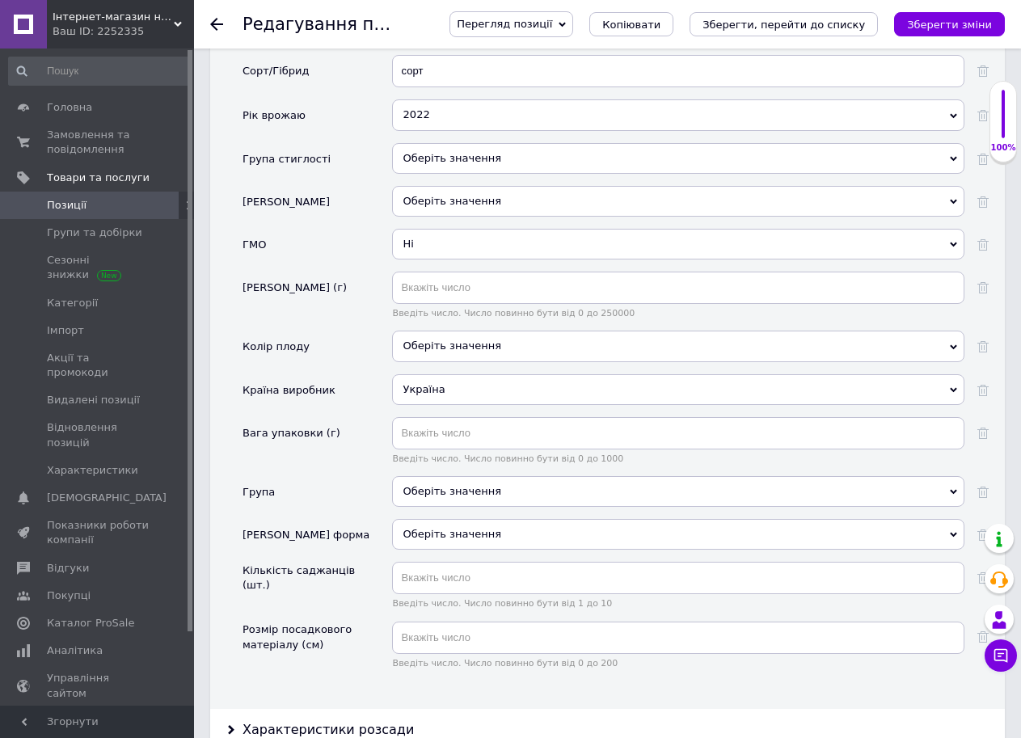
click at [483, 107] on div "2022" at bounding box center [678, 114] width 572 height 31
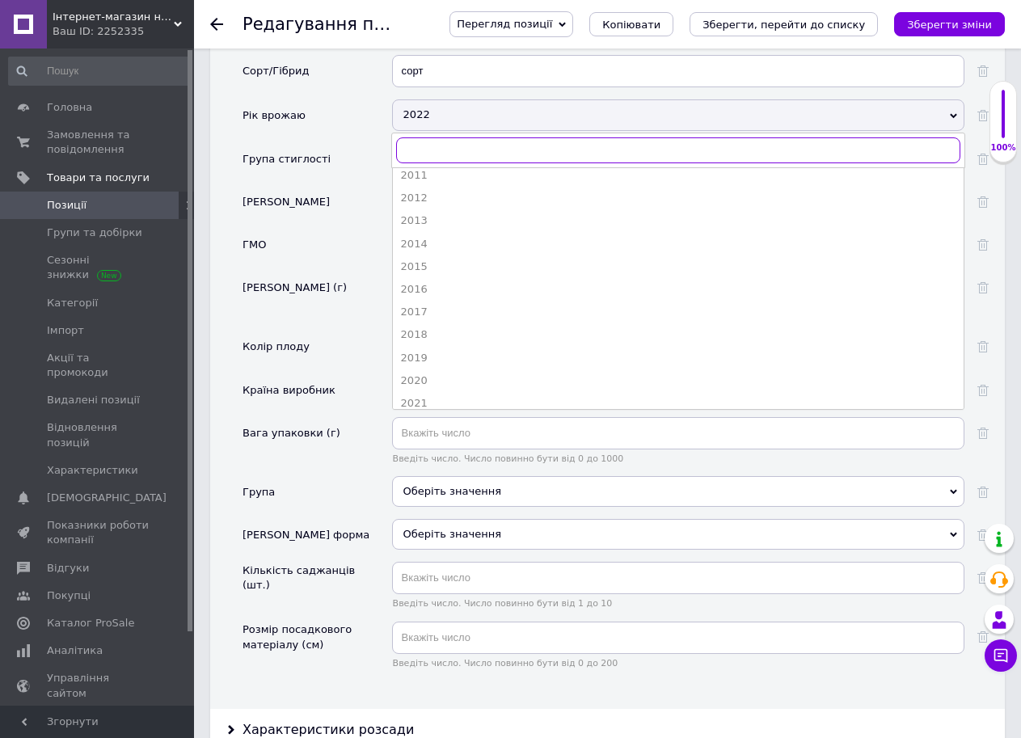
scroll to position [132, 0]
click at [909, 386] on div "2025" at bounding box center [678, 393] width 554 height 15
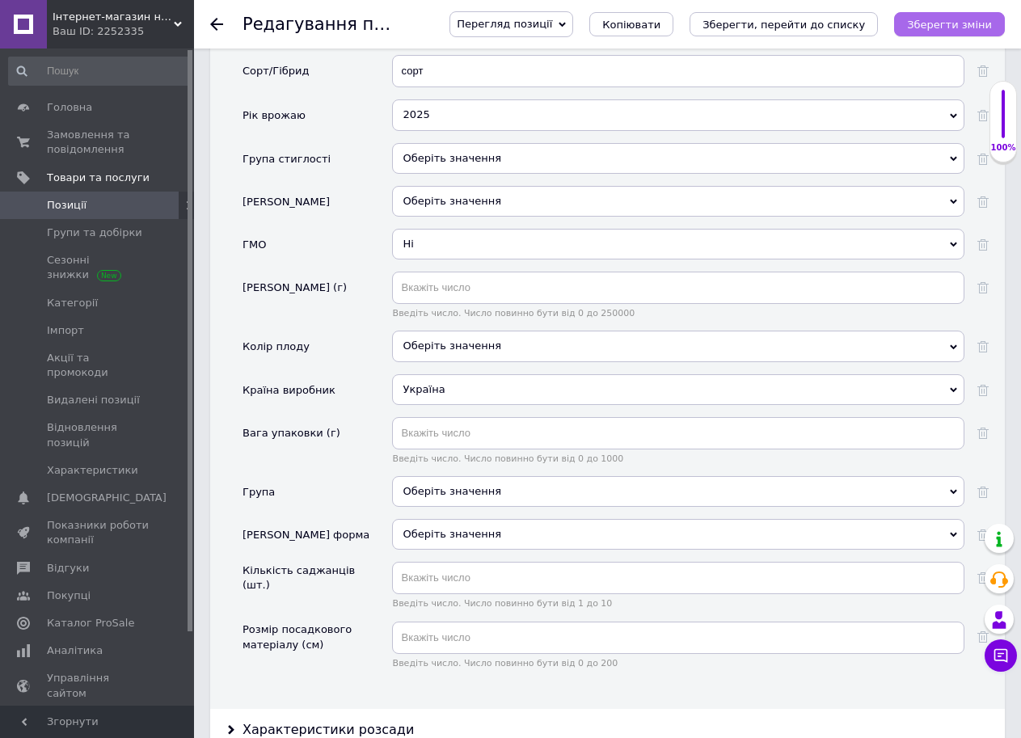
click at [959, 30] on icon "Зберегти зміни" at bounding box center [949, 25] width 85 height 12
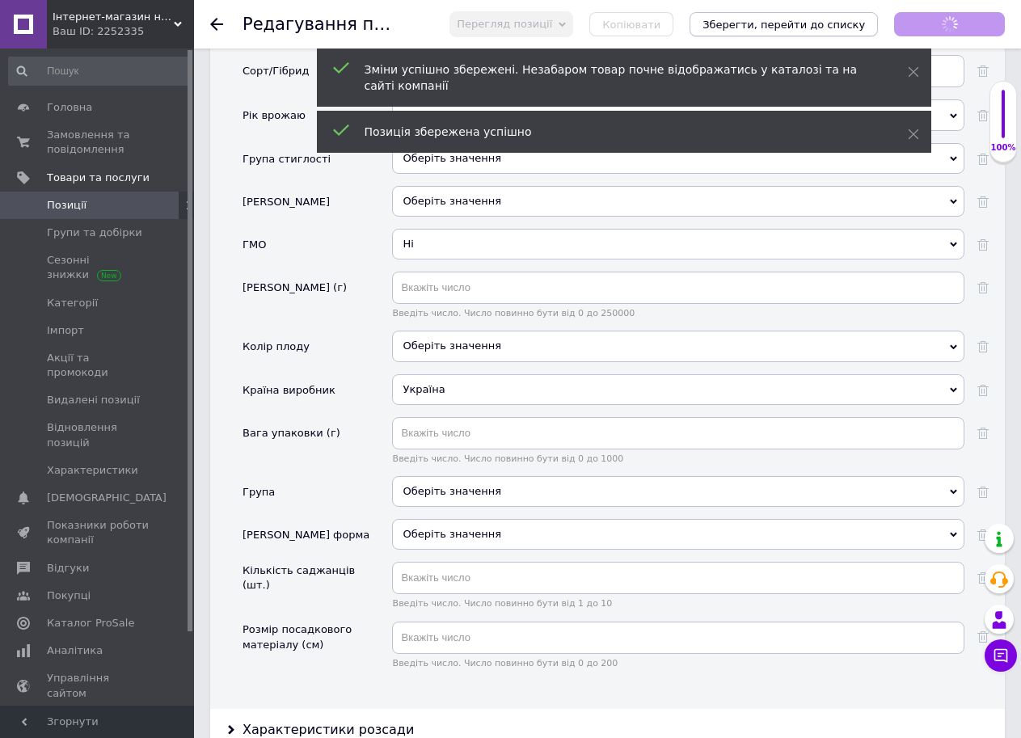
scroll to position [1882, 0]
click at [828, 21] on icon "Зберегти, перейти до списку" at bounding box center [783, 25] width 162 height 12
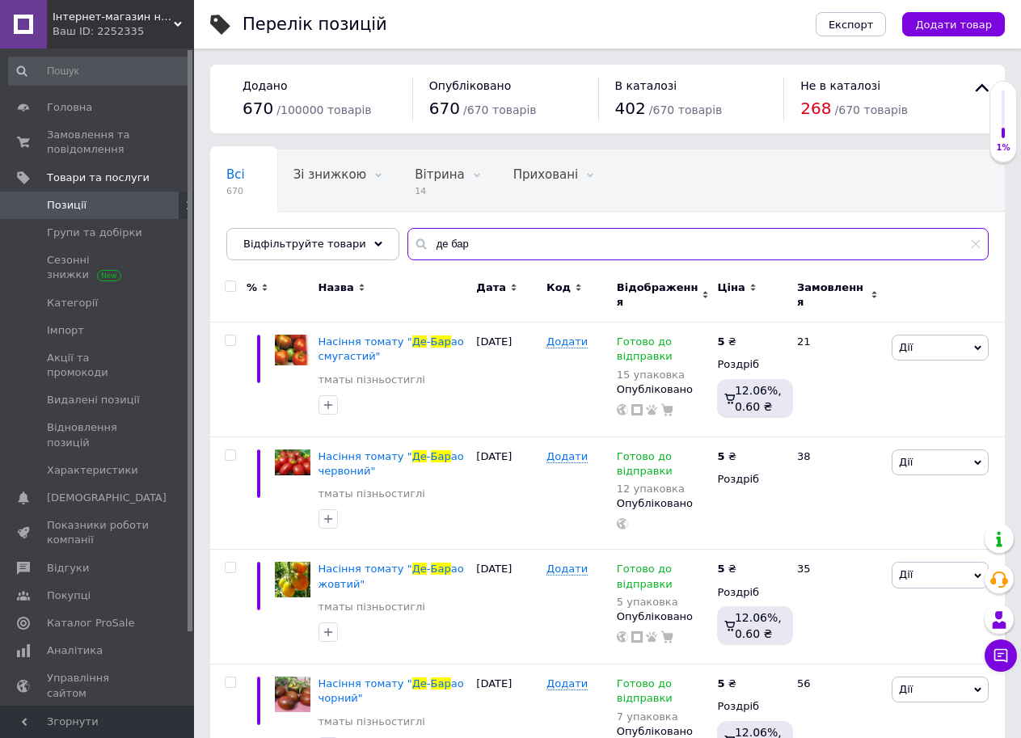
click at [477, 247] on input "де бар" at bounding box center [697, 244] width 581 height 32
type input "д"
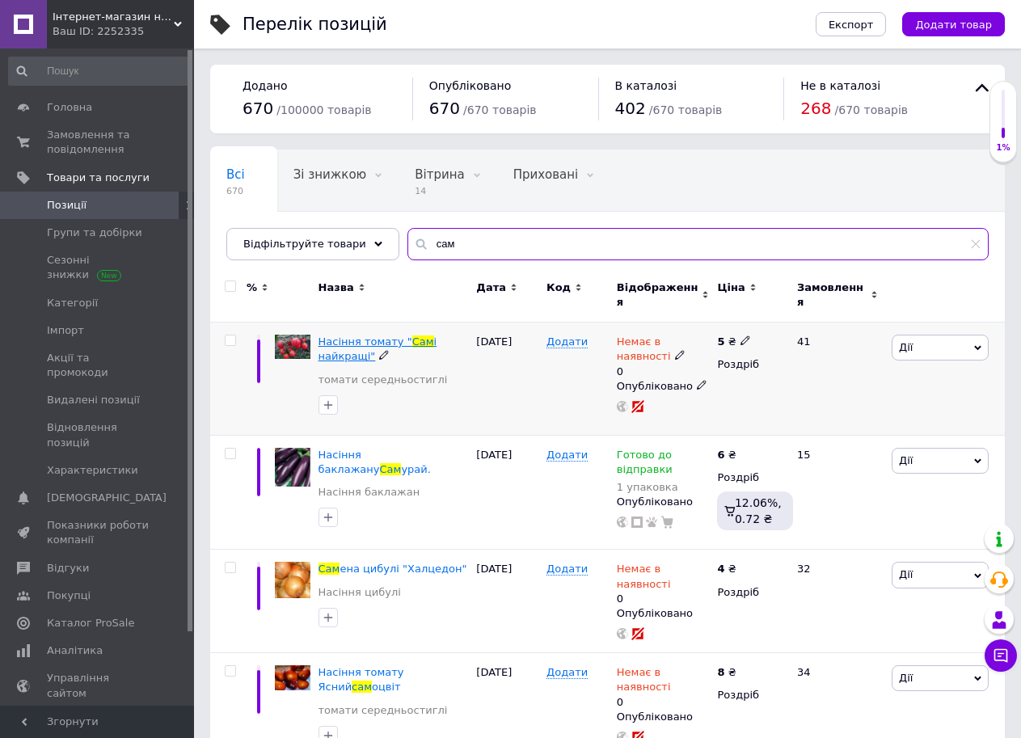
type input "сам"
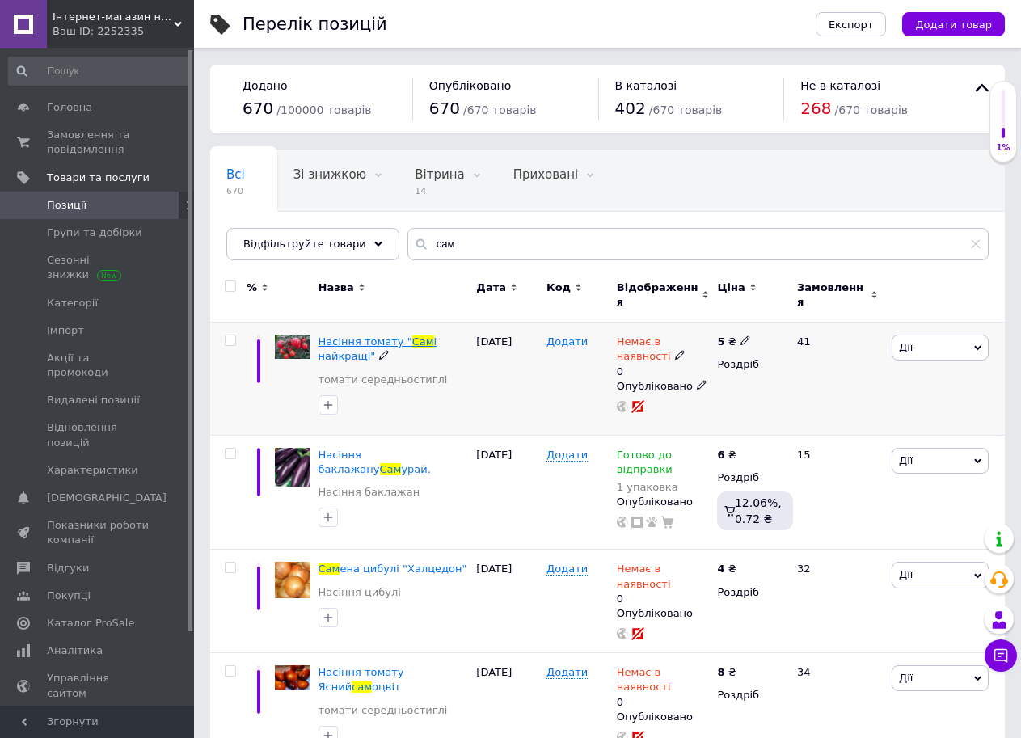
click at [386, 335] on span "Насіння томату "" at bounding box center [365, 341] width 94 height 12
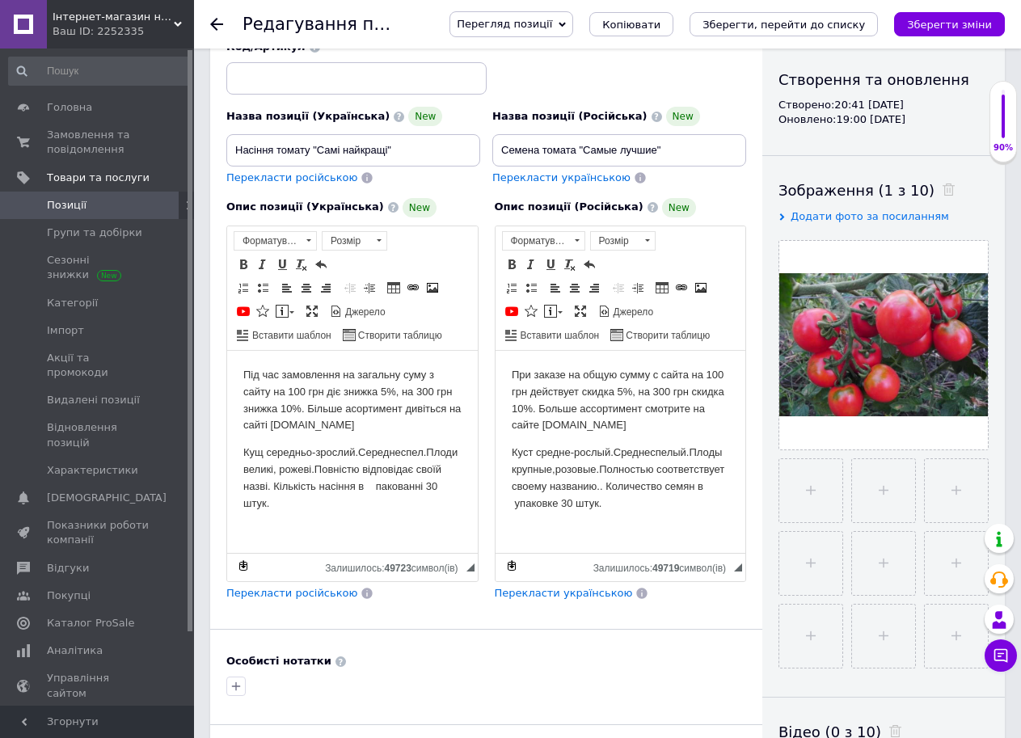
scroll to position [242, 0]
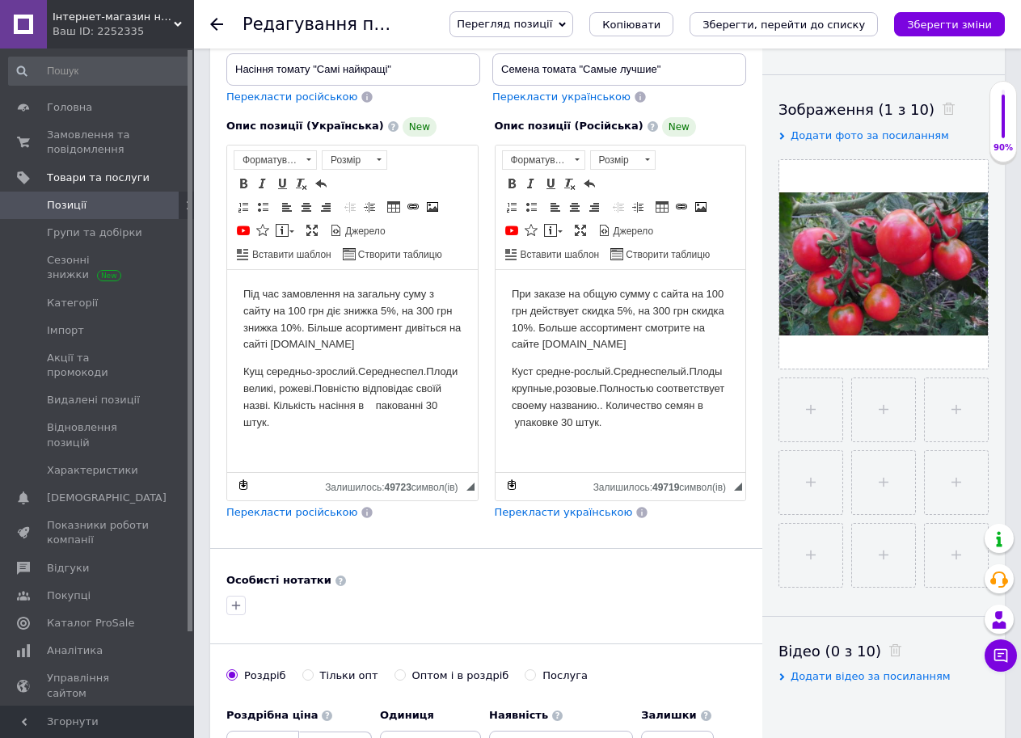
click at [246, 370] on p "Кущ середньо-зрослий.Середнеспел.Плоди великі, рожеві.Повністю відповідає своїй…" at bounding box center [352, 396] width 218 height 67
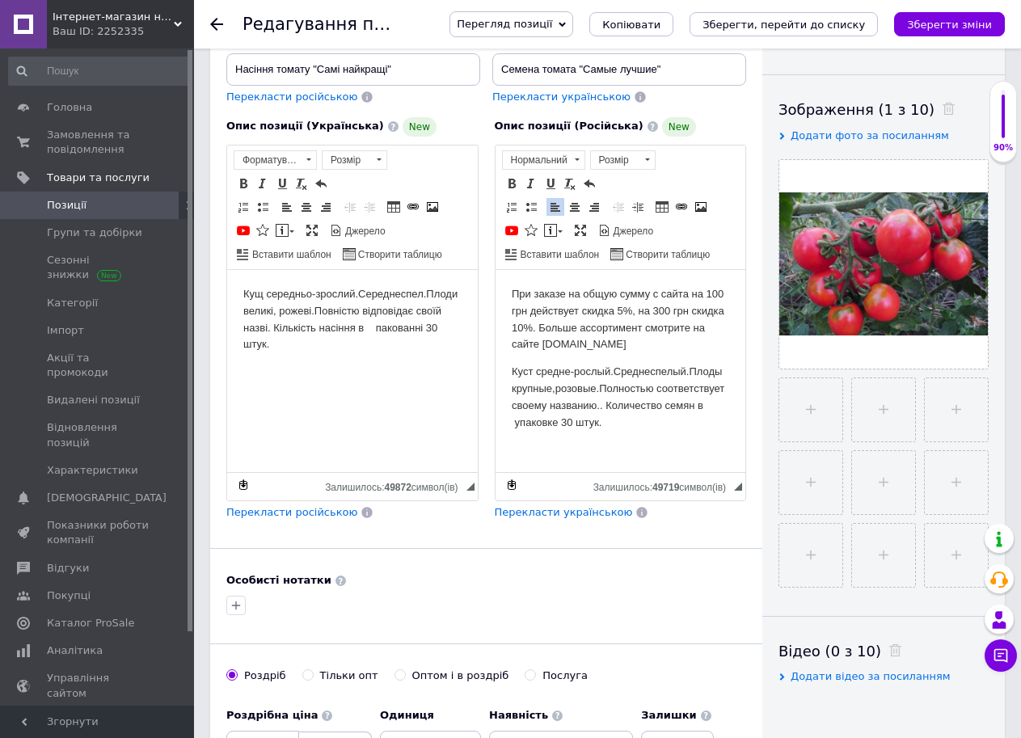
click at [506, 373] on html "При заказе на общую сумму с сайта на 100 грн действует скидка 5%, на 300 грн ск…" at bounding box center [620, 357] width 251 height 177
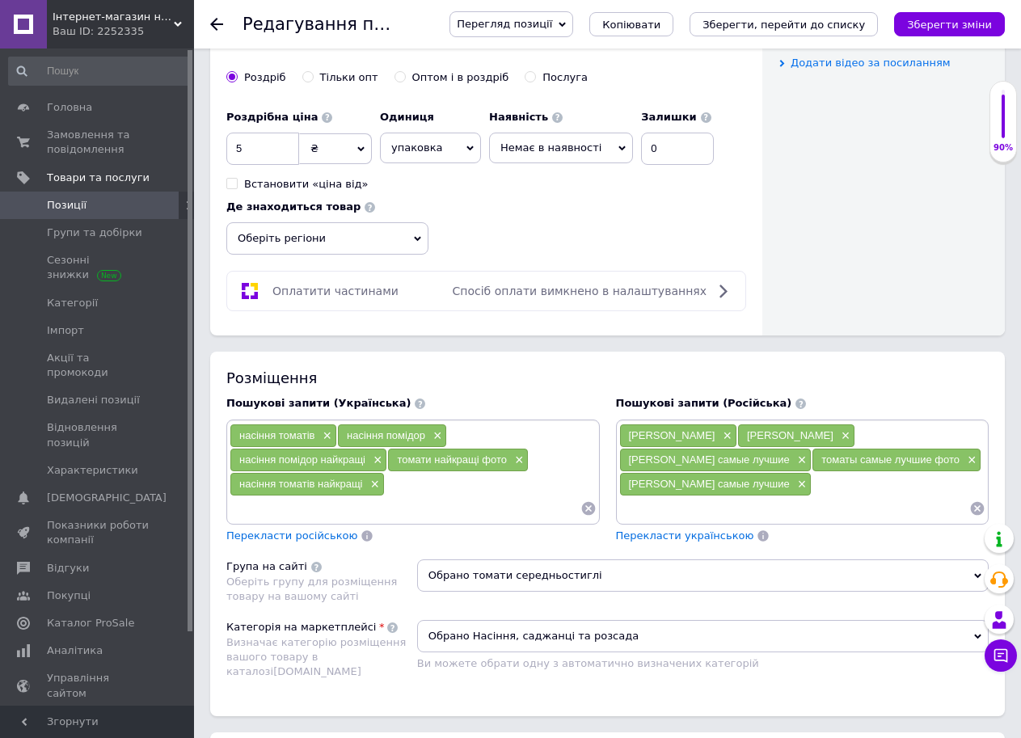
scroll to position [871, 0]
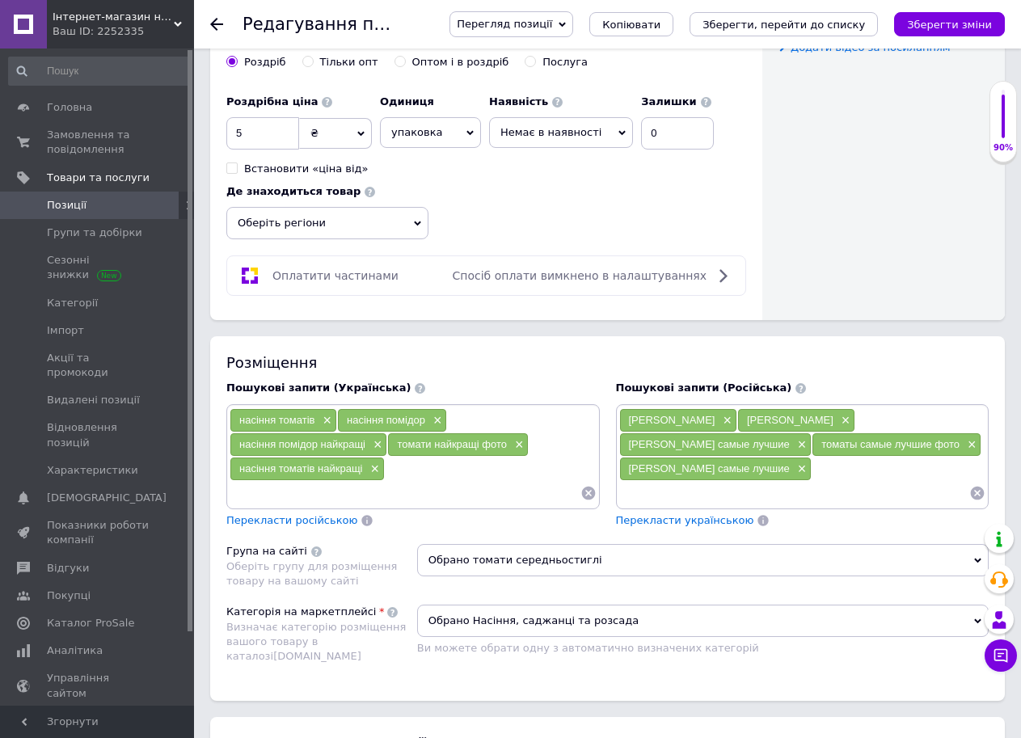
click at [613, 118] on span "Немає в наявності" at bounding box center [561, 132] width 144 height 31
click at [560, 200] on li "Готово до відправки" at bounding box center [561, 211] width 142 height 23
click at [654, 117] on input "0" at bounding box center [690, 133] width 73 height 32
type input "10"
click at [653, 186] on div "Роздрібна ціна 5 ₴ $ EUR CHF GBP ¥ PLN ₸ MDL HUF KGS CNY TRY KRW lei Встановити…" at bounding box center [486, 163] width 520 height 154
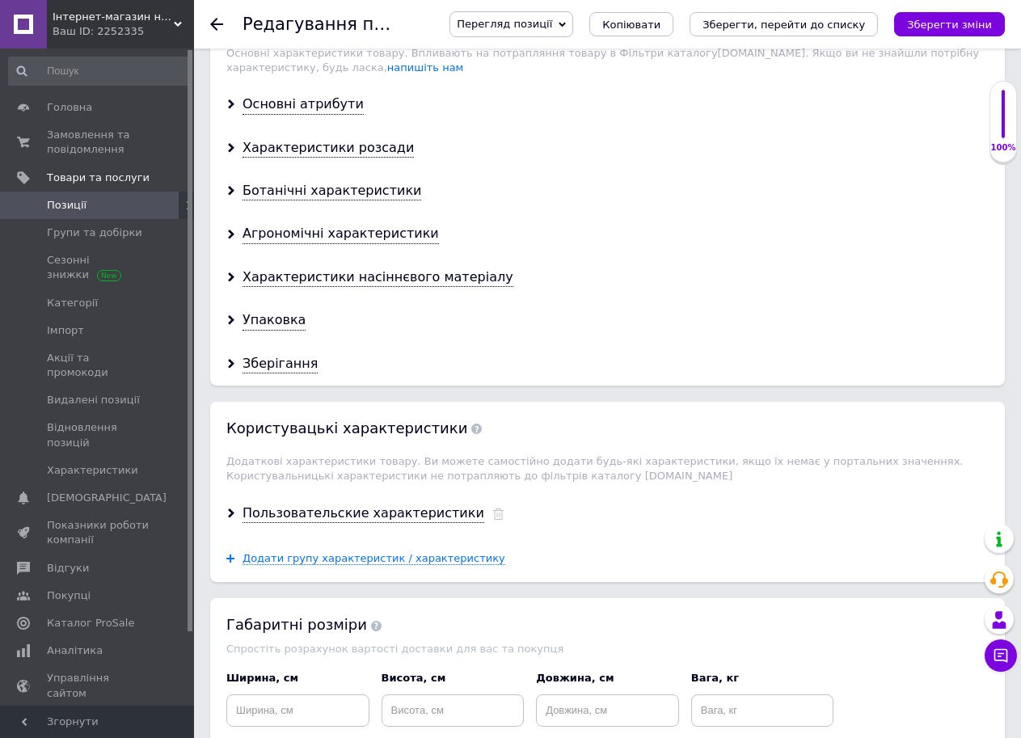
scroll to position [1588, 0]
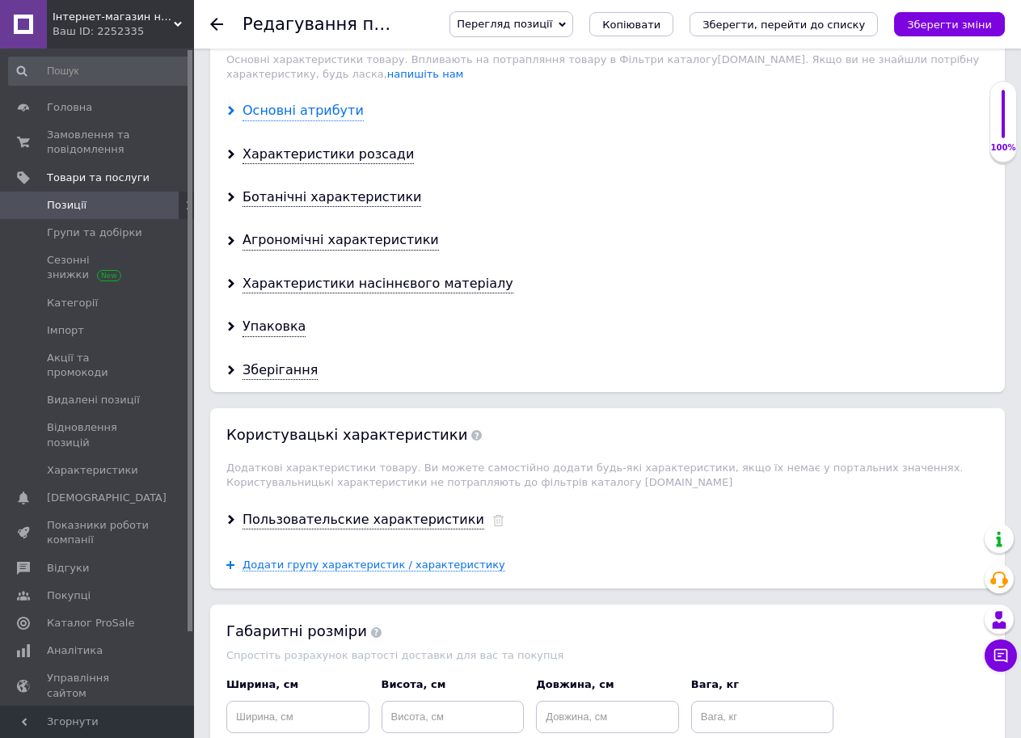
click at [327, 102] on div "Основні атрибути" at bounding box center [302, 111] width 121 height 19
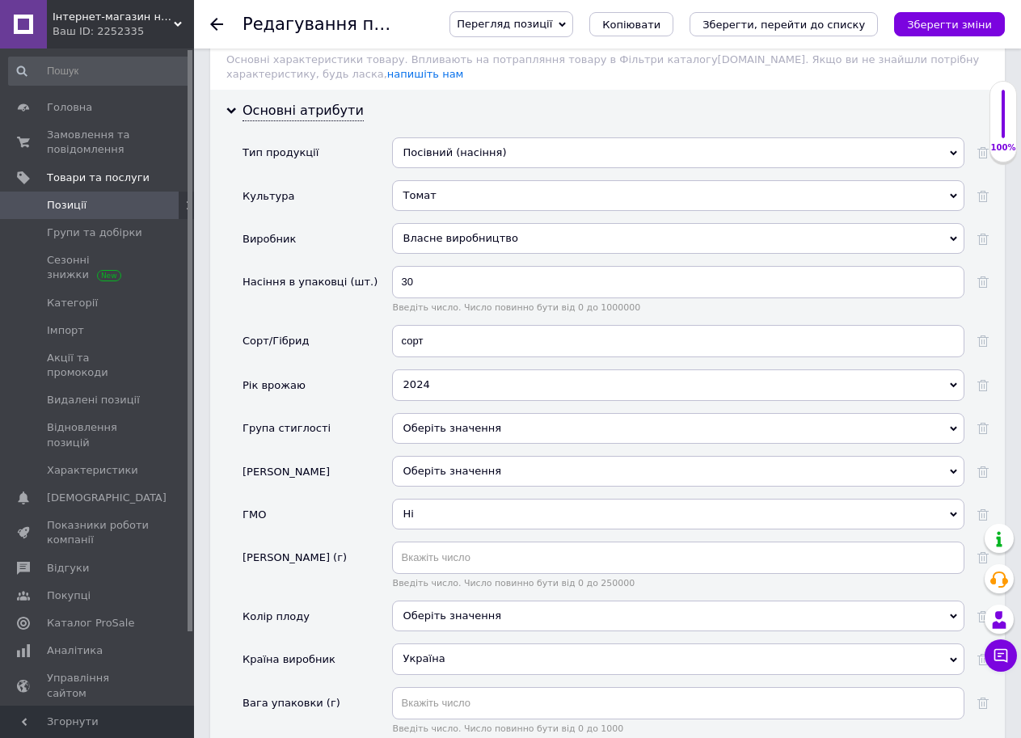
click at [486, 369] on div "2024" at bounding box center [678, 384] width 572 height 31
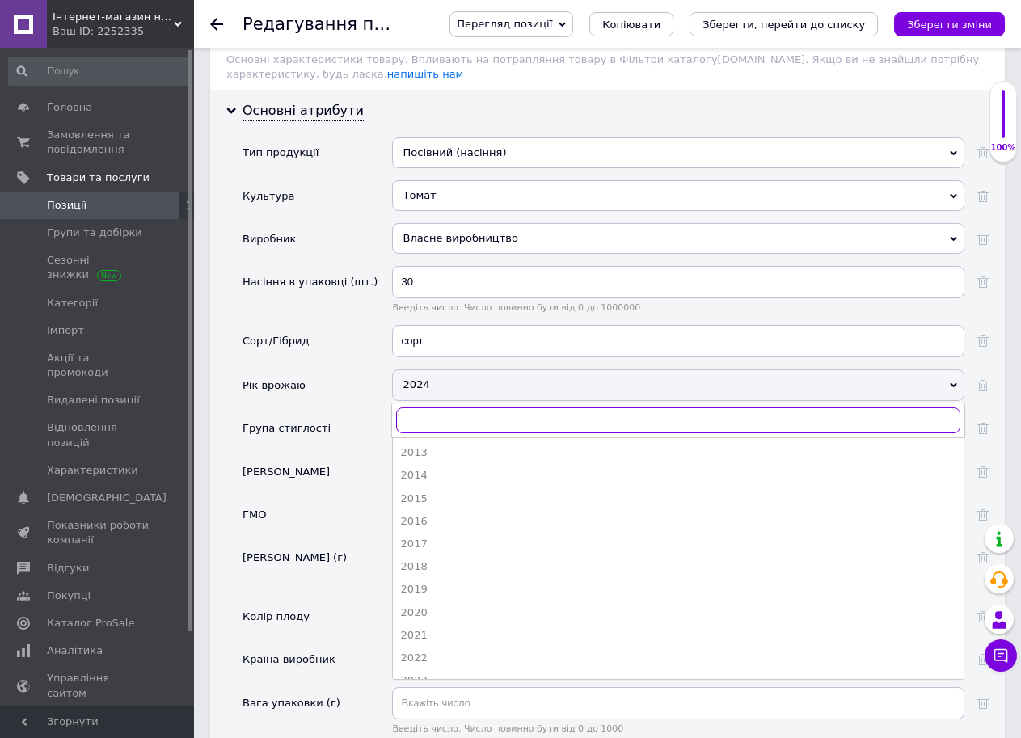
scroll to position [132, 0]
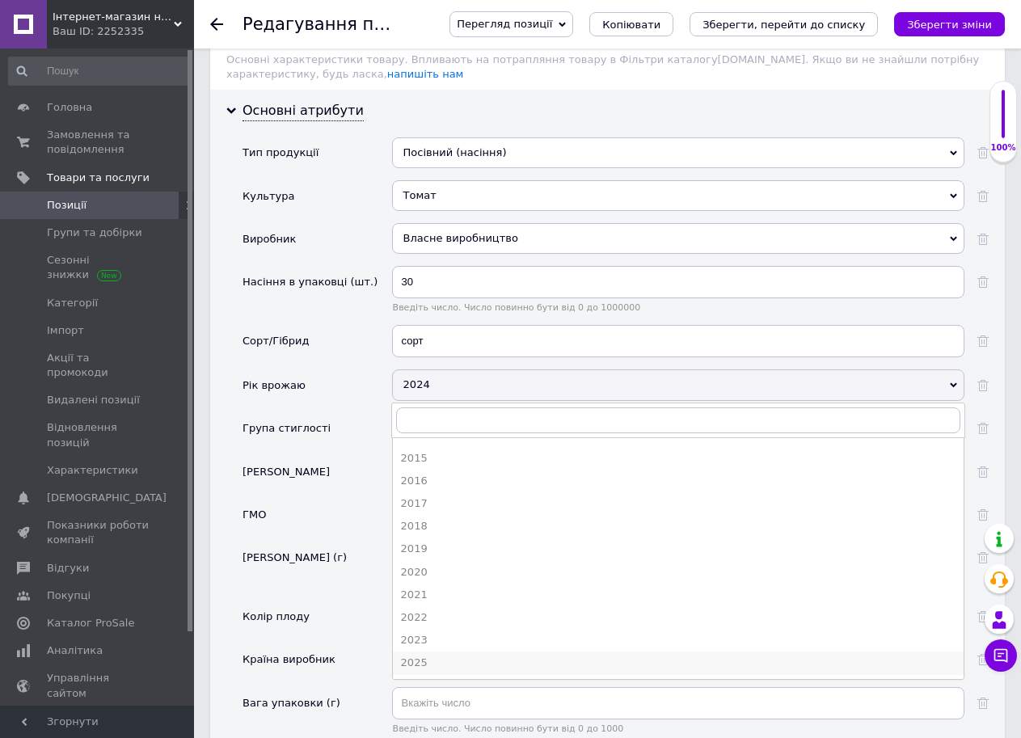
click at [905, 656] on div "2025" at bounding box center [678, 663] width 554 height 15
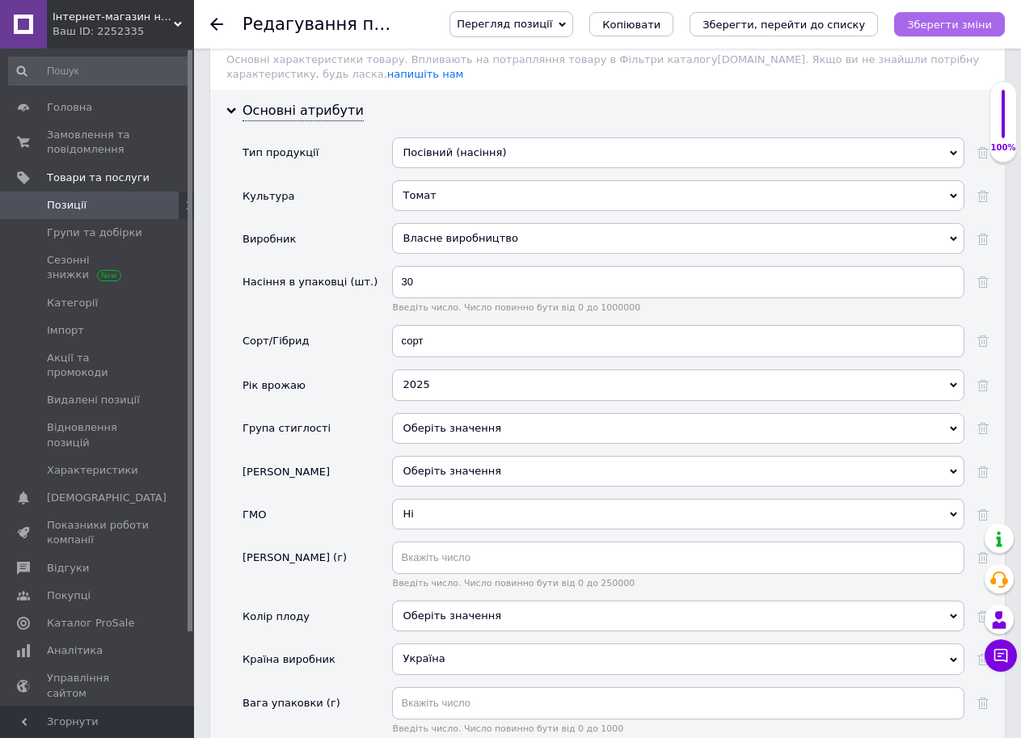
click at [977, 19] on icon "Зберегти зміни" at bounding box center [949, 25] width 85 height 12
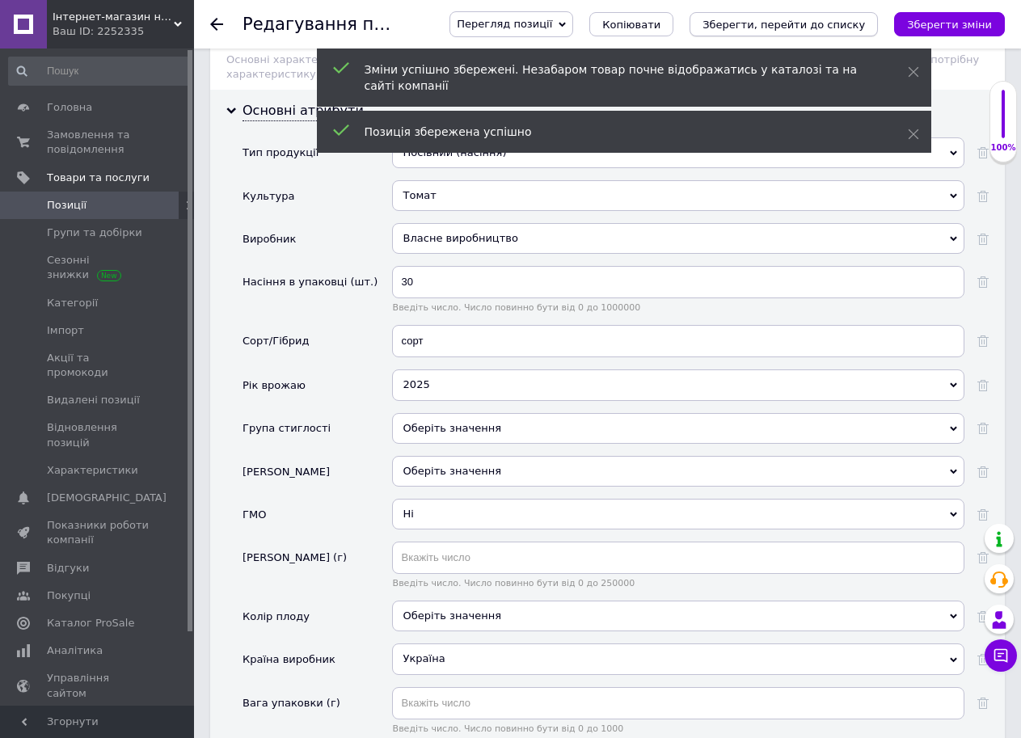
click at [849, 23] on icon "Зберегти, перейти до списку" at bounding box center [783, 25] width 162 height 12
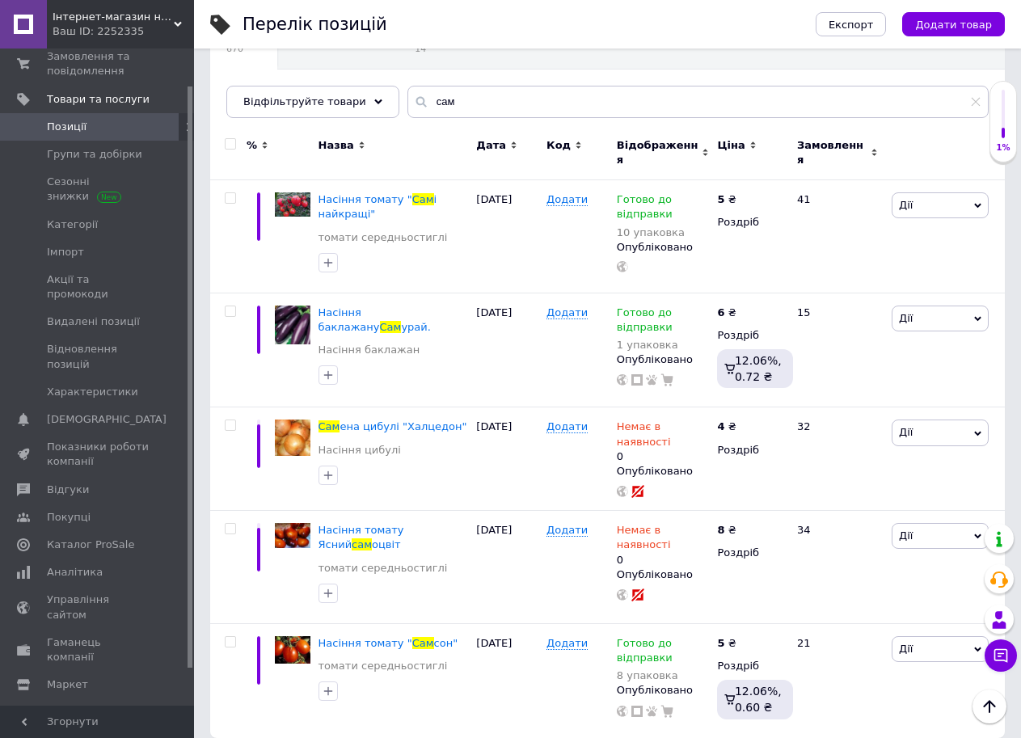
scroll to position [82, 0]
drag, startPoint x: 189, startPoint y: 444, endPoint x: 189, endPoint y: 546, distance: 102.6
click at [189, 546] on div at bounding box center [190, 413] width 5 height 581
click at [87, 561] on span "Аналітика" at bounding box center [75, 568] width 56 height 15
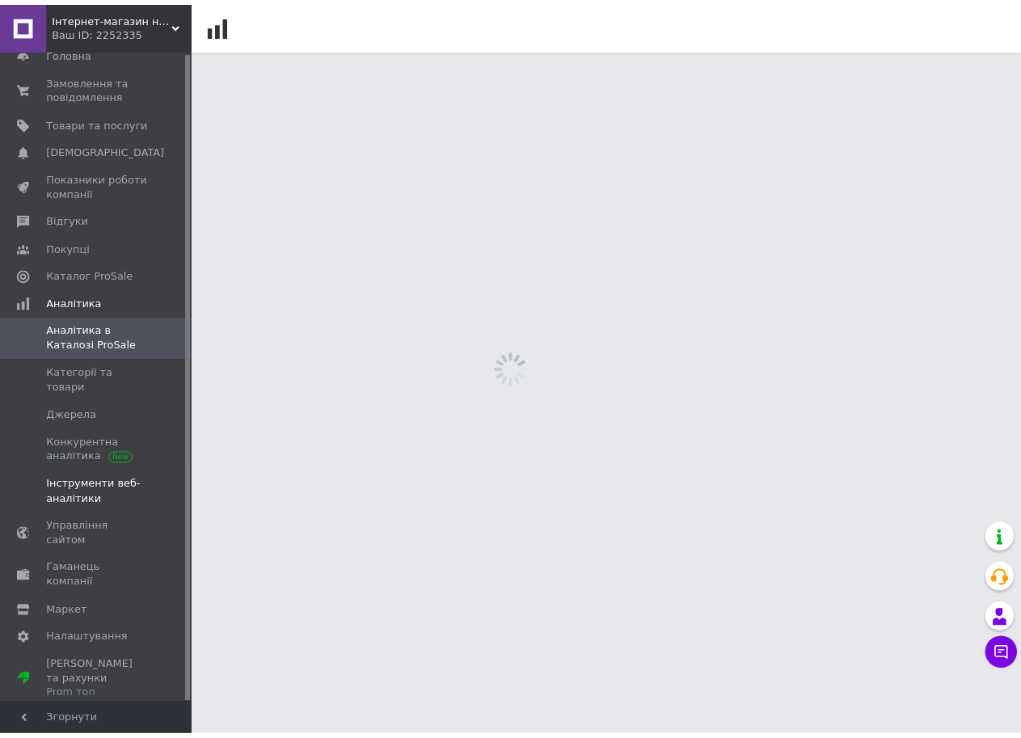
scroll to position [2, 0]
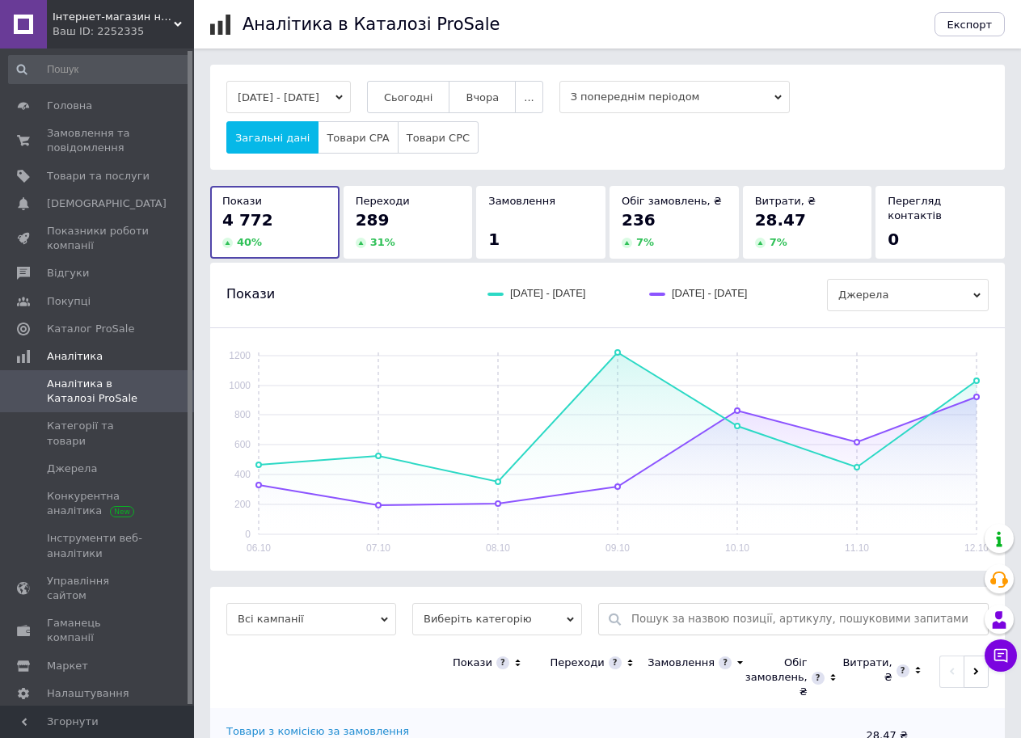
click at [407, 228] on div "289" at bounding box center [408, 220] width 105 height 23
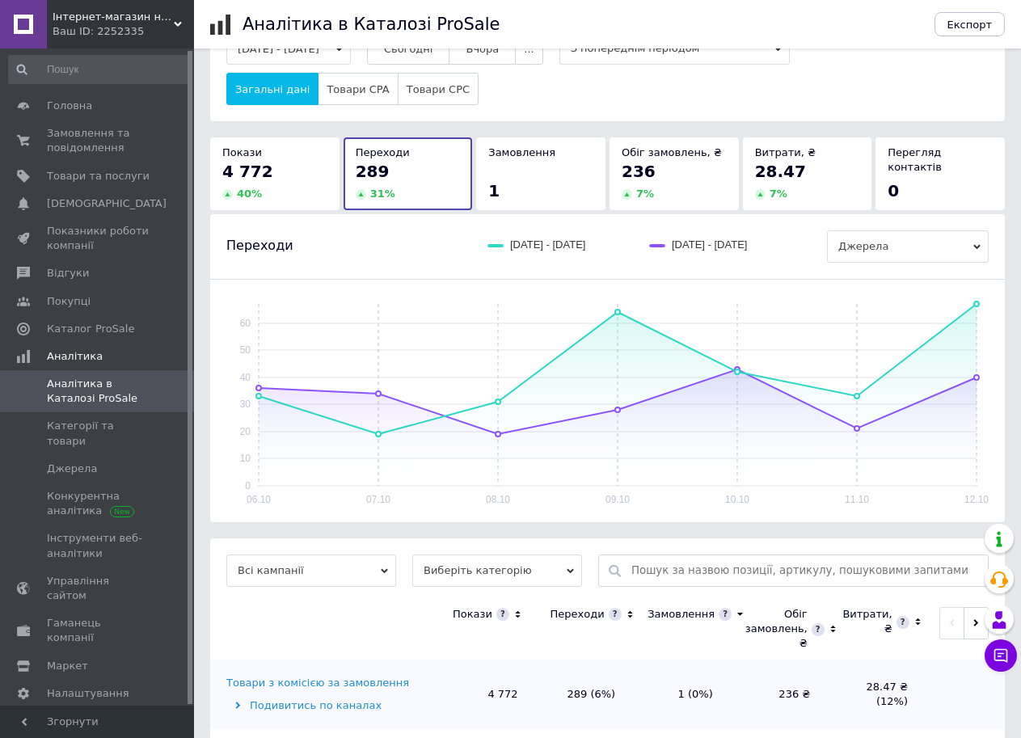
scroll to position [72, 0]
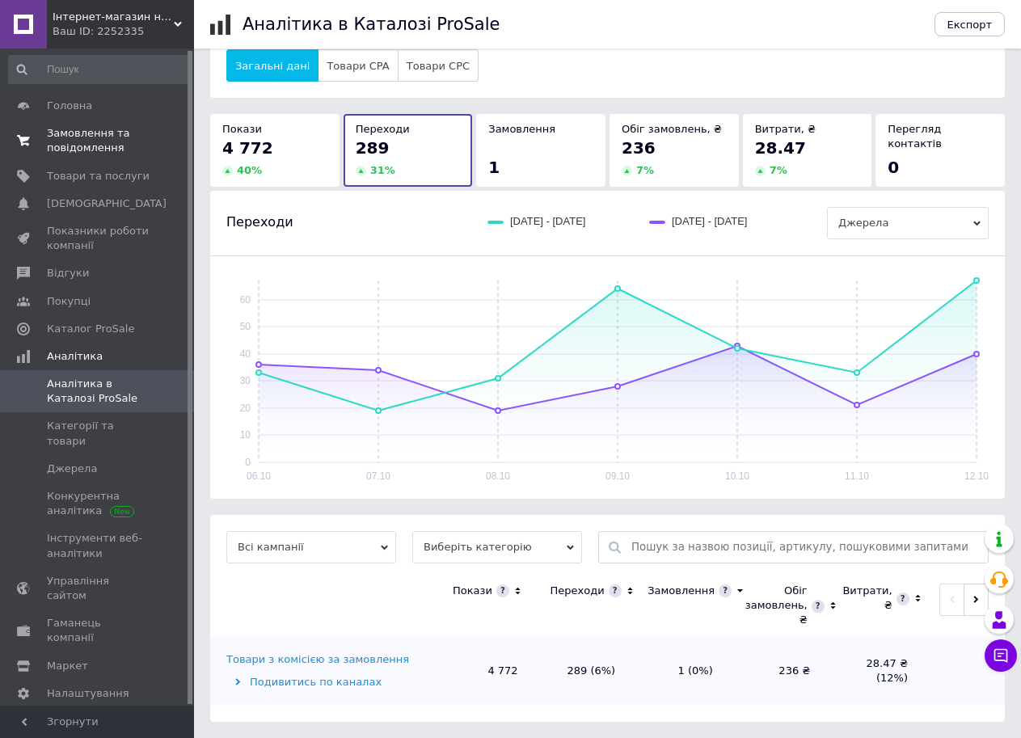
click at [87, 142] on span "Замовлення та повідомлення" at bounding box center [98, 140] width 103 height 29
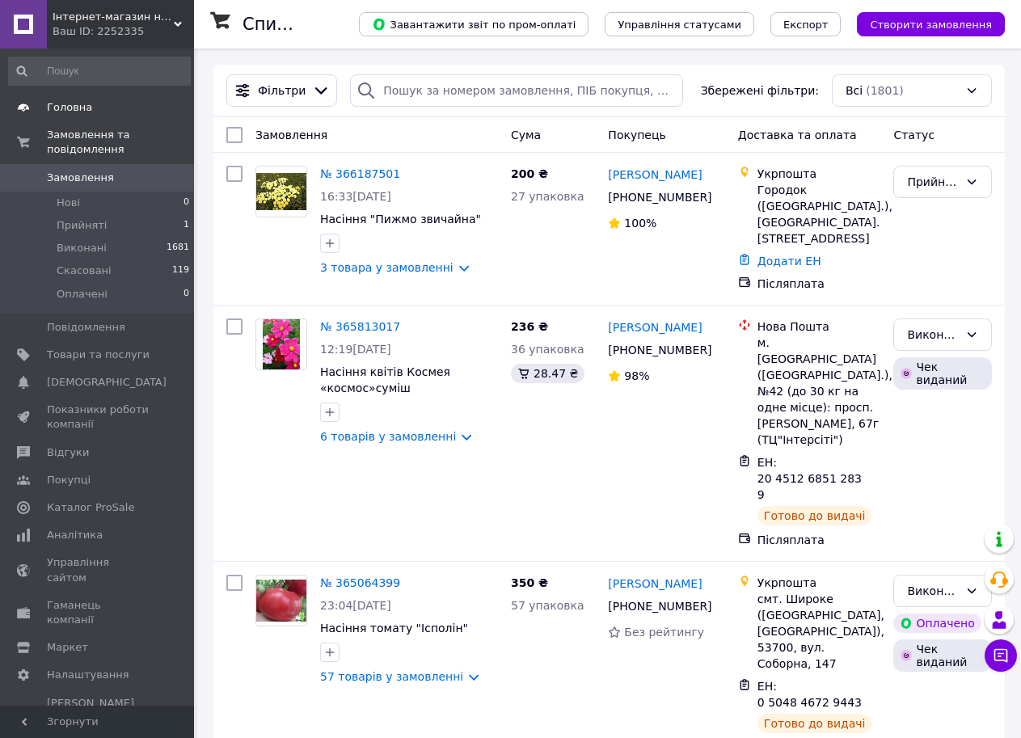
click at [66, 112] on span "Головна" at bounding box center [69, 107] width 45 height 15
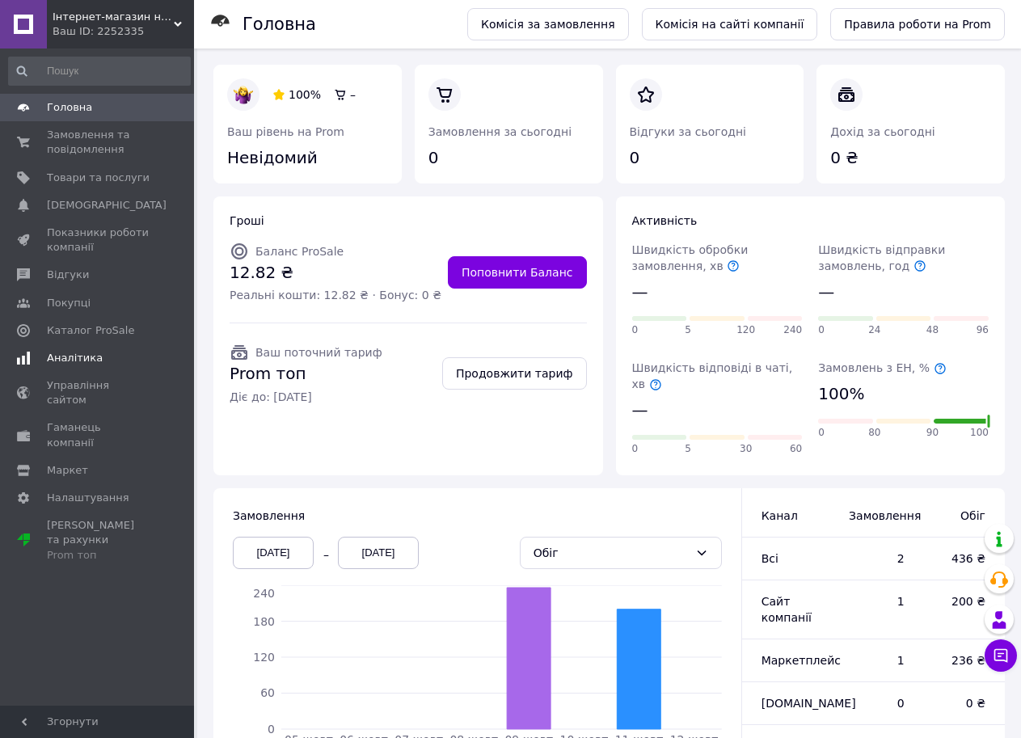
click at [50, 358] on span "Аналітика" at bounding box center [75, 358] width 56 height 15
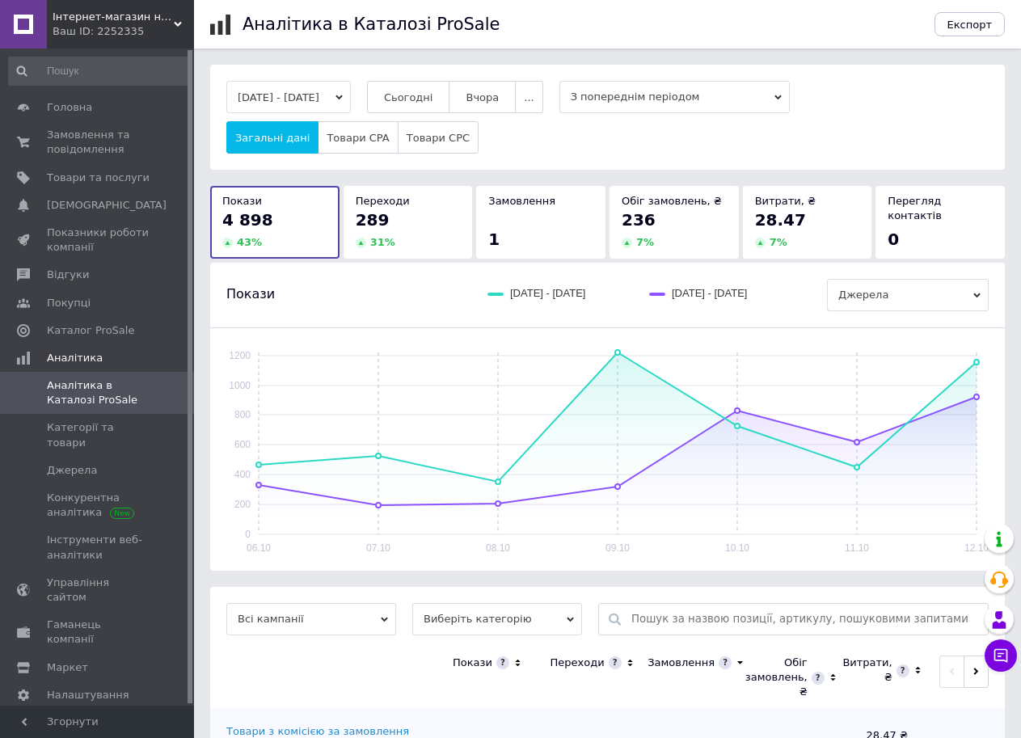
click at [912, 339] on div "06.10 07.10 08.10 09.10 10.10 11.10 12.10 0 200 400 600 800 1000 1200" at bounding box center [607, 449] width 795 height 242
click at [948, 351] on rect at bounding box center [607, 449] width 762 height 210
click at [428, 215] on div "289" at bounding box center [408, 220] width 105 height 23
